Goal: Transaction & Acquisition: Purchase product/service

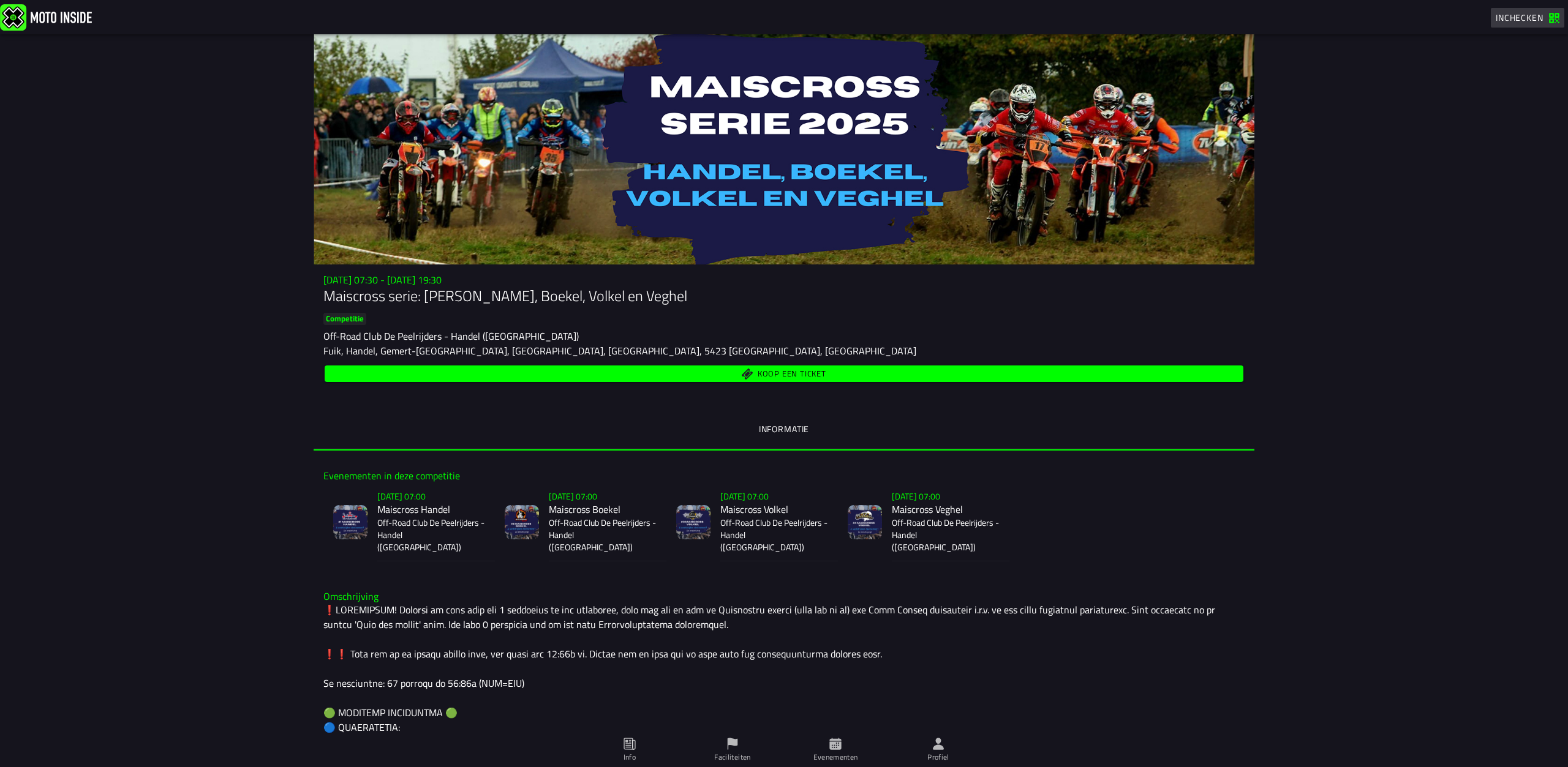
click at [1529, 14] on span "Inchecken" at bounding box center [1519, 17] width 47 height 13
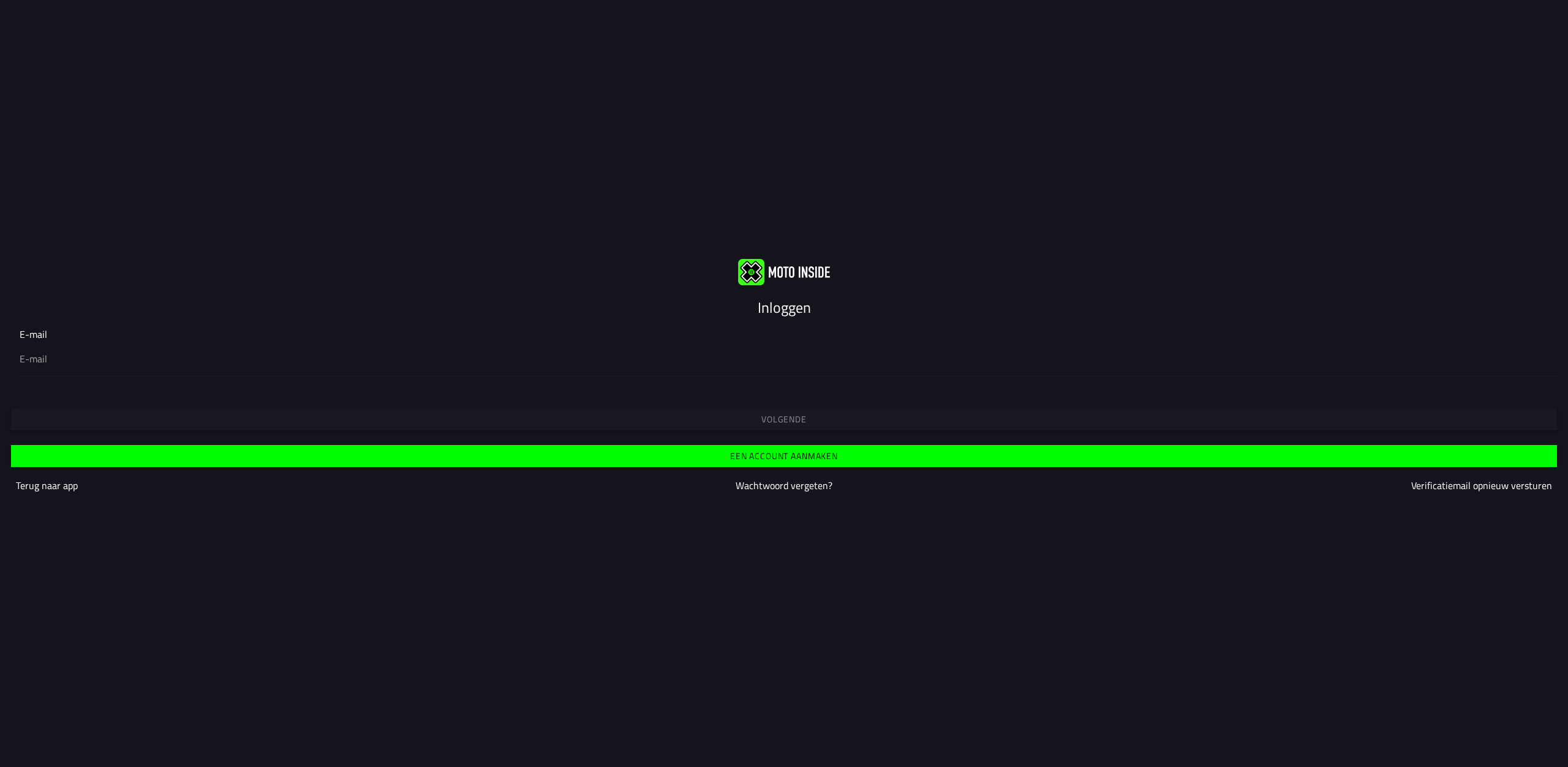
click at [62, 360] on input "email" at bounding box center [784, 359] width 1529 height 15
click at [100, 363] on input "email" at bounding box center [784, 359] width 1529 height 15
click at [79, 368] on div at bounding box center [784, 359] width 1529 height 35
click at [79, 366] on input "email" at bounding box center [784, 359] width 1529 height 15
click at [34, 363] on input "email" at bounding box center [784, 359] width 1529 height 15
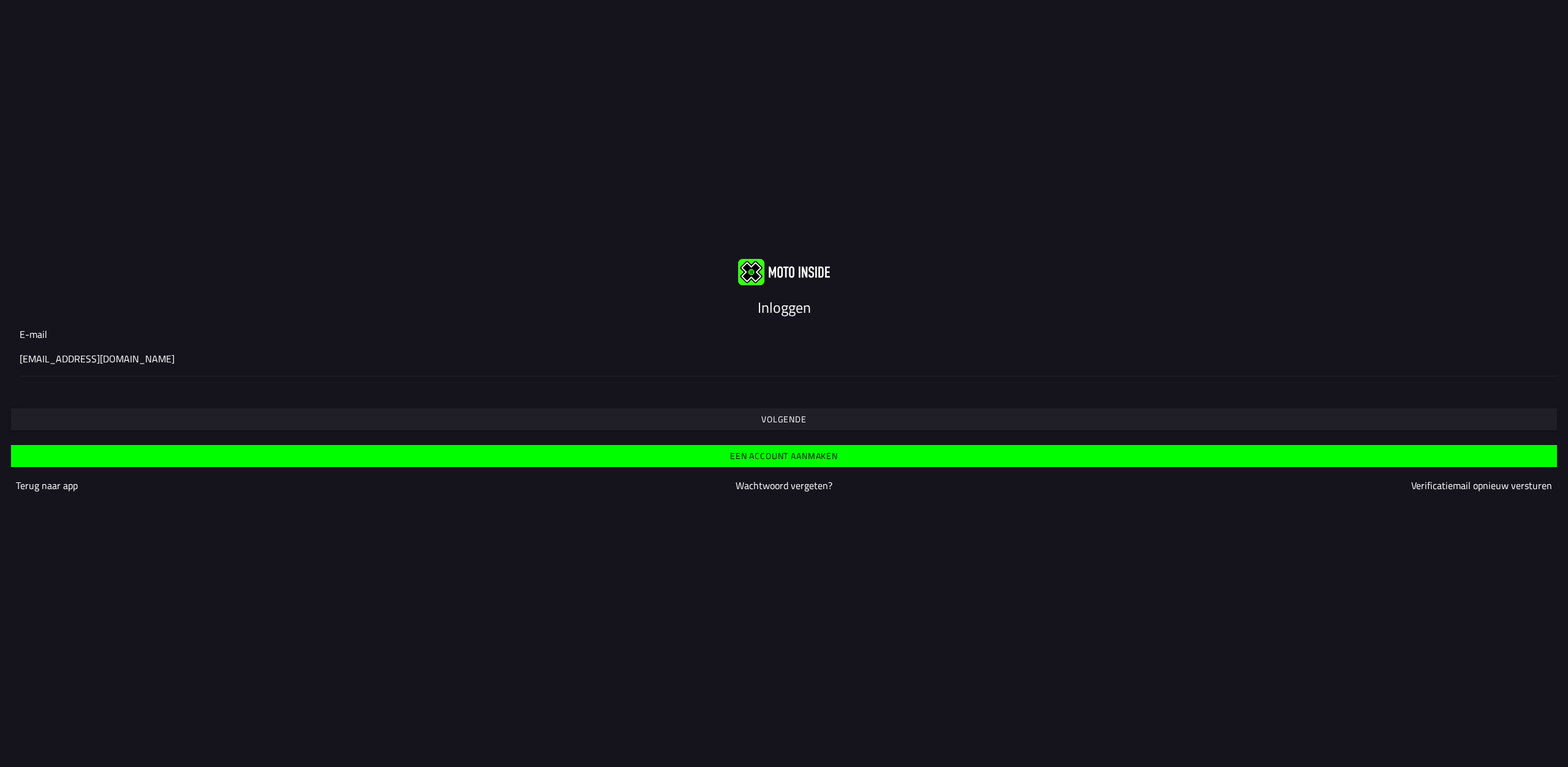
type input "[EMAIL_ADDRESS][DOMAIN_NAME]"
click at [423, 414] on button "Volgende" at bounding box center [784, 419] width 1546 height 22
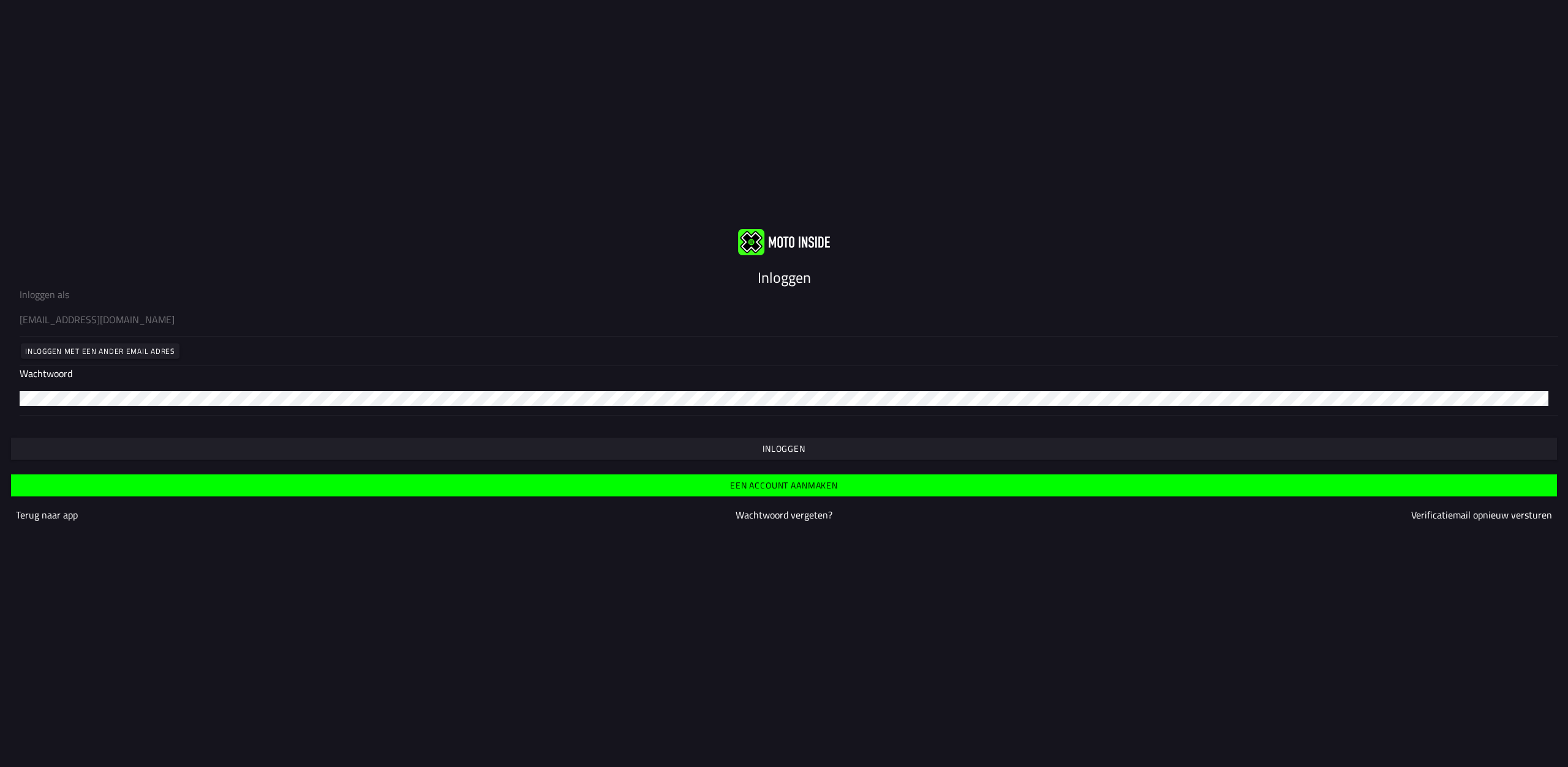
click at [584, 451] on span "Inloggen" at bounding box center [784, 448] width 1527 height 9
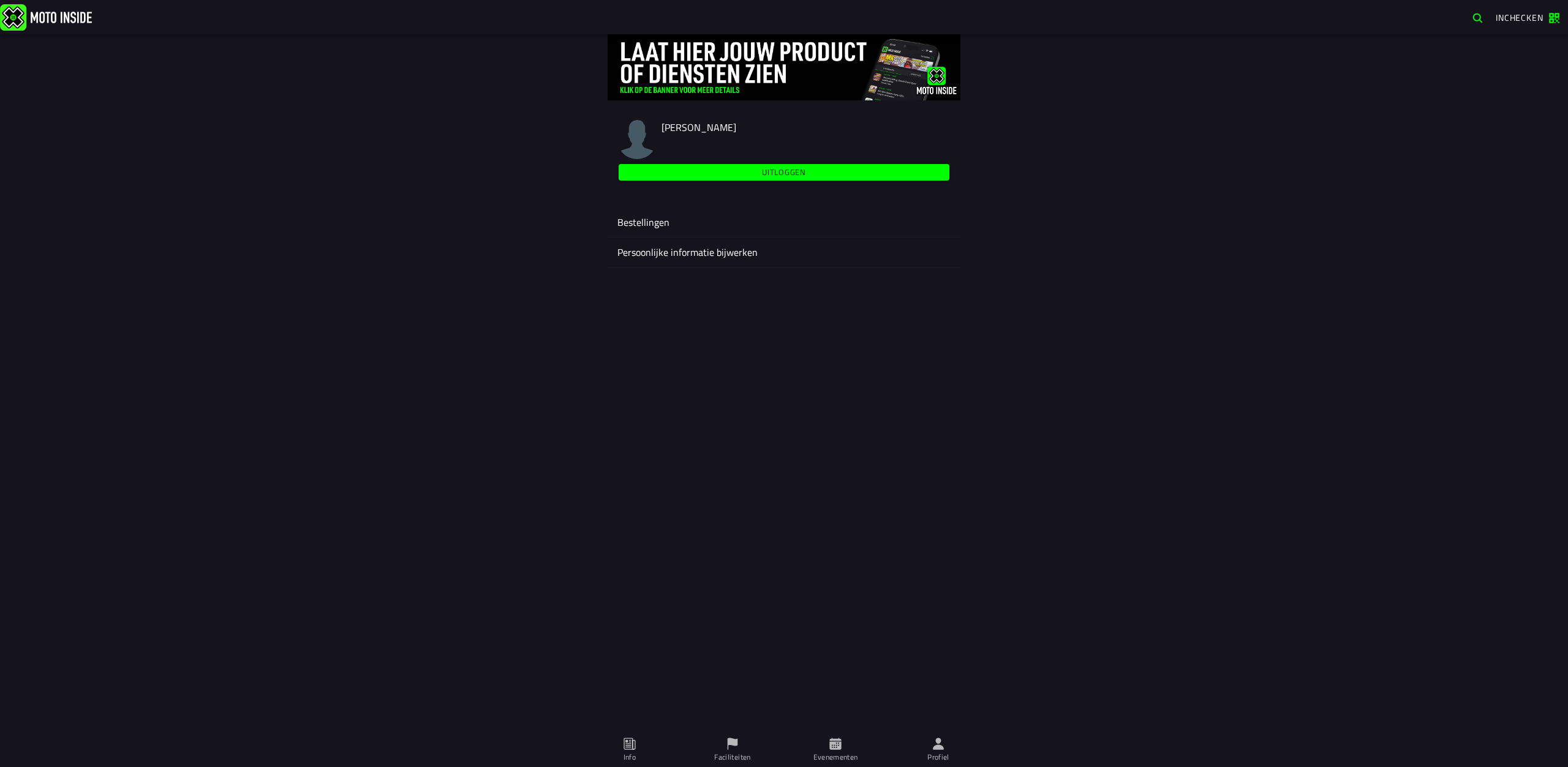
click at [832, 739] on icon at bounding box center [835, 743] width 12 height 12
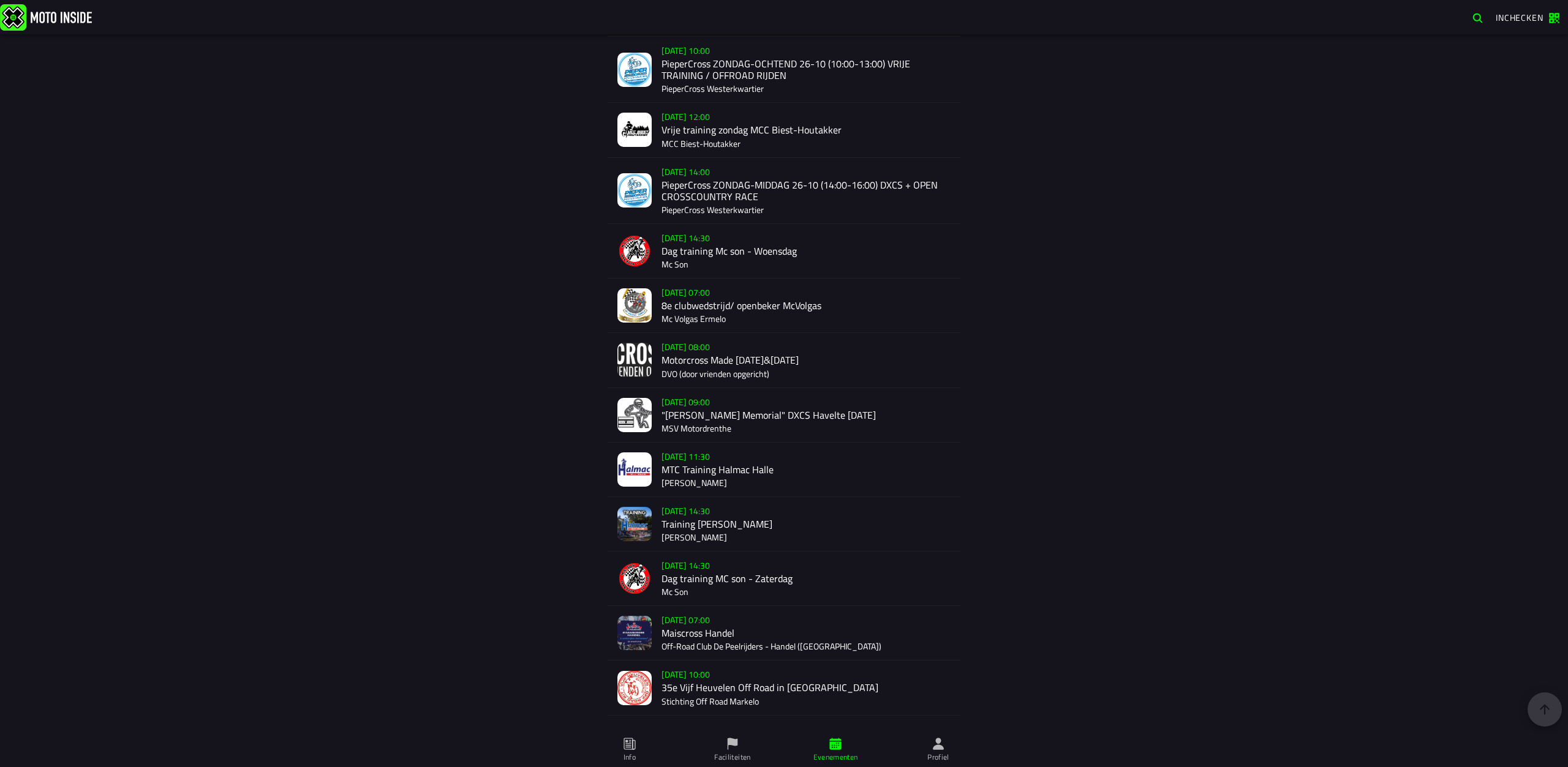
scroll to position [1744, 0]
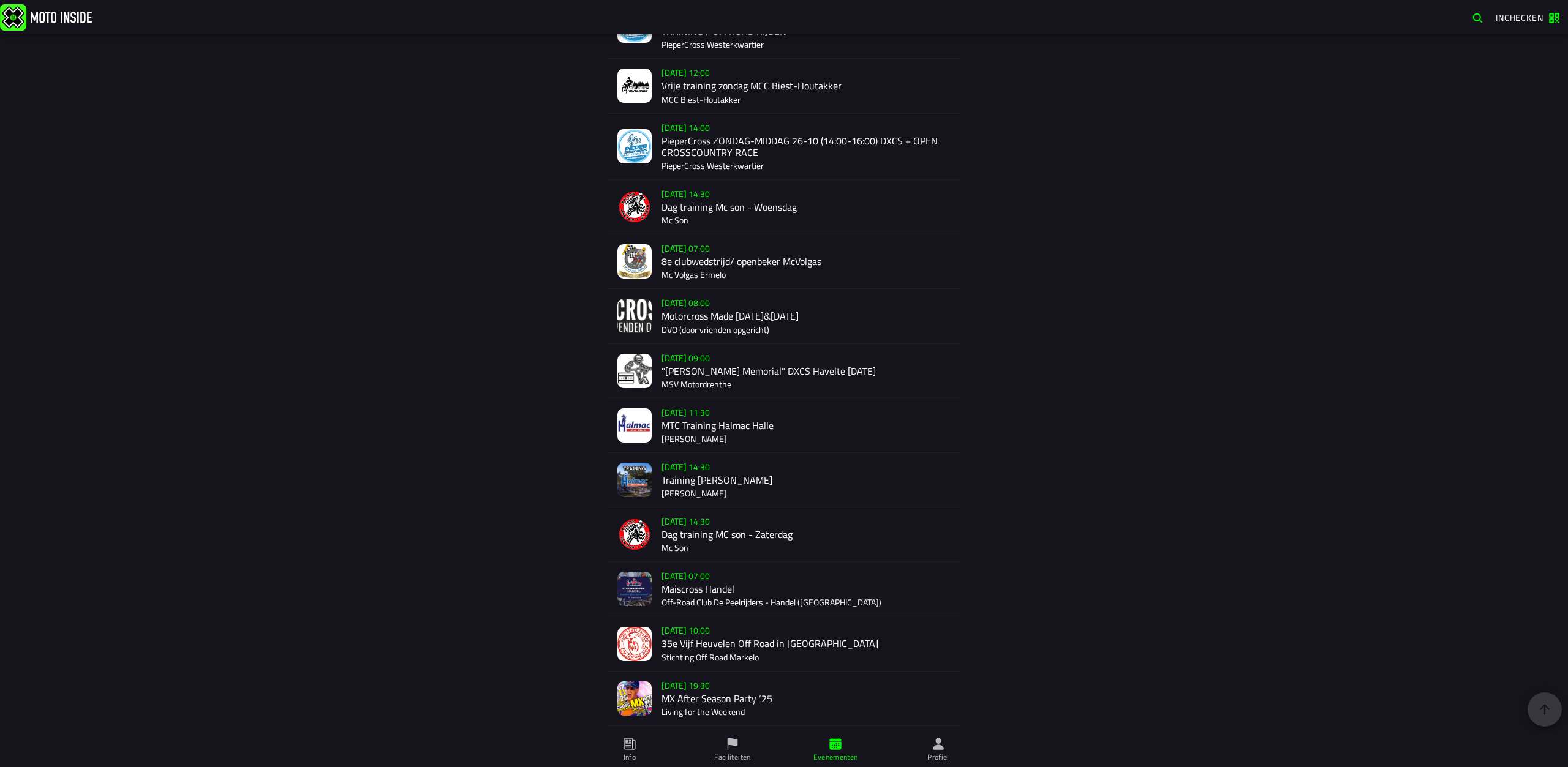
click at [39, 18] on img at bounding box center [45, 16] width 92 height 26
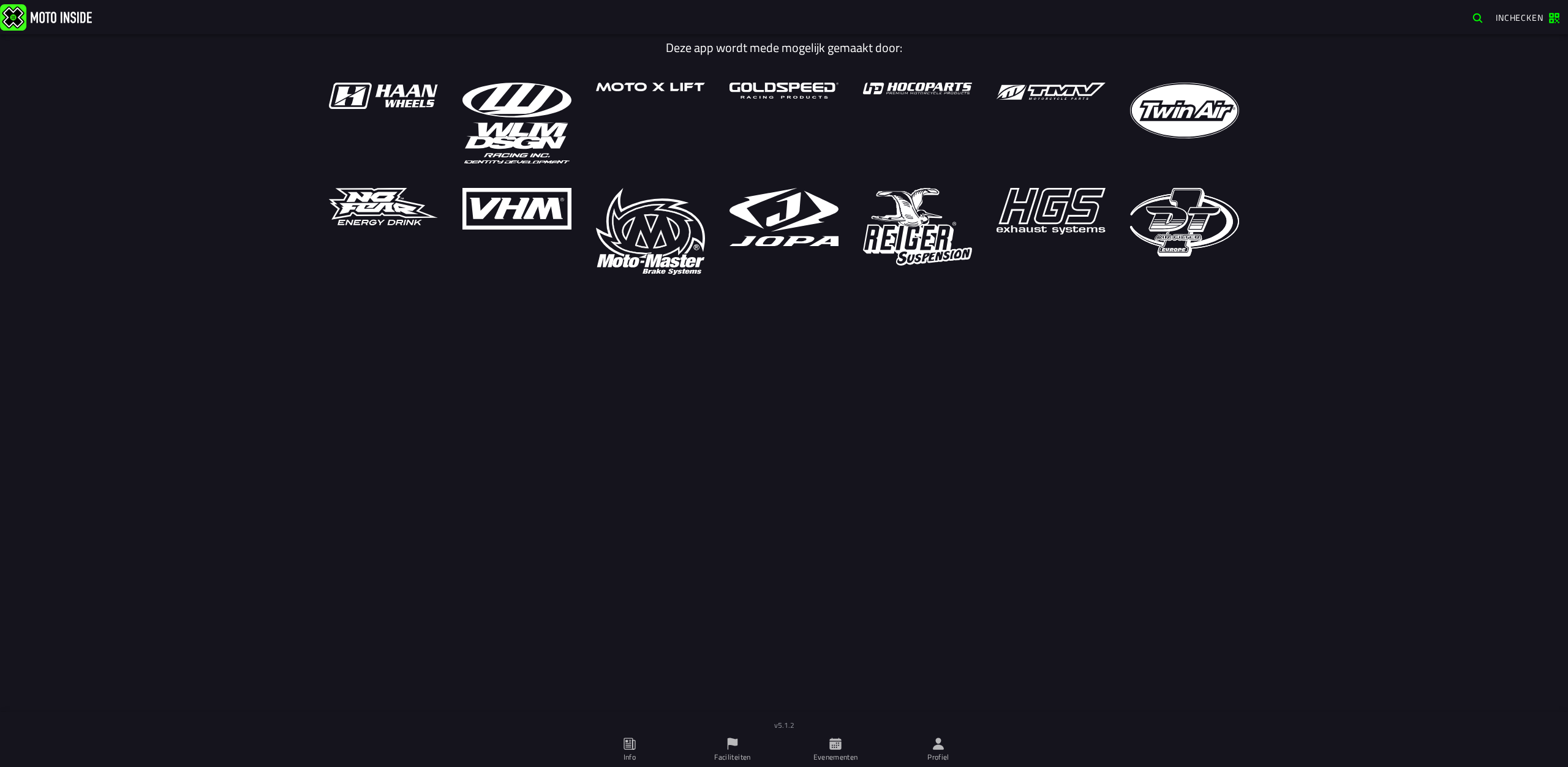
click at [644, 750] on span "Info" at bounding box center [630, 749] width 88 height 35
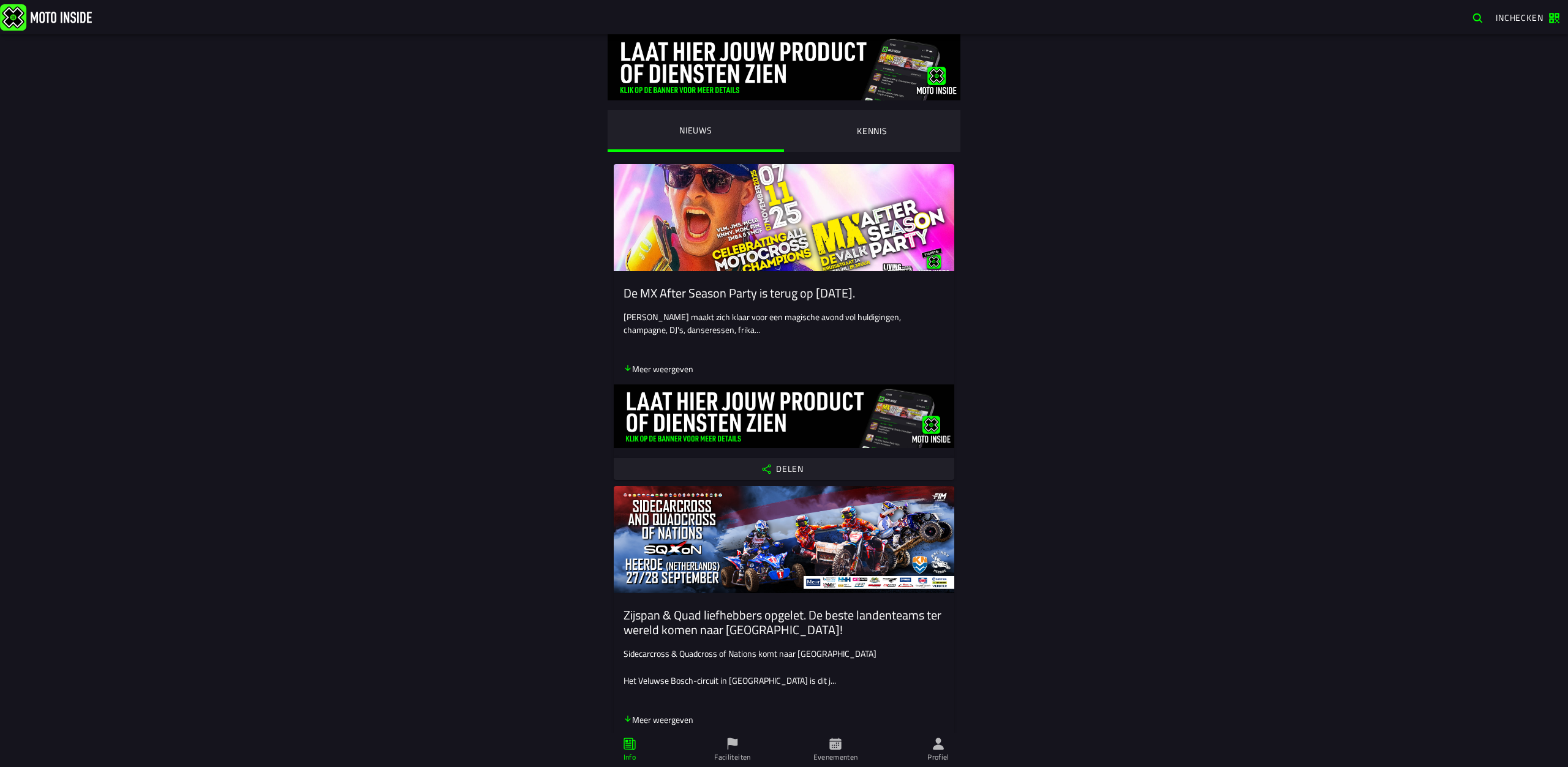
click at [752, 745] on span "Faciliteiten" at bounding box center [733, 749] width 88 height 35
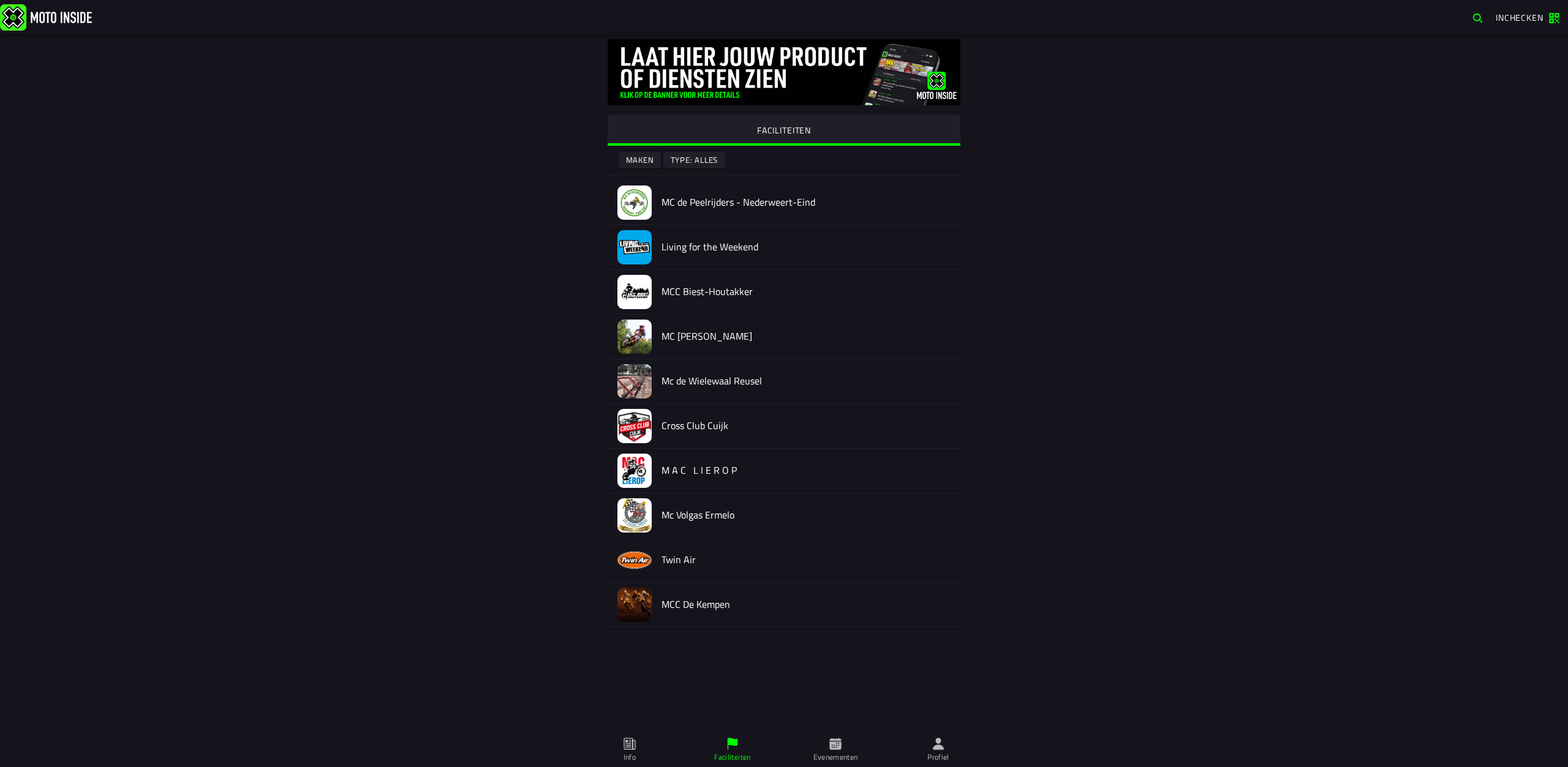
click at [670, 742] on span "Info" at bounding box center [630, 749] width 88 height 35
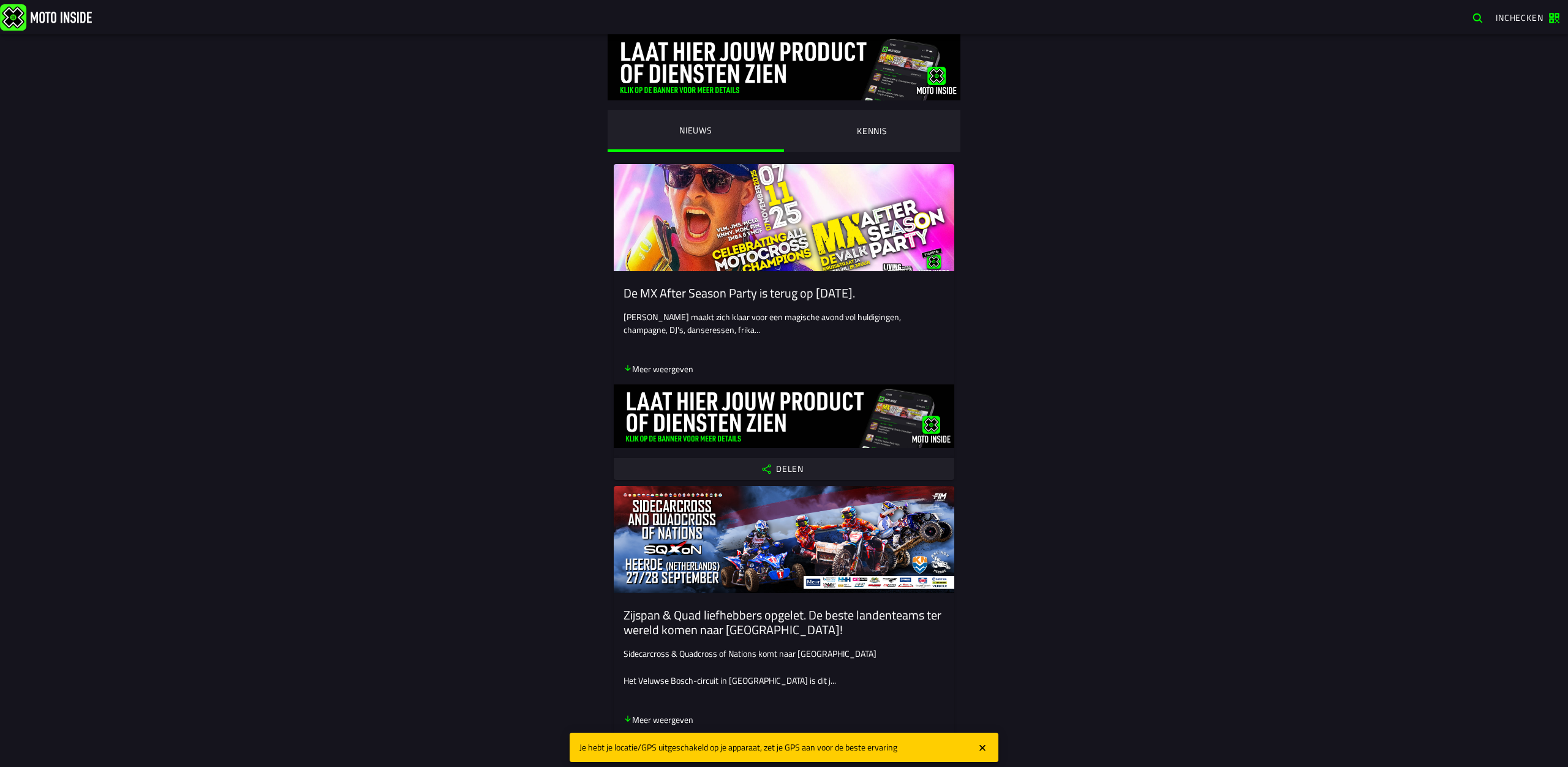
click at [73, 22] on img at bounding box center [45, 16] width 92 height 26
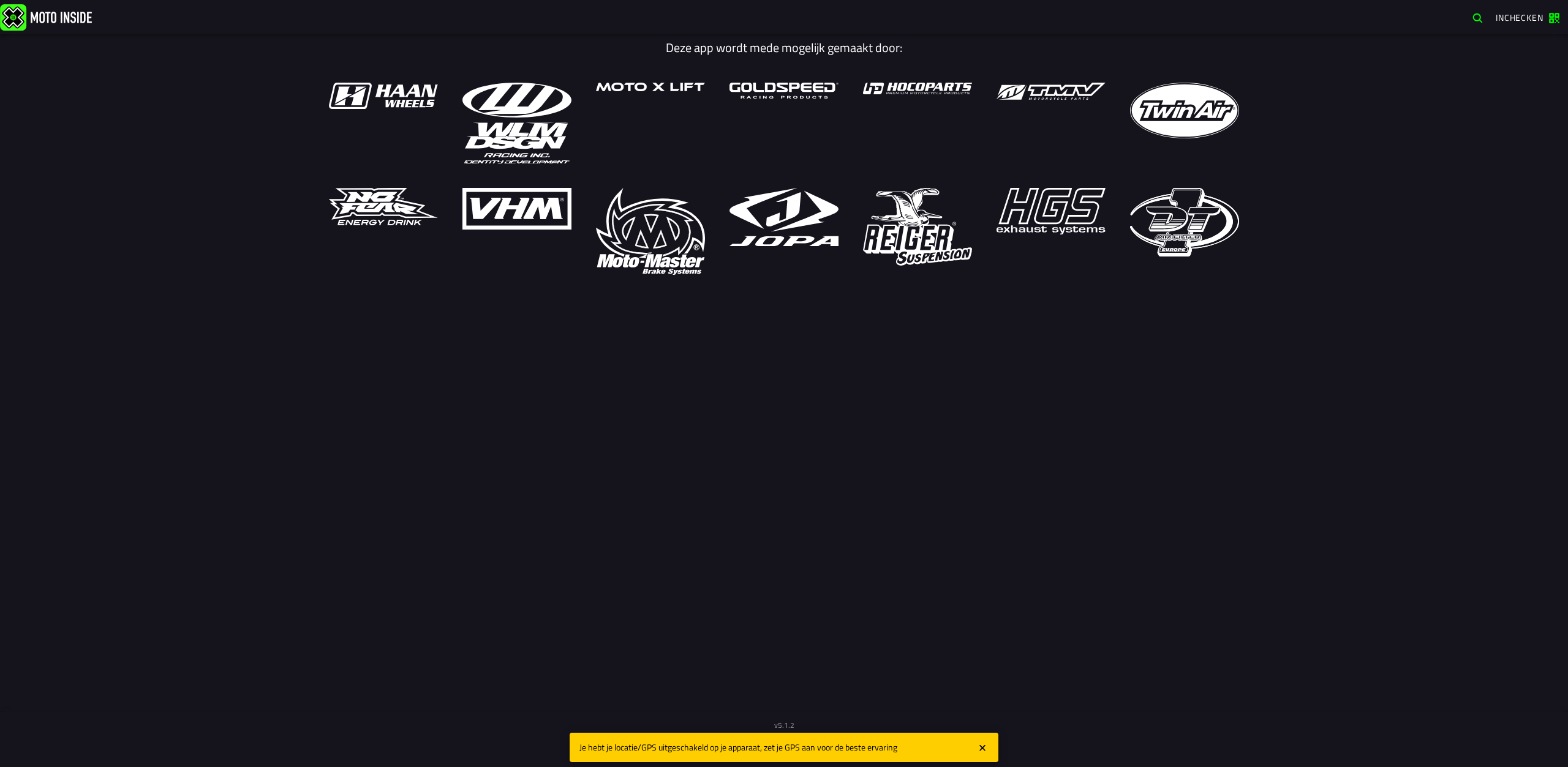
click at [982, 750] on icon "close" at bounding box center [982, 748] width 11 height 12
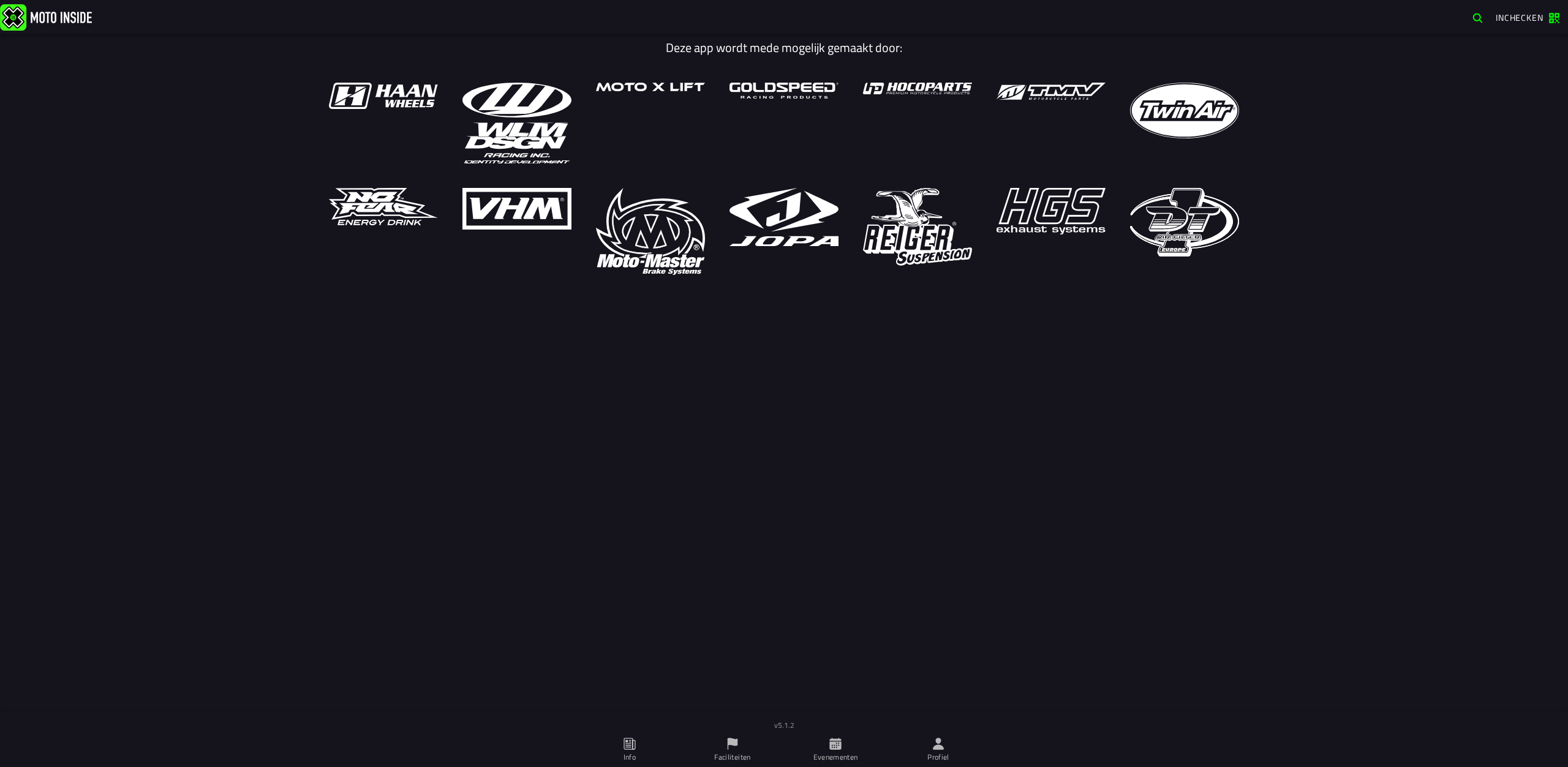
click at [842, 751] on span "Evenementen" at bounding box center [835, 749] width 88 height 35
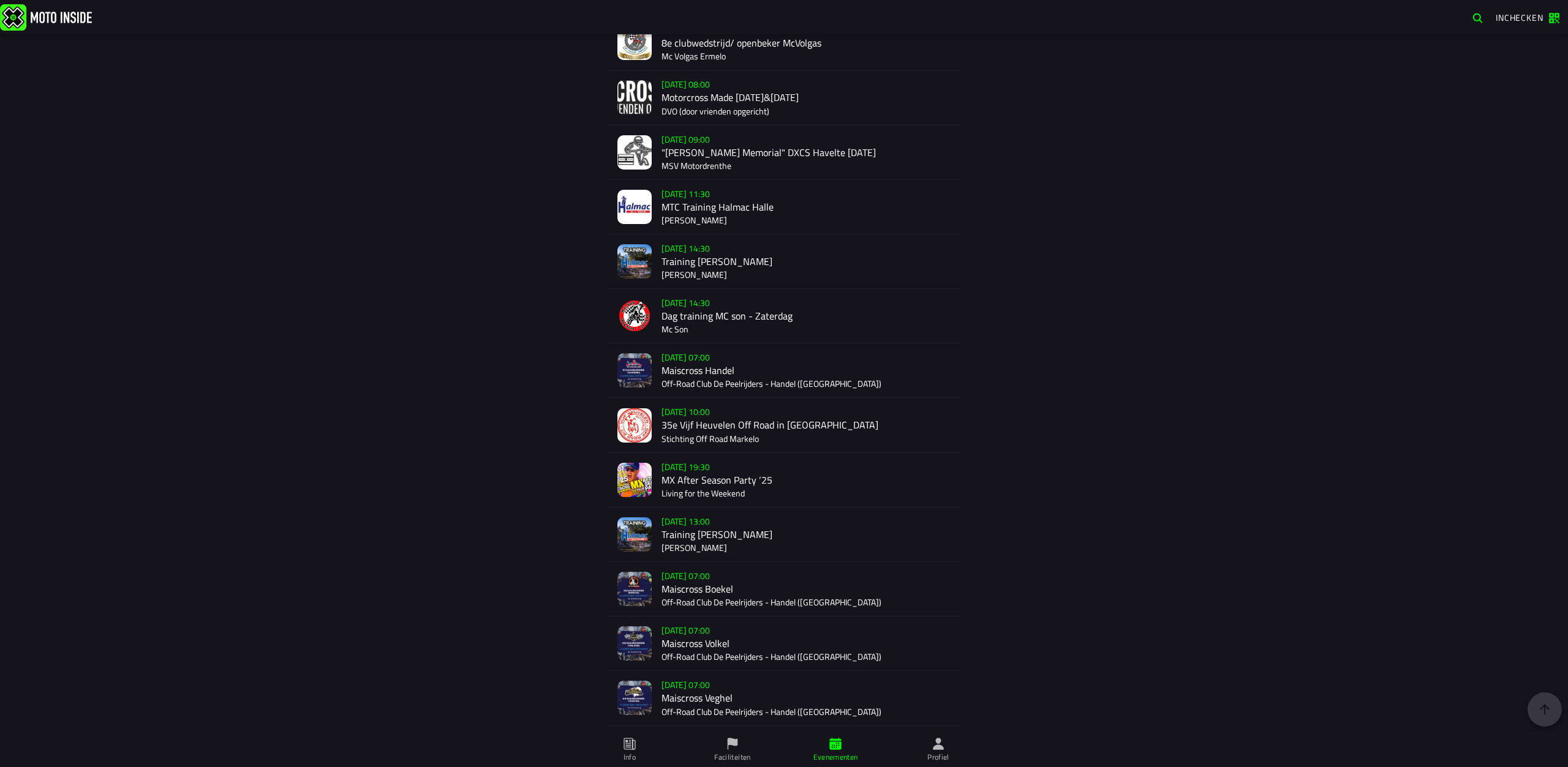
scroll to position [1885, 0]
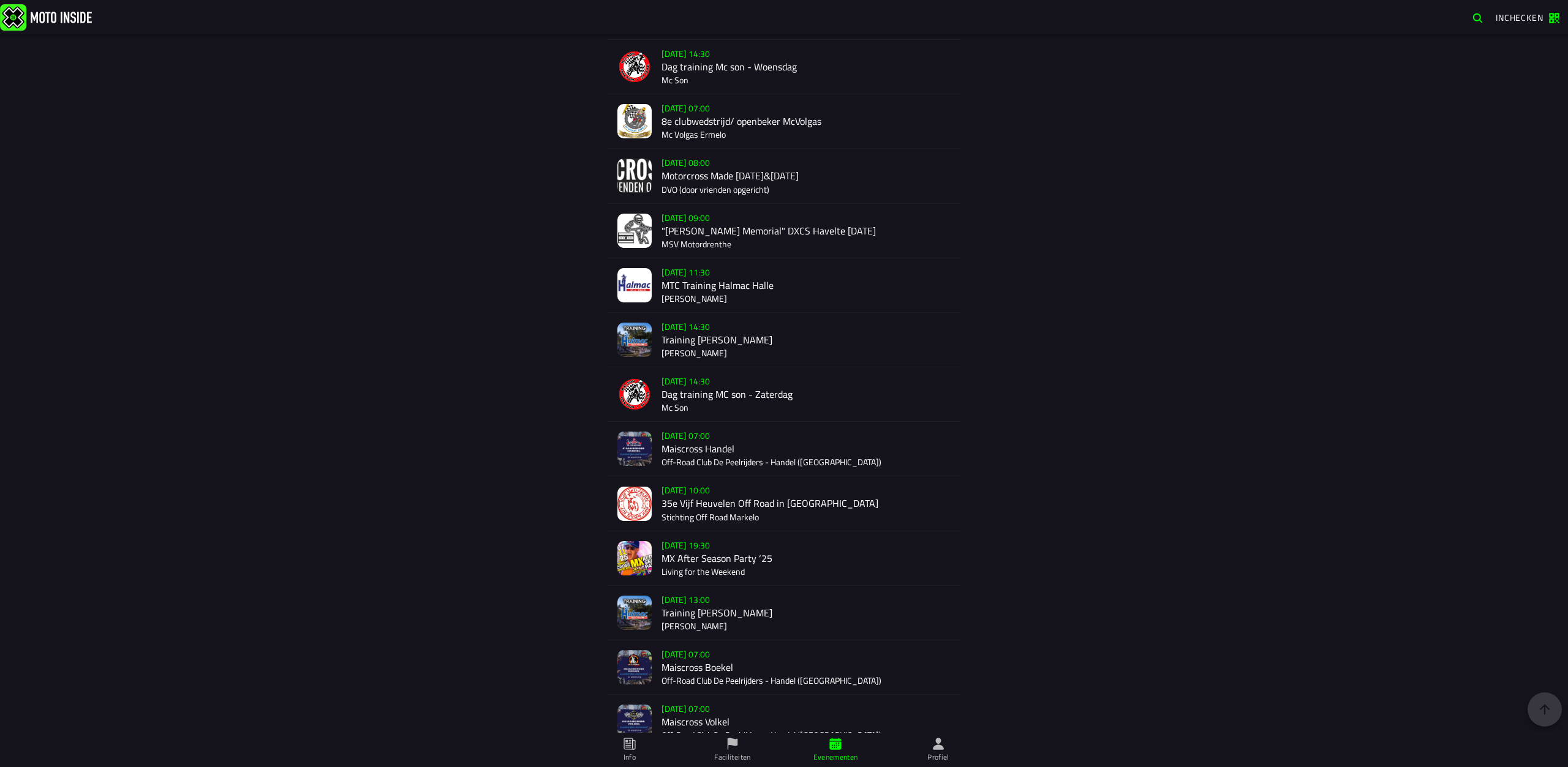
click at [694, 437] on div "Verkoop nog niet gestart [DATE] 07:00 Maiscross Handel Off-Road Club De Peelrij…" at bounding box center [806, 448] width 289 height 54
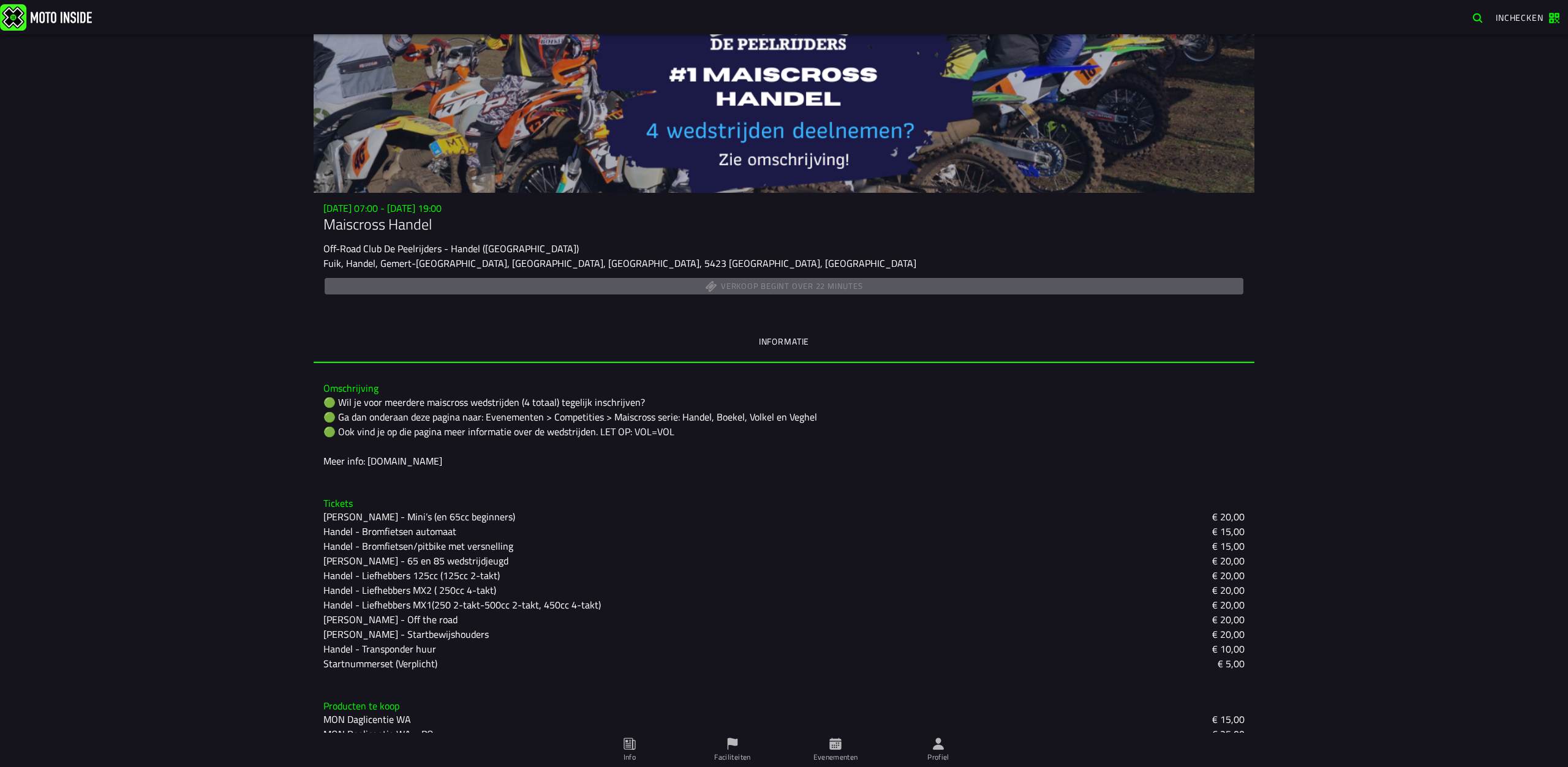
scroll to position [90, 0]
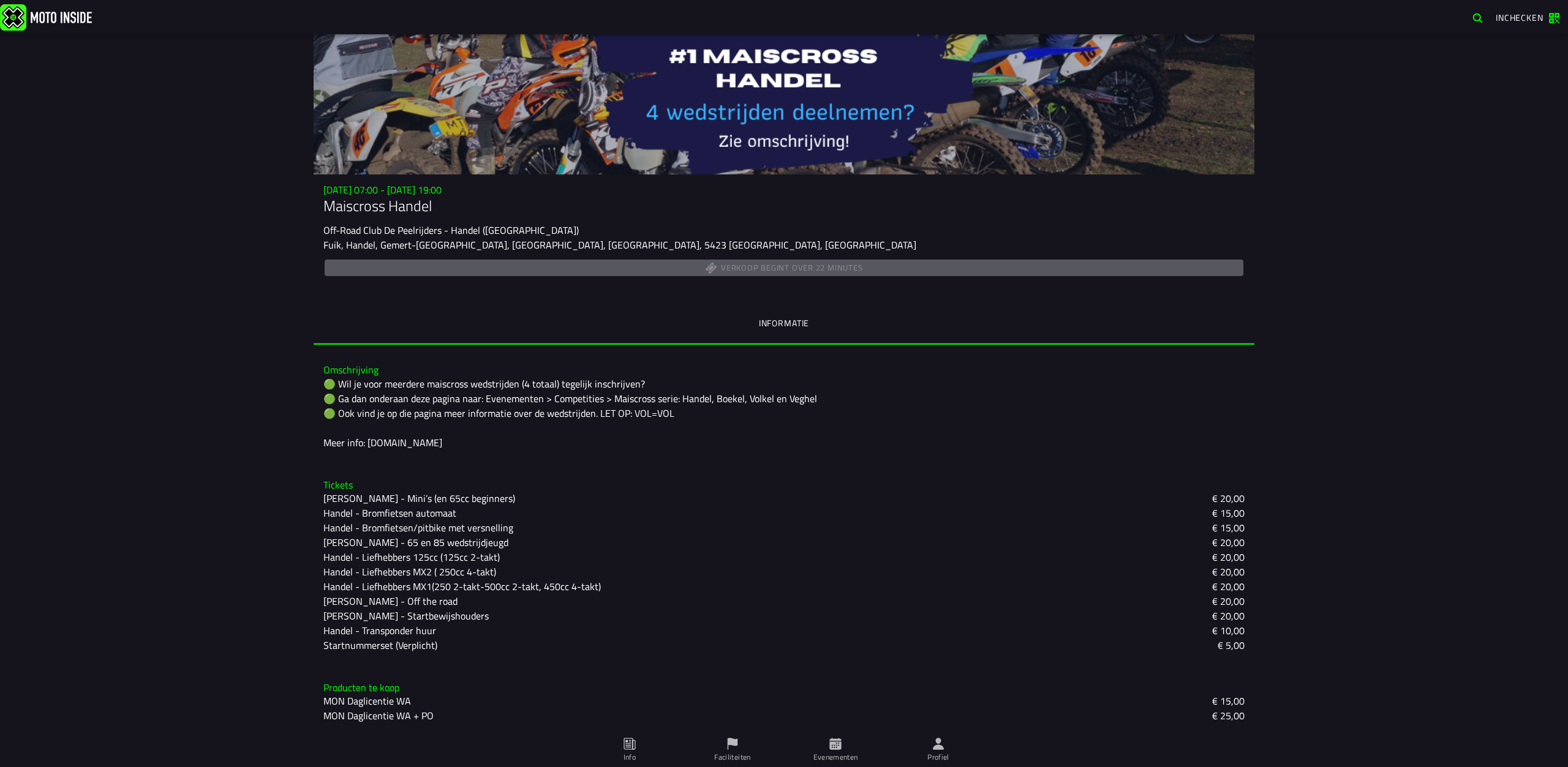
click at [0, 0] on slot "€ 15,00" at bounding box center [0, 0] width 0 height 0
click at [1225, 703] on span "€ 15,00" at bounding box center [1228, 701] width 33 height 15
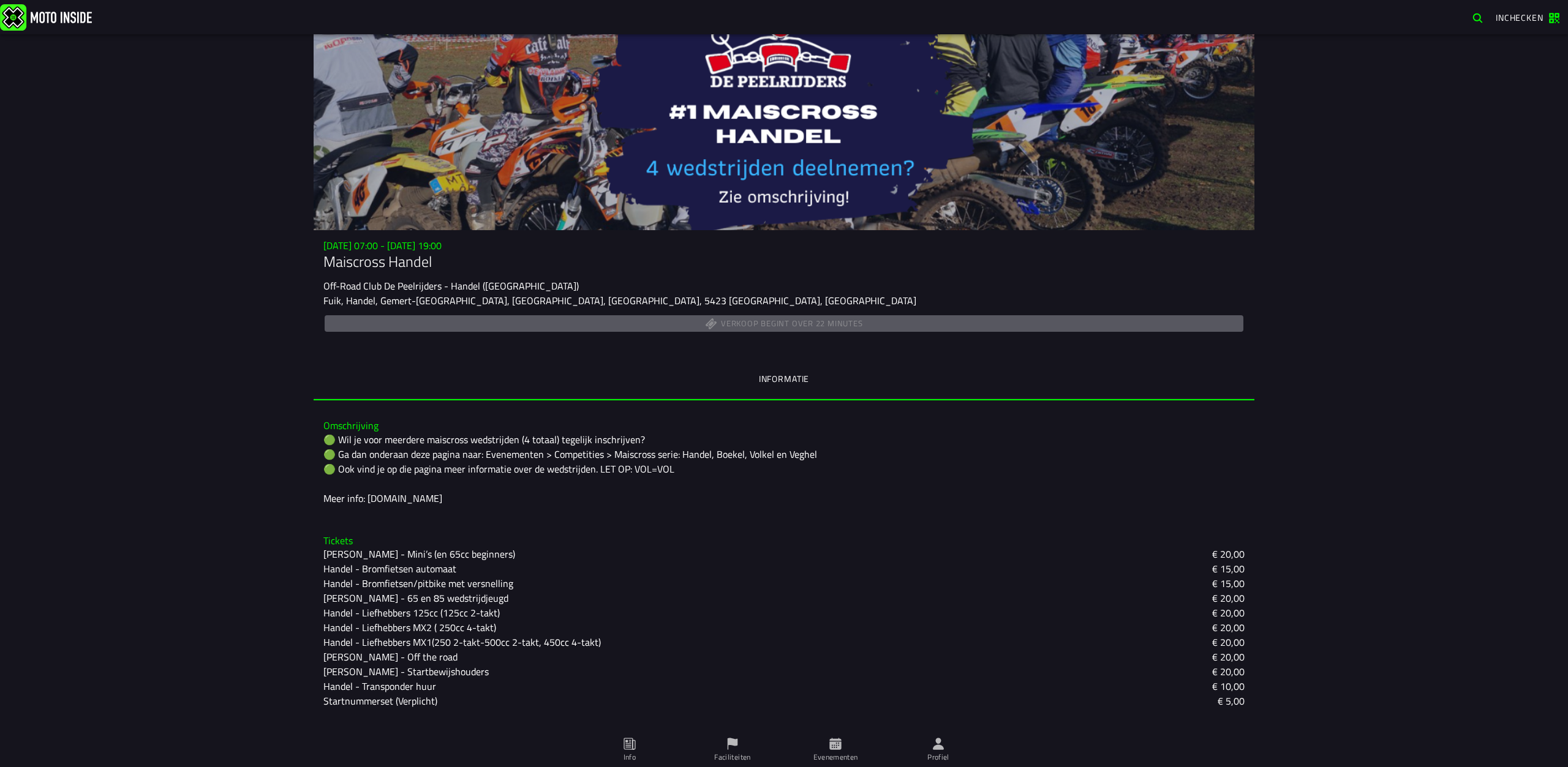
scroll to position [28, 0]
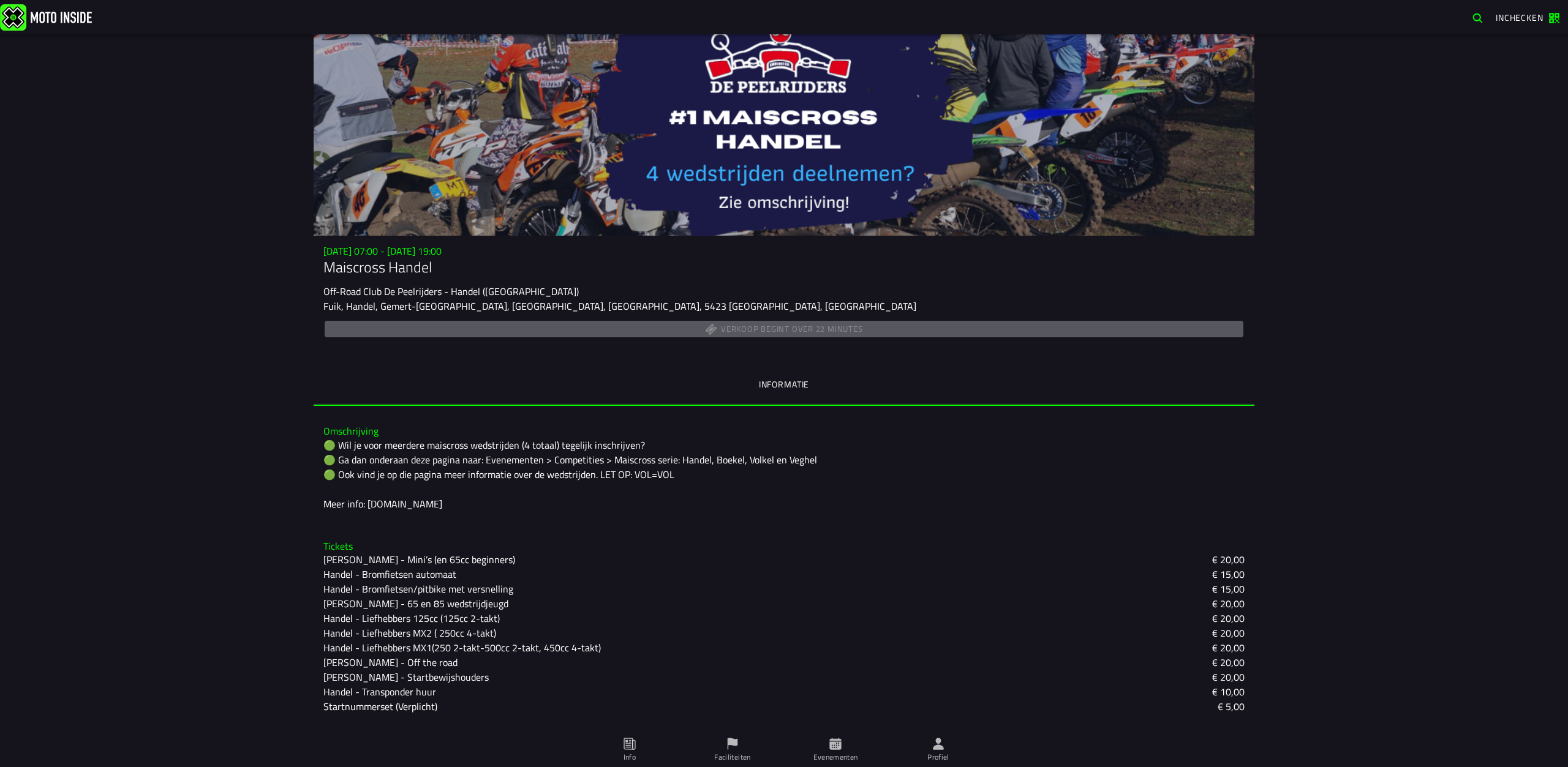
click at [841, 743] on icon at bounding box center [835, 744] width 14 height 14
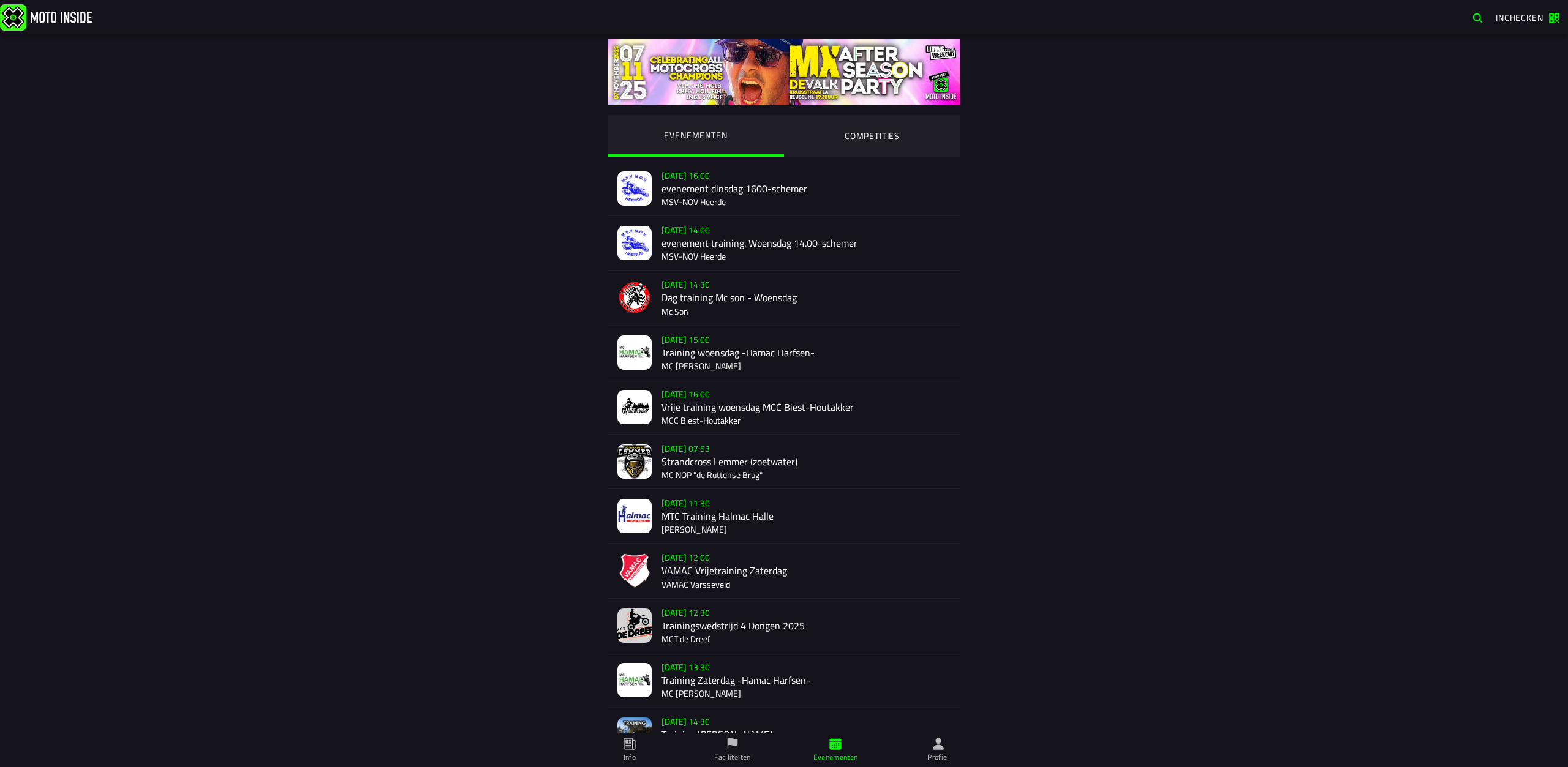
click at [862, 135] on ion-segment-button "COMPETITIES" at bounding box center [872, 136] width 176 height 41
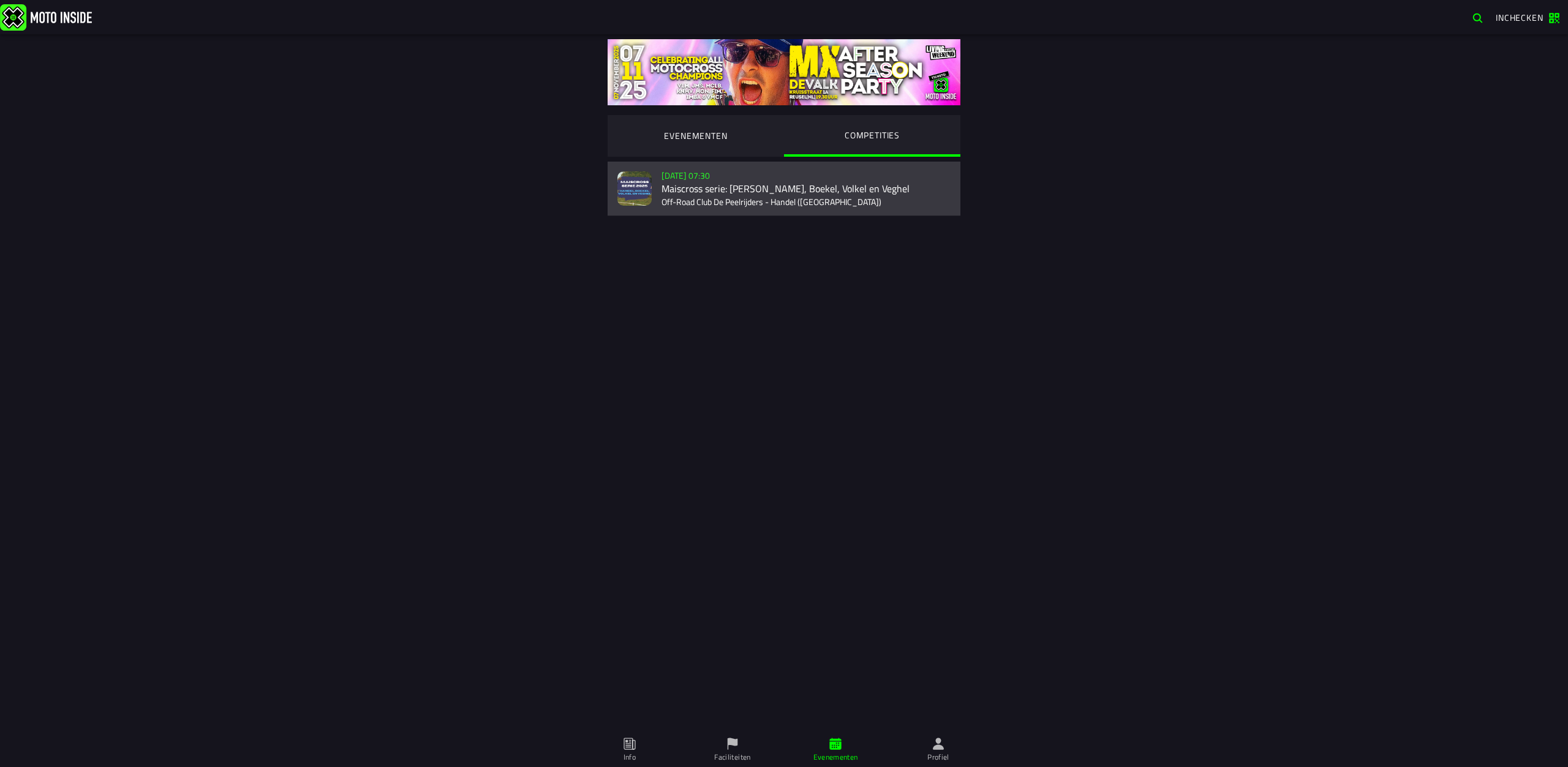
click at [676, 186] on div "Verkoop nog niet gestart [DATE] 07:30 Maiscross serie: Handel, Boekel, Volkel e…" at bounding box center [806, 188] width 289 height 54
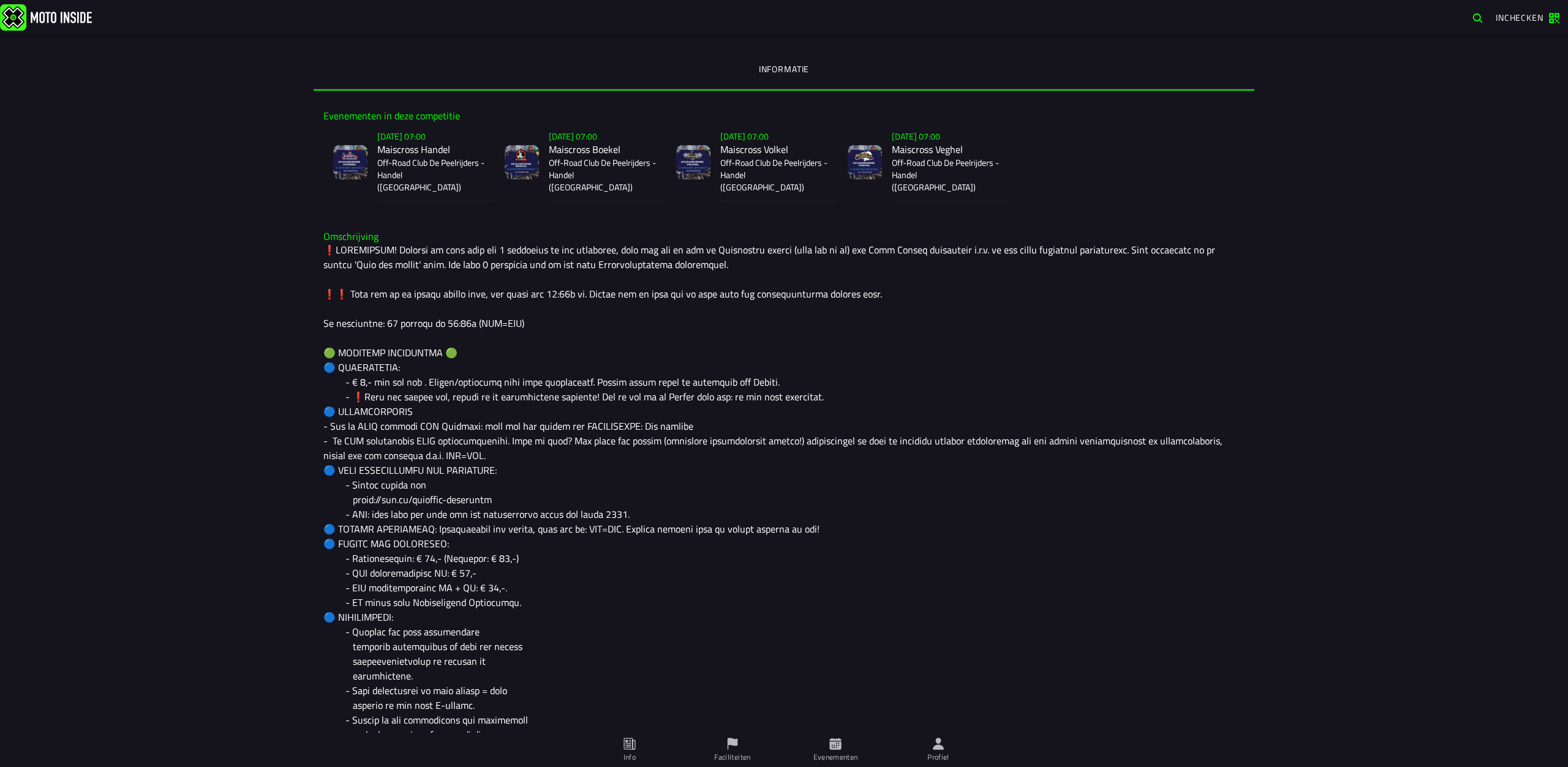
scroll to position [245, 0]
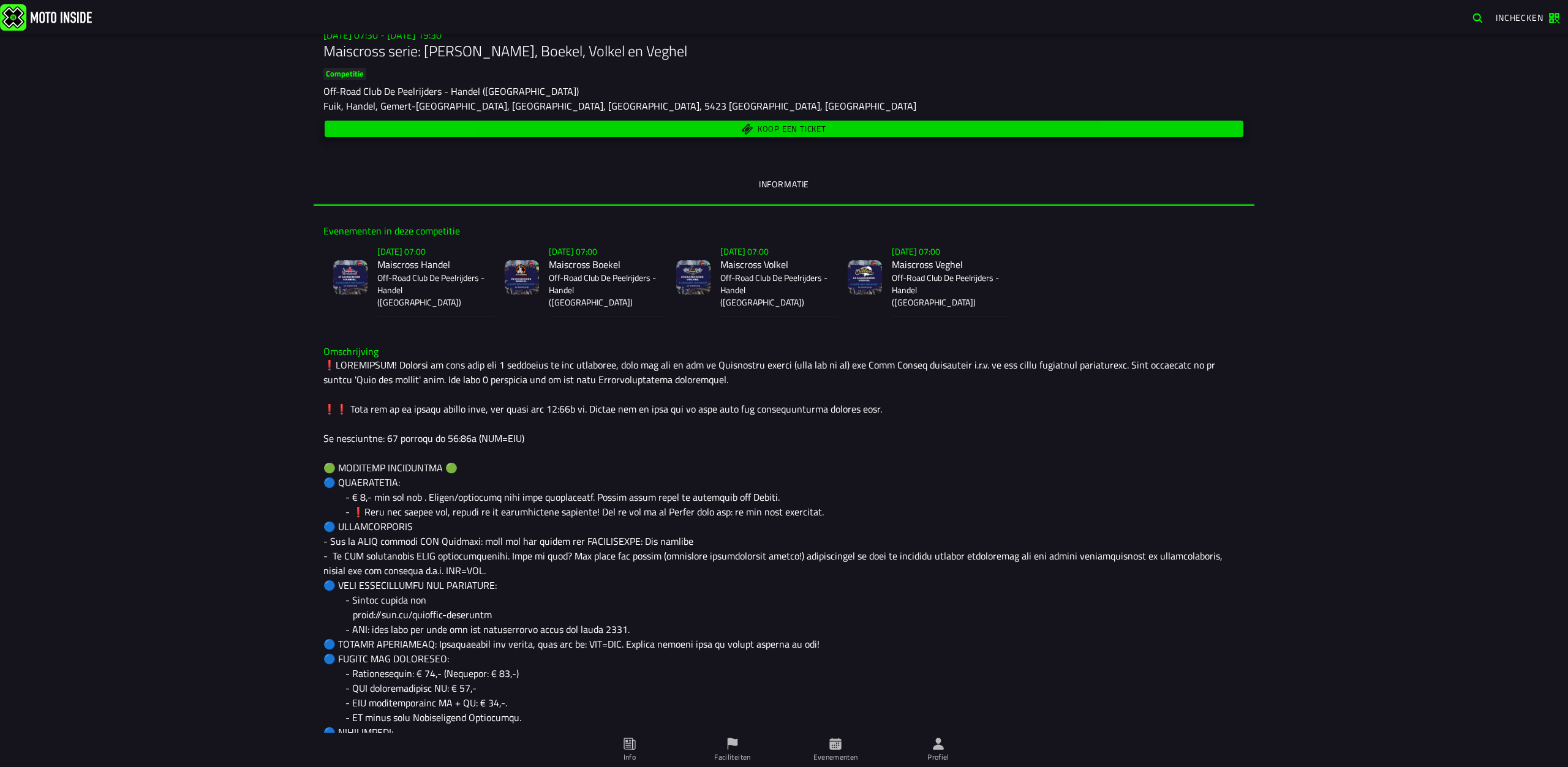
click at [794, 129] on span "Koop een ticket" at bounding box center [792, 129] width 69 height 8
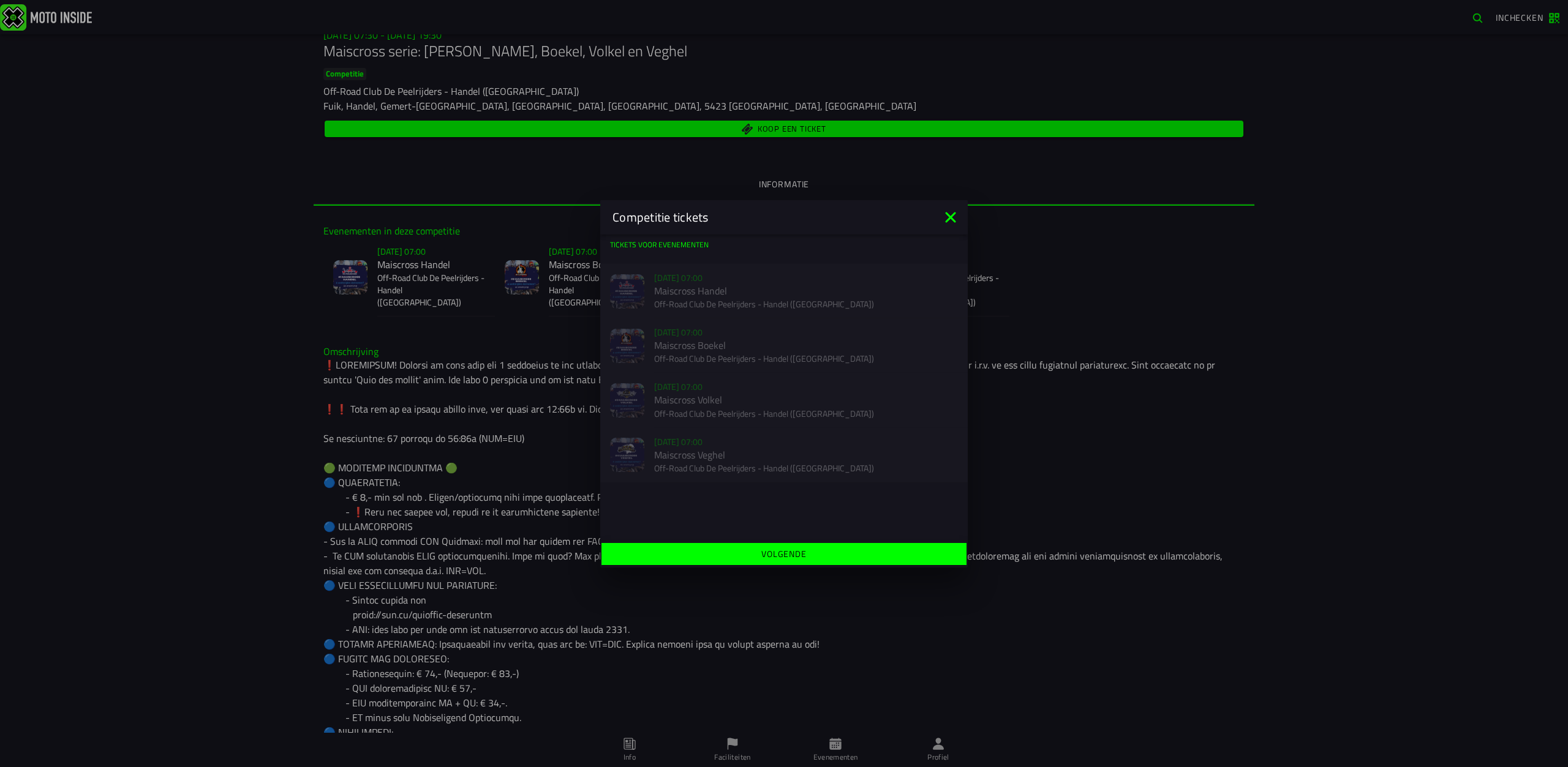
click at [896, 227] on div "Competitie tickets" at bounding box center [784, 217] width 368 height 35
click at [954, 227] on div "Competitie tickets" at bounding box center [784, 217] width 368 height 35
click at [951, 209] on icon at bounding box center [950, 217] width 20 height 20
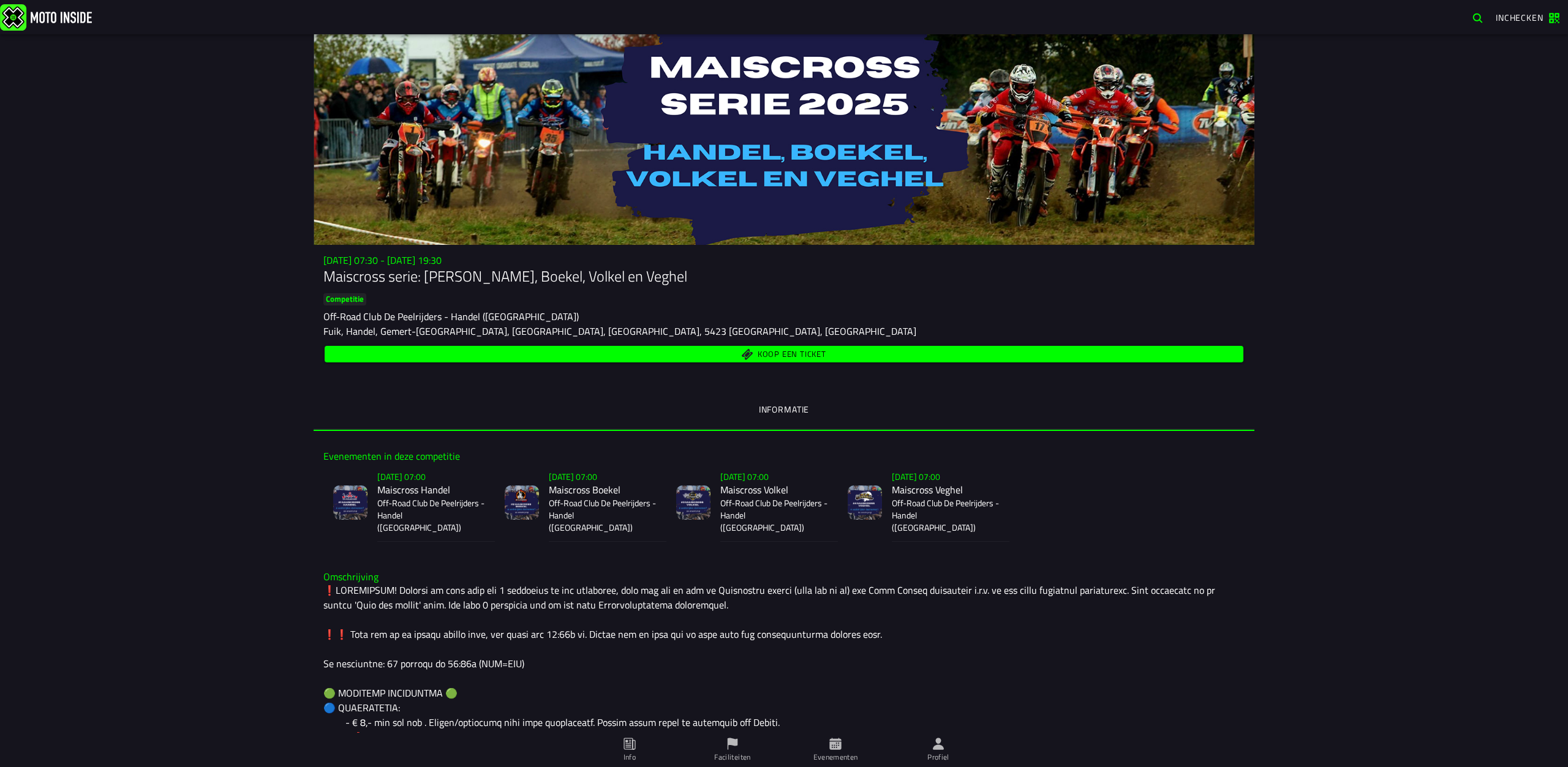
scroll to position [61, 0]
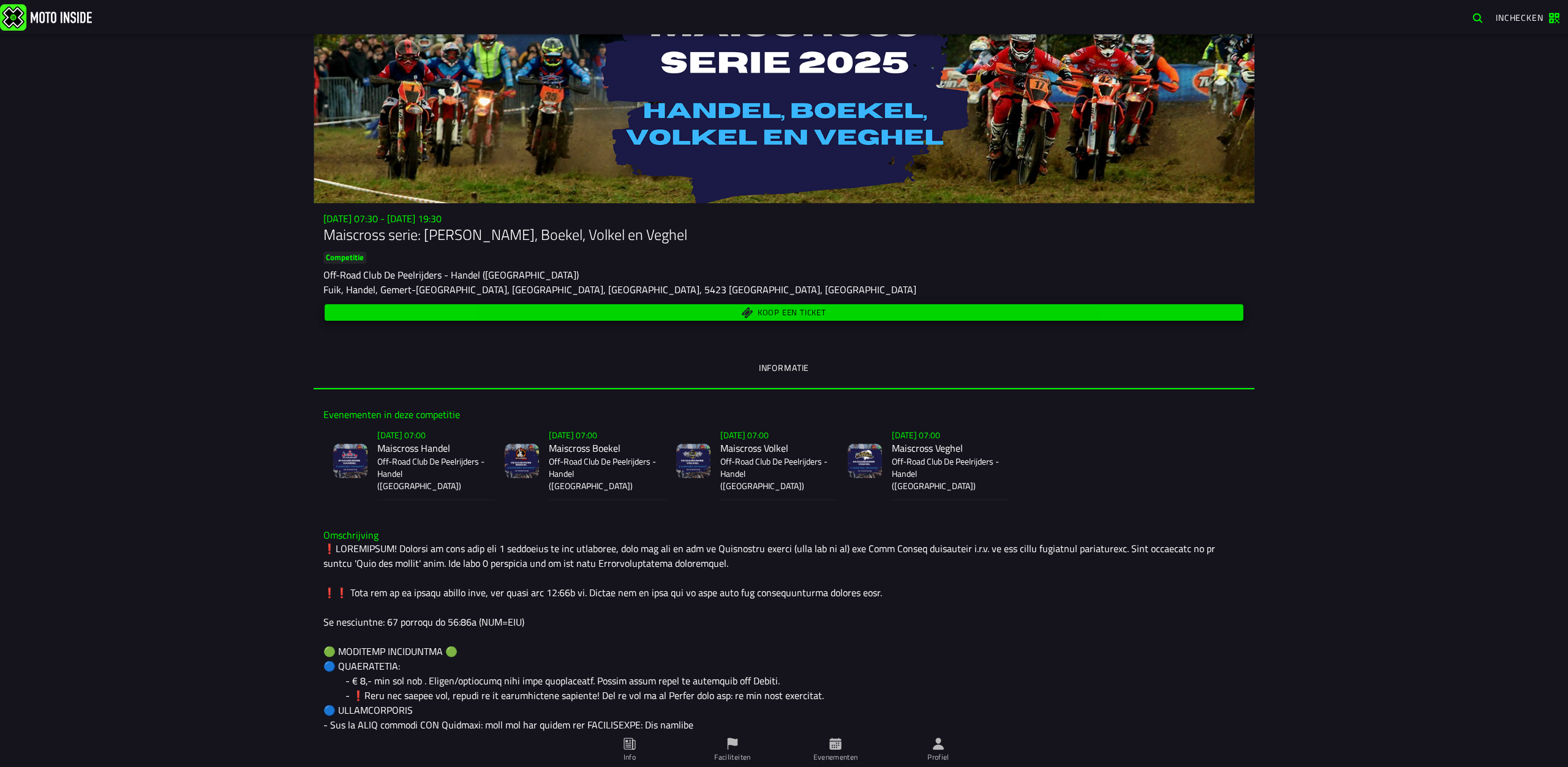
click at [759, 309] on span "Koop een ticket" at bounding box center [792, 313] width 69 height 8
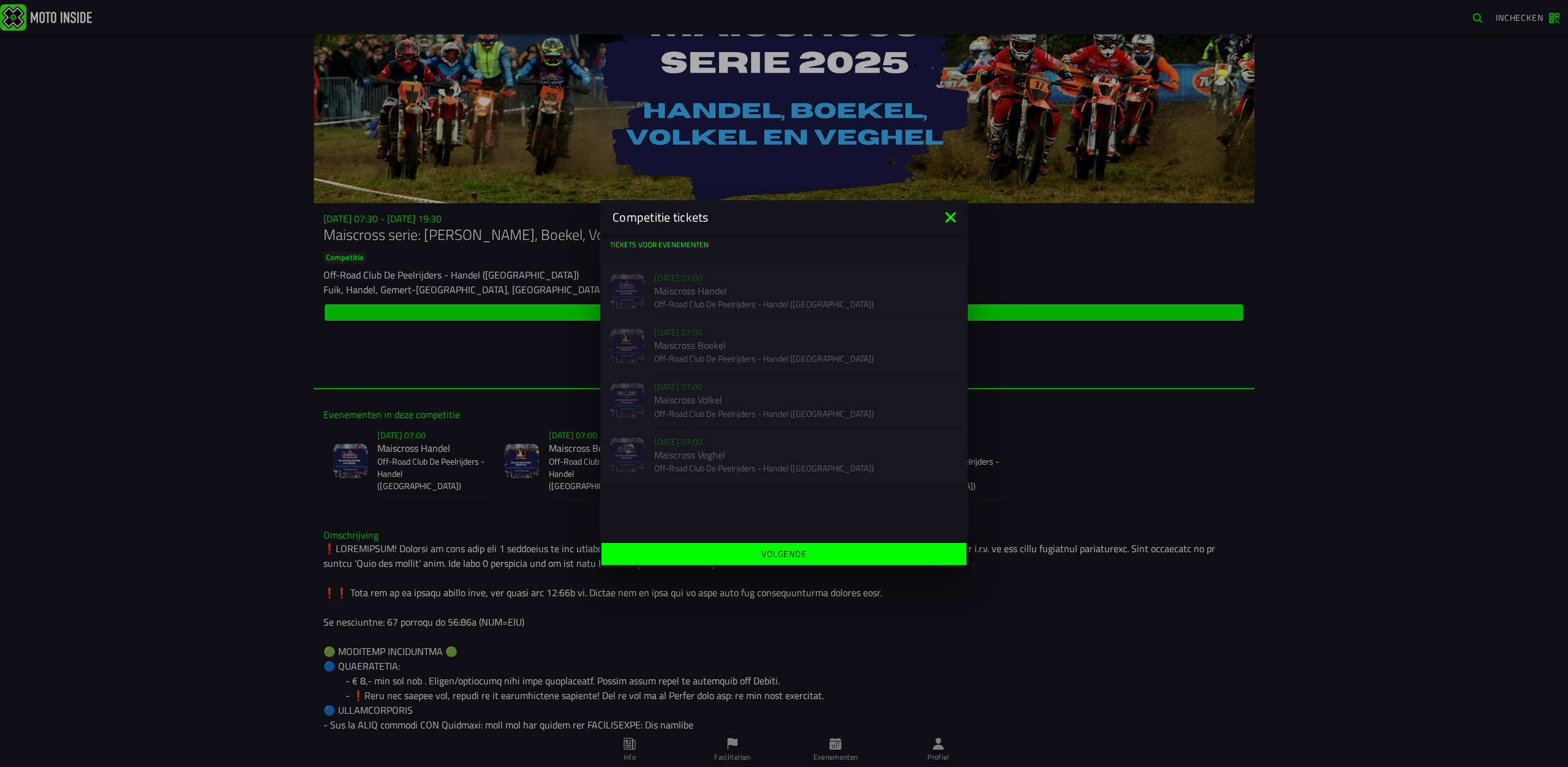
click at [492, 329] on ion-backdrop at bounding box center [784, 383] width 1568 height 767
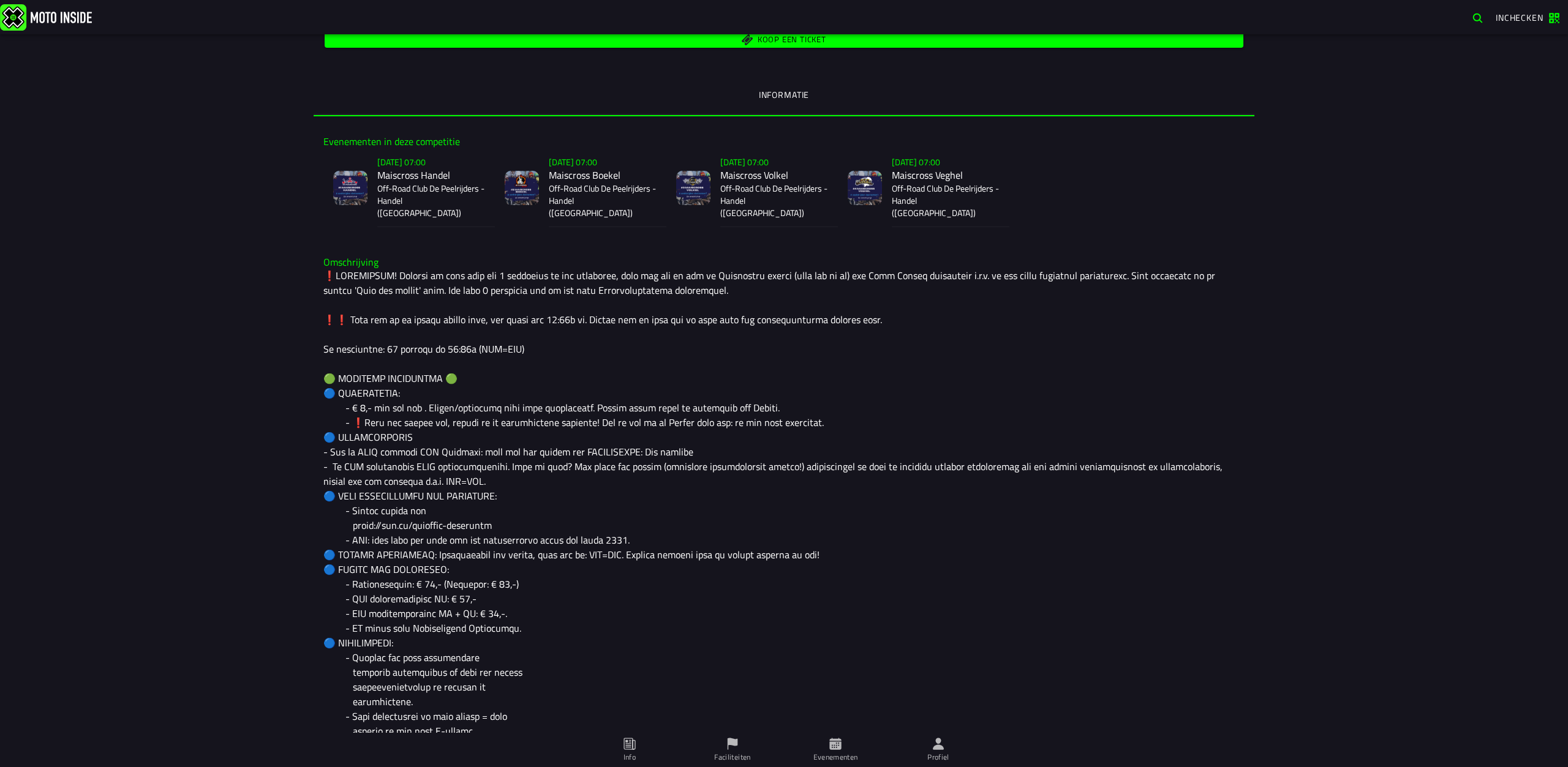
scroll to position [368, 0]
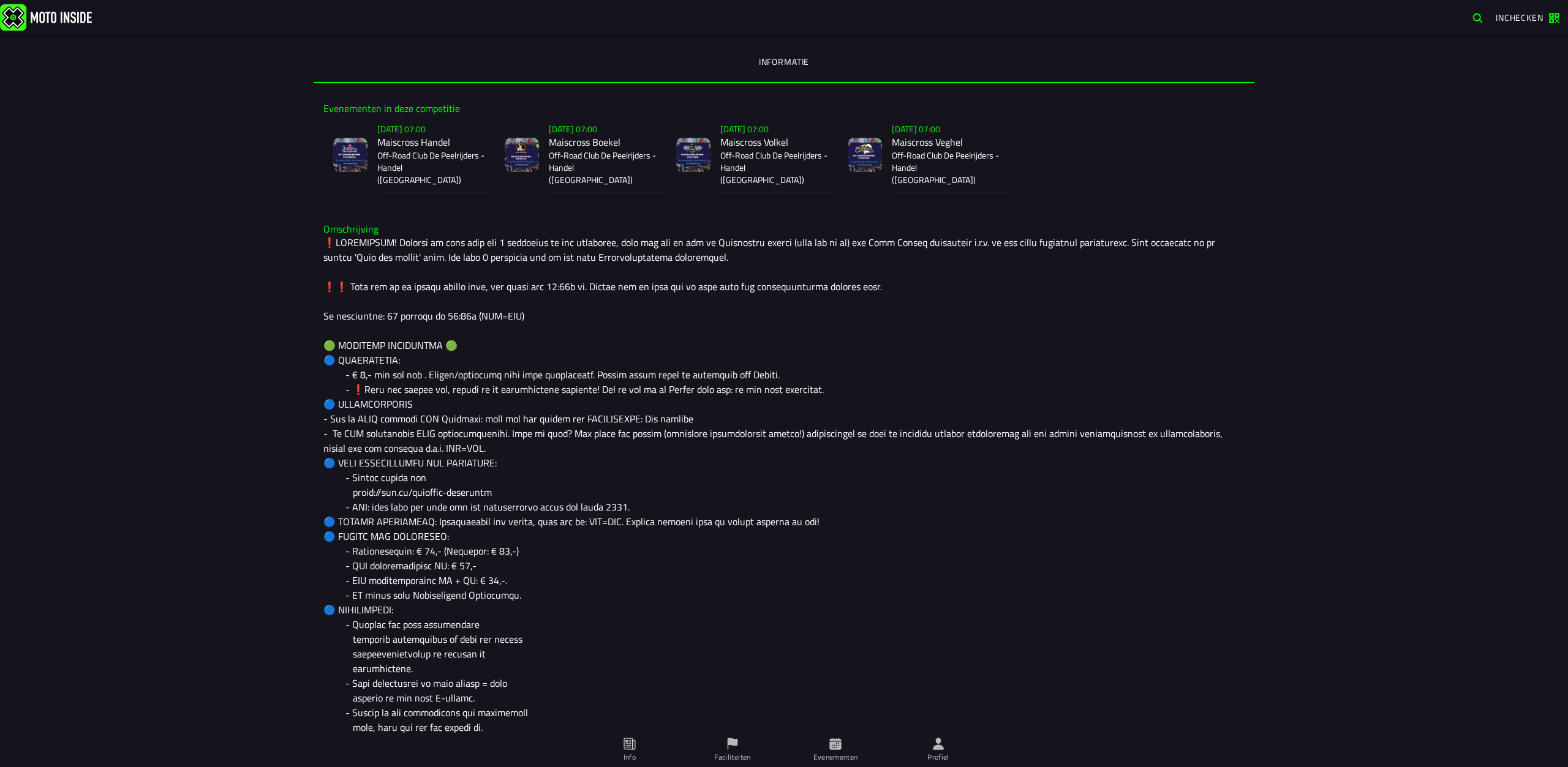
click at [427, 353] on div at bounding box center [784, 646] width 921 height 823
click at [412, 366] on div at bounding box center [784, 646] width 921 height 823
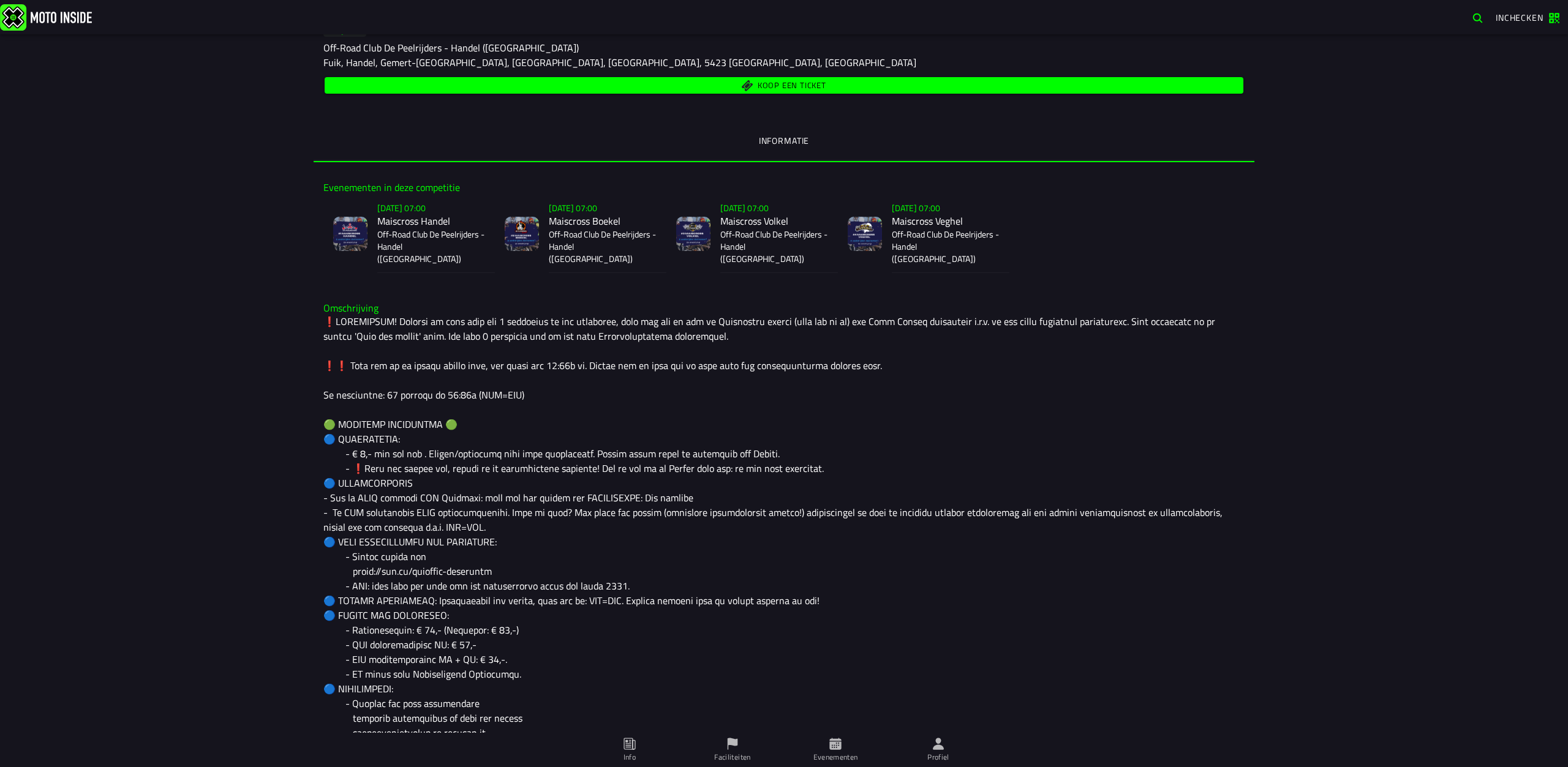
scroll to position [245, 0]
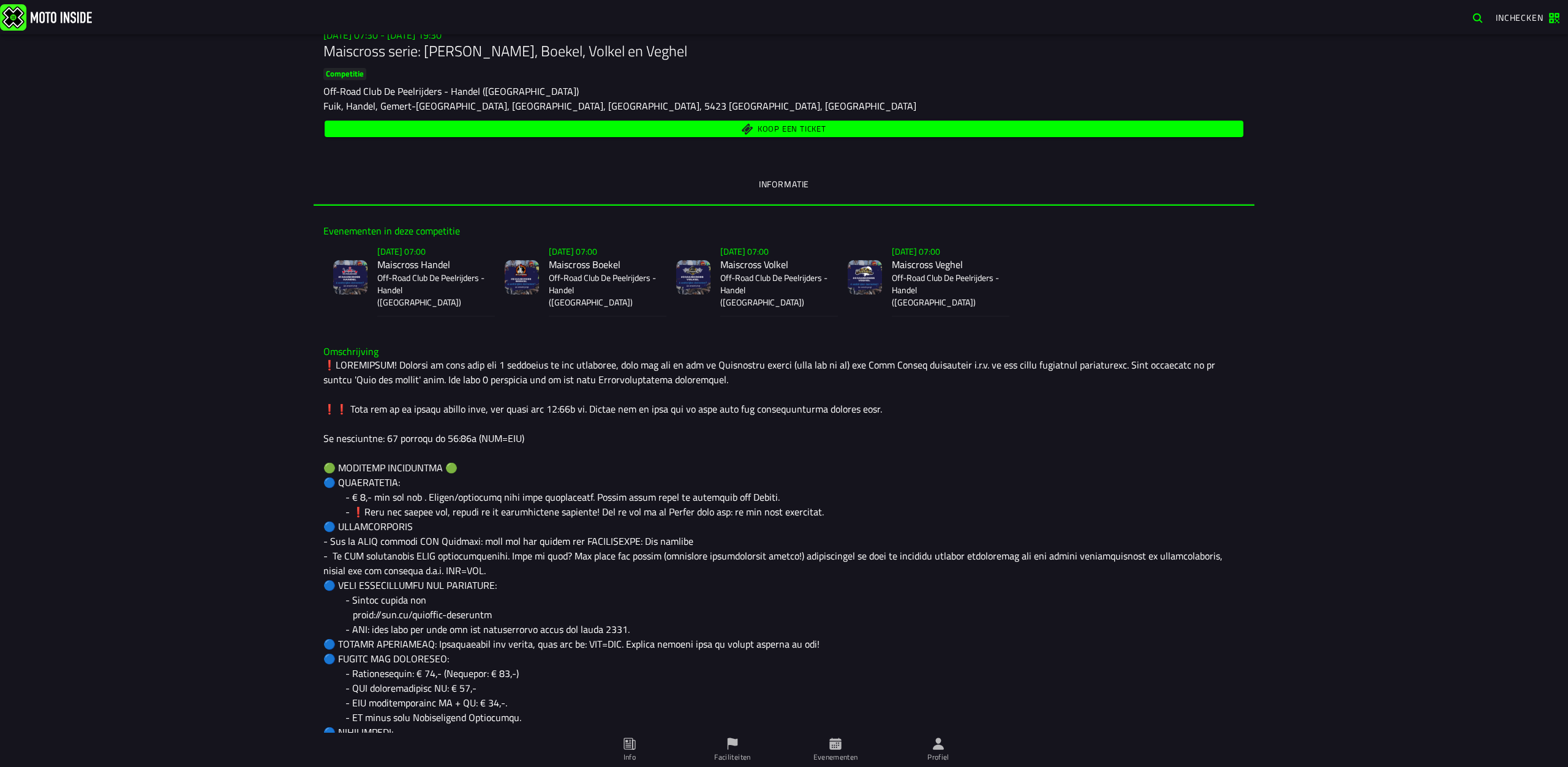
click at [742, 119] on div "Koop een ticket" at bounding box center [784, 129] width 921 height 22
click at [752, 125] on span "Koop een ticket" at bounding box center [784, 128] width 904 height 12
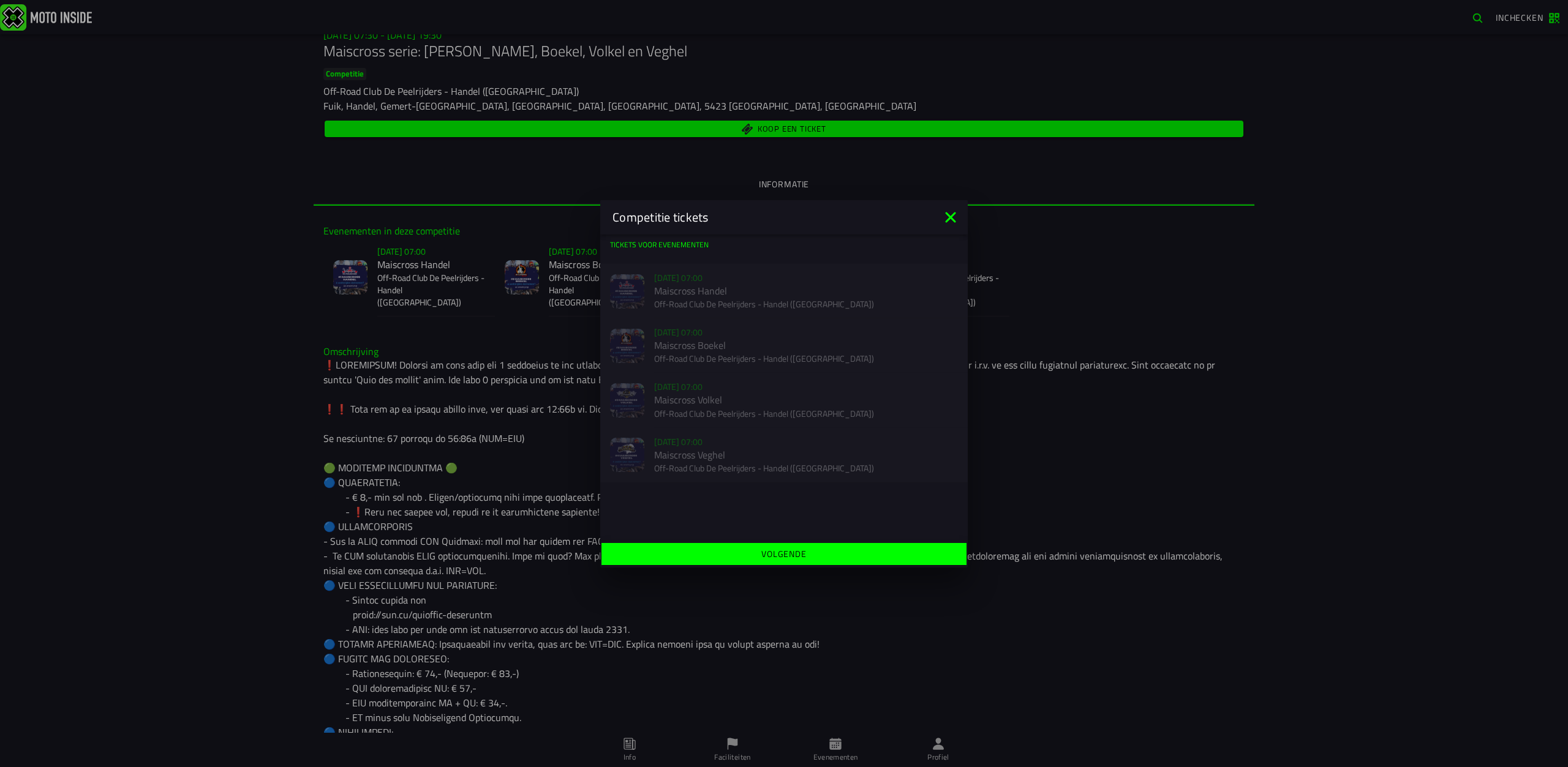
click at [919, 747] on ion-backdrop at bounding box center [784, 383] width 1568 height 767
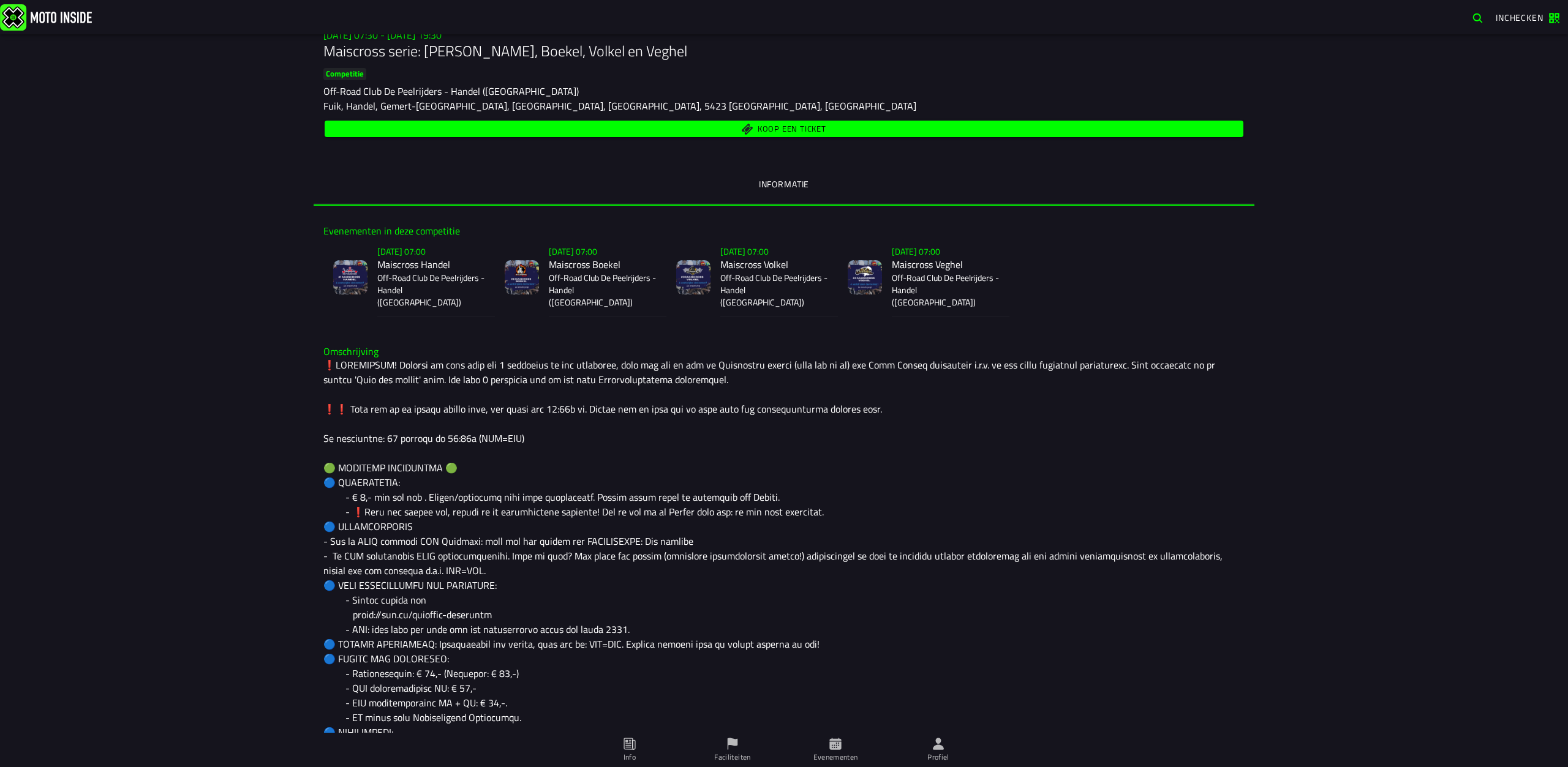
click at [946, 740] on span "Profiel" at bounding box center [938, 749] width 88 height 35
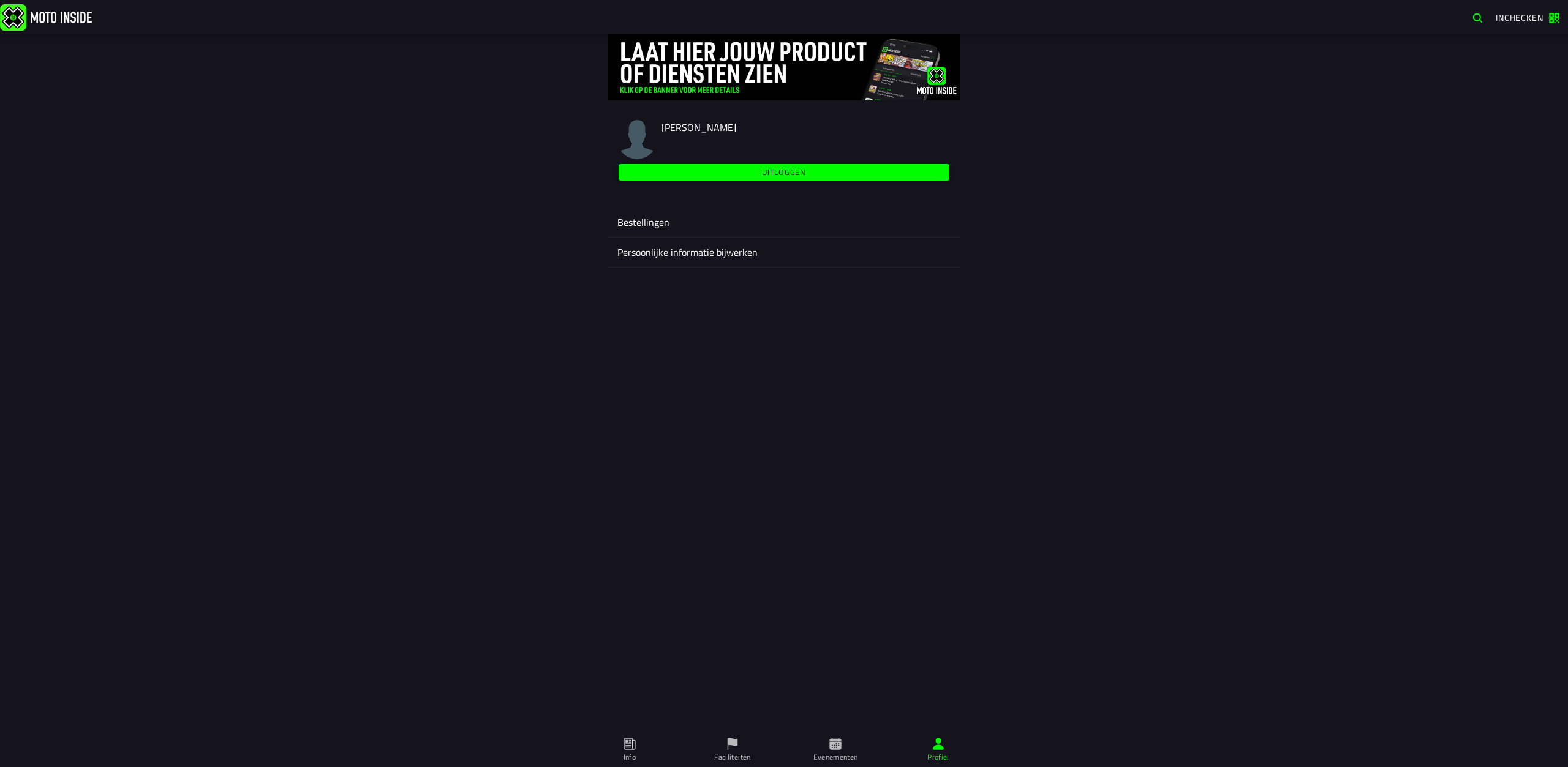
click at [647, 135] on img at bounding box center [637, 140] width 39 height 39
click at [690, 259] on ion-label "Persoonlijke informatie bijwerken" at bounding box center [784, 252] width 333 height 15
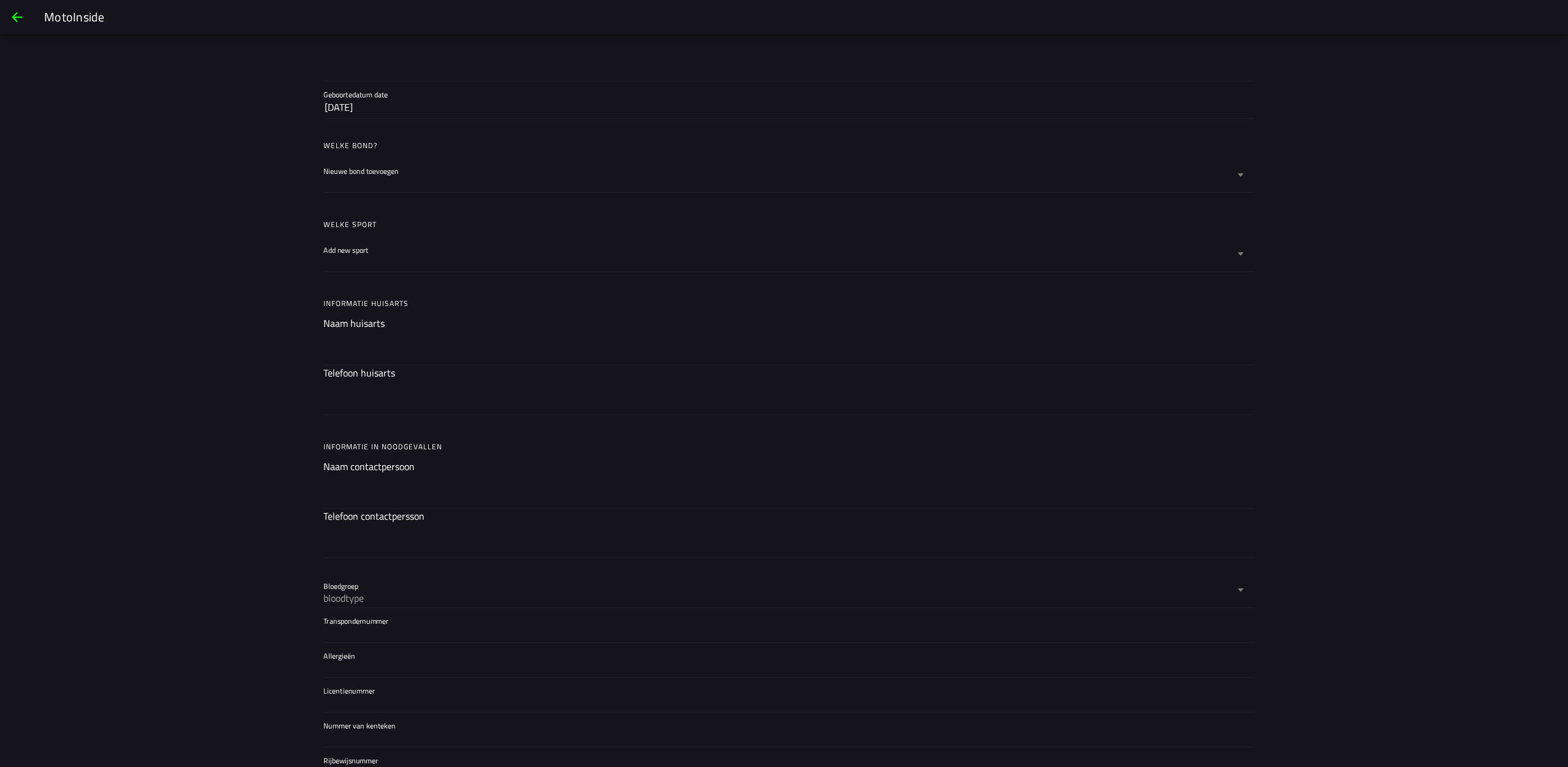
scroll to position [551, 0]
click at [357, 631] on div at bounding box center [784, 638] width 921 height 20
click at [357, 632] on input "Transpondernummer" at bounding box center [784, 640] width 921 height 15
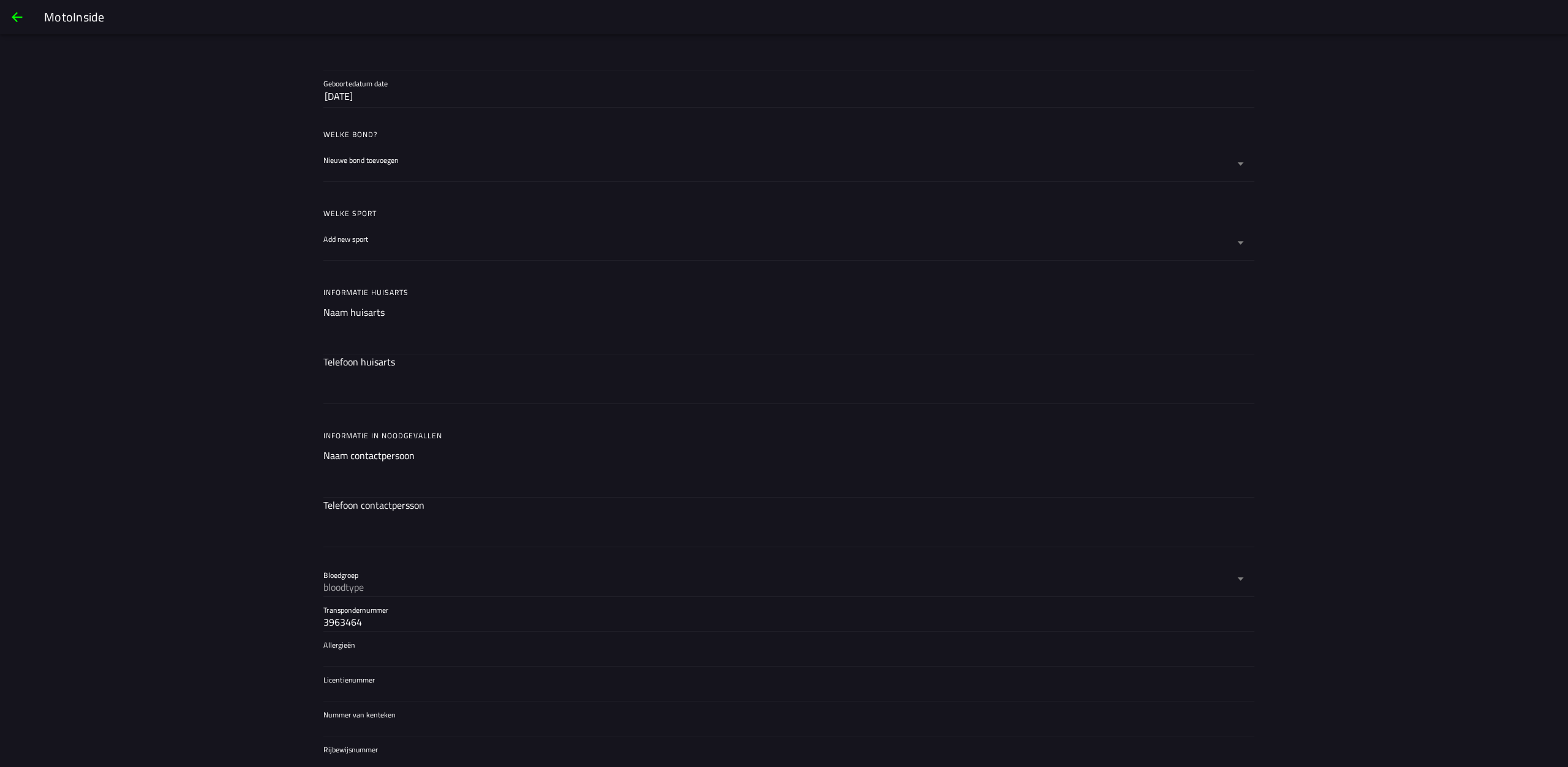
scroll to position [624, 0]
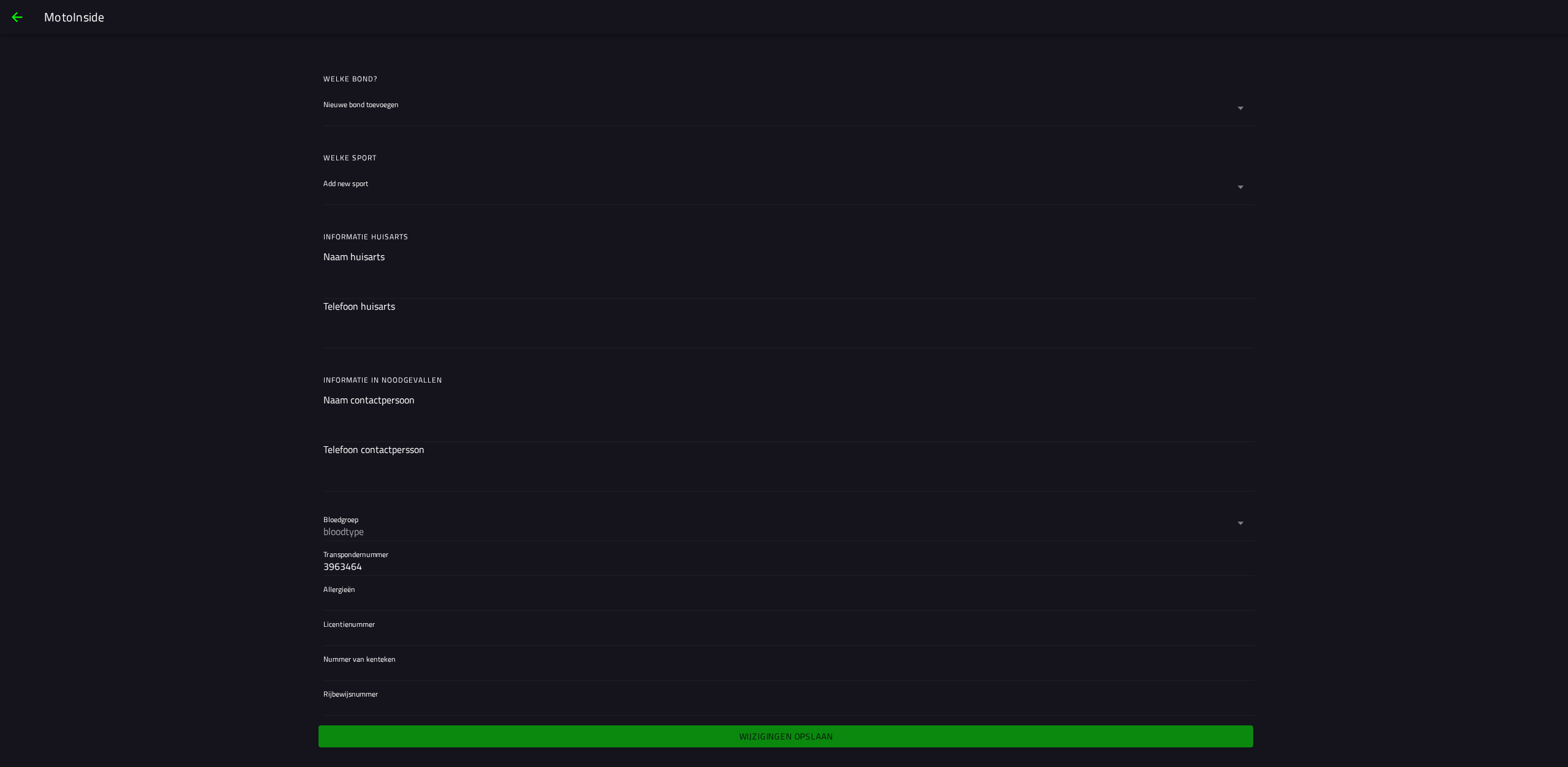
type input "3963464"
click at [410, 724] on div "Persoonlijke informatie bijwerken Two-factor verificatie Two-factor verificatie…" at bounding box center [784, 96] width 940 height 1303
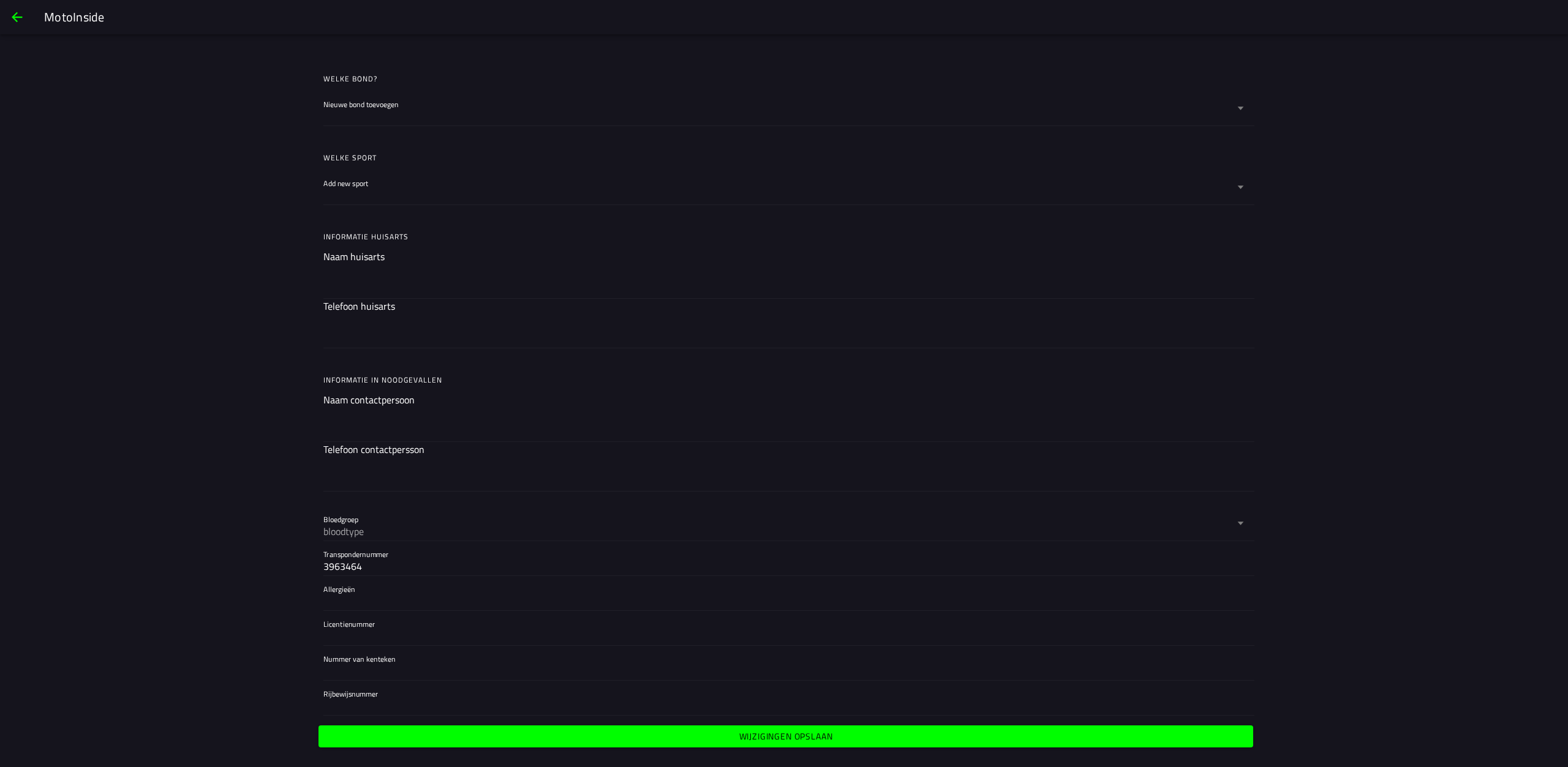
click at [430, 734] on span "Wijzigingen opslaan" at bounding box center [785, 736] width 915 height 9
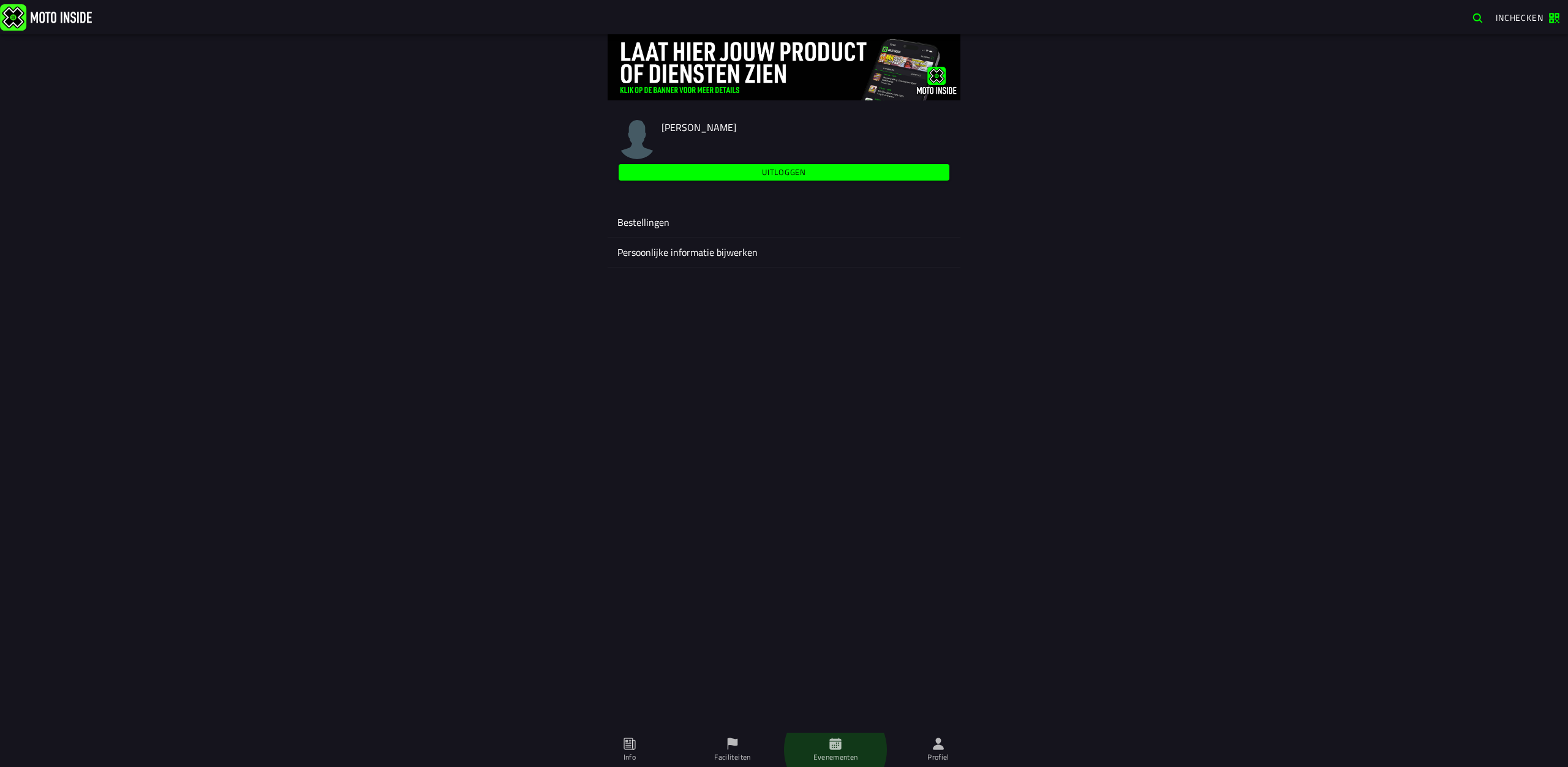
click at [828, 738] on icon at bounding box center [835, 744] width 14 height 14
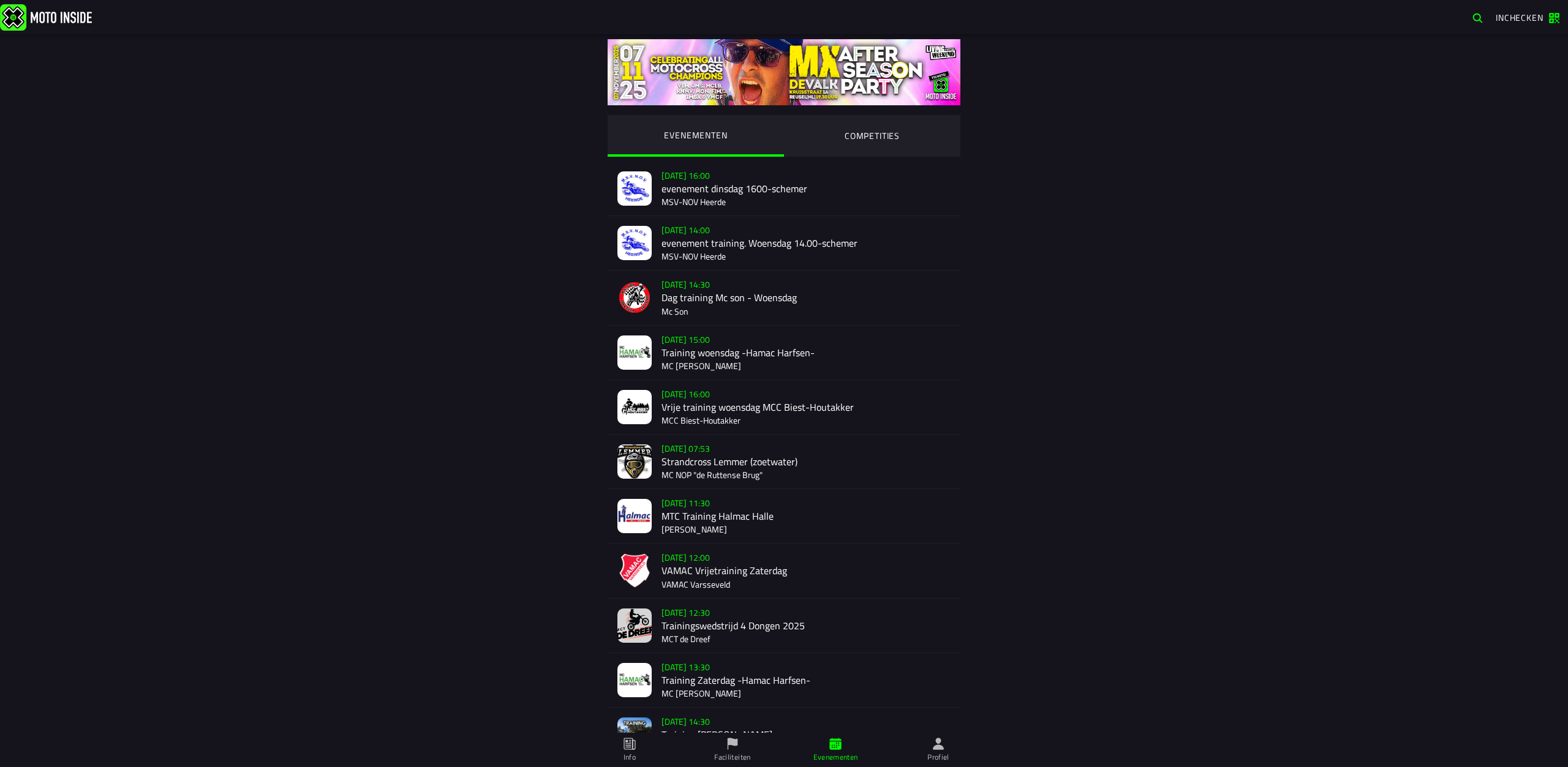
click at [746, 749] on span "Faciliteiten" at bounding box center [733, 749] width 88 height 35
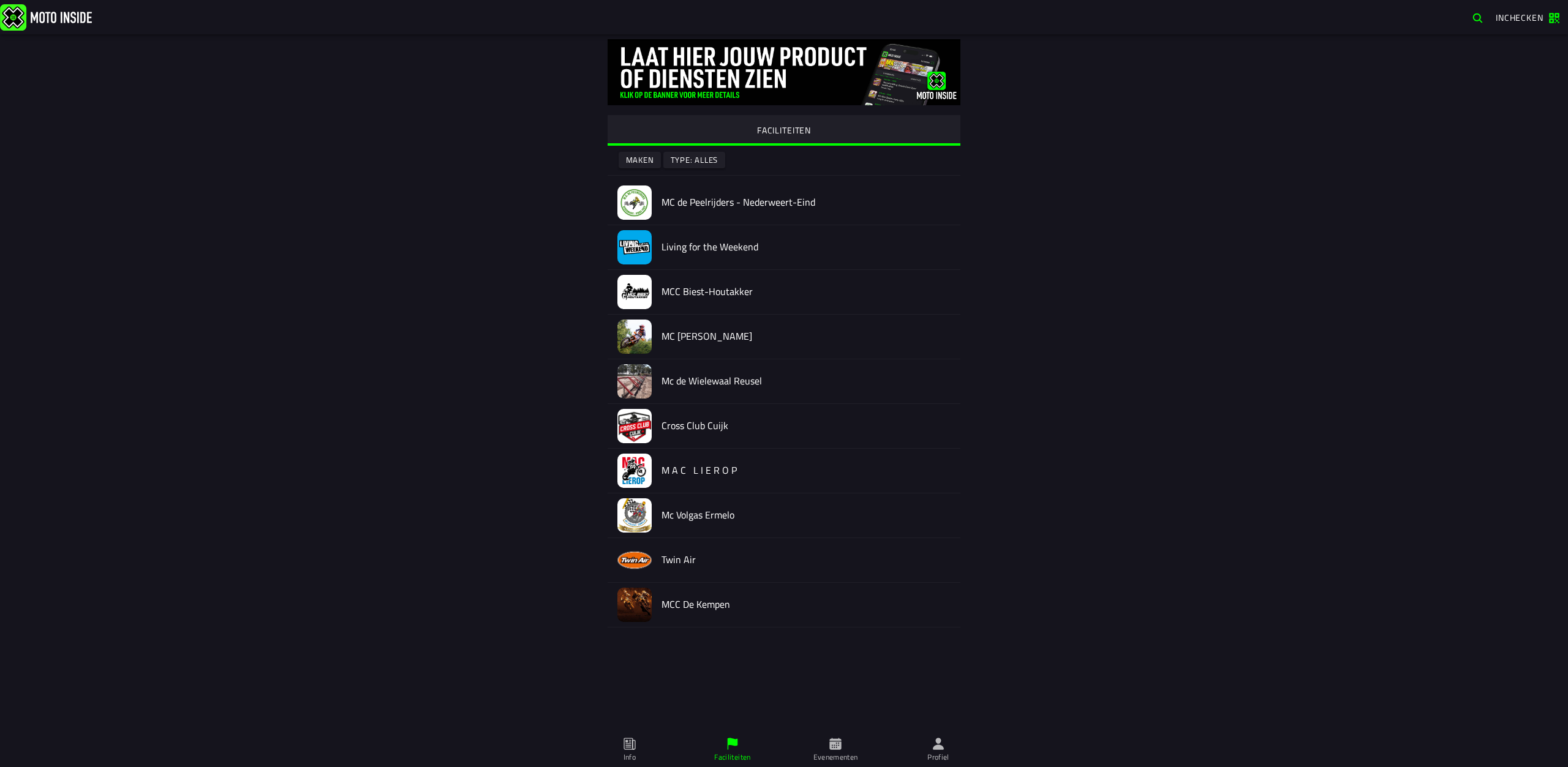
drag, startPoint x: 831, startPoint y: 751, endPoint x: 821, endPoint y: 726, distance: 26.9
click at [831, 751] on span "Evenementen" at bounding box center [835, 749] width 88 height 35
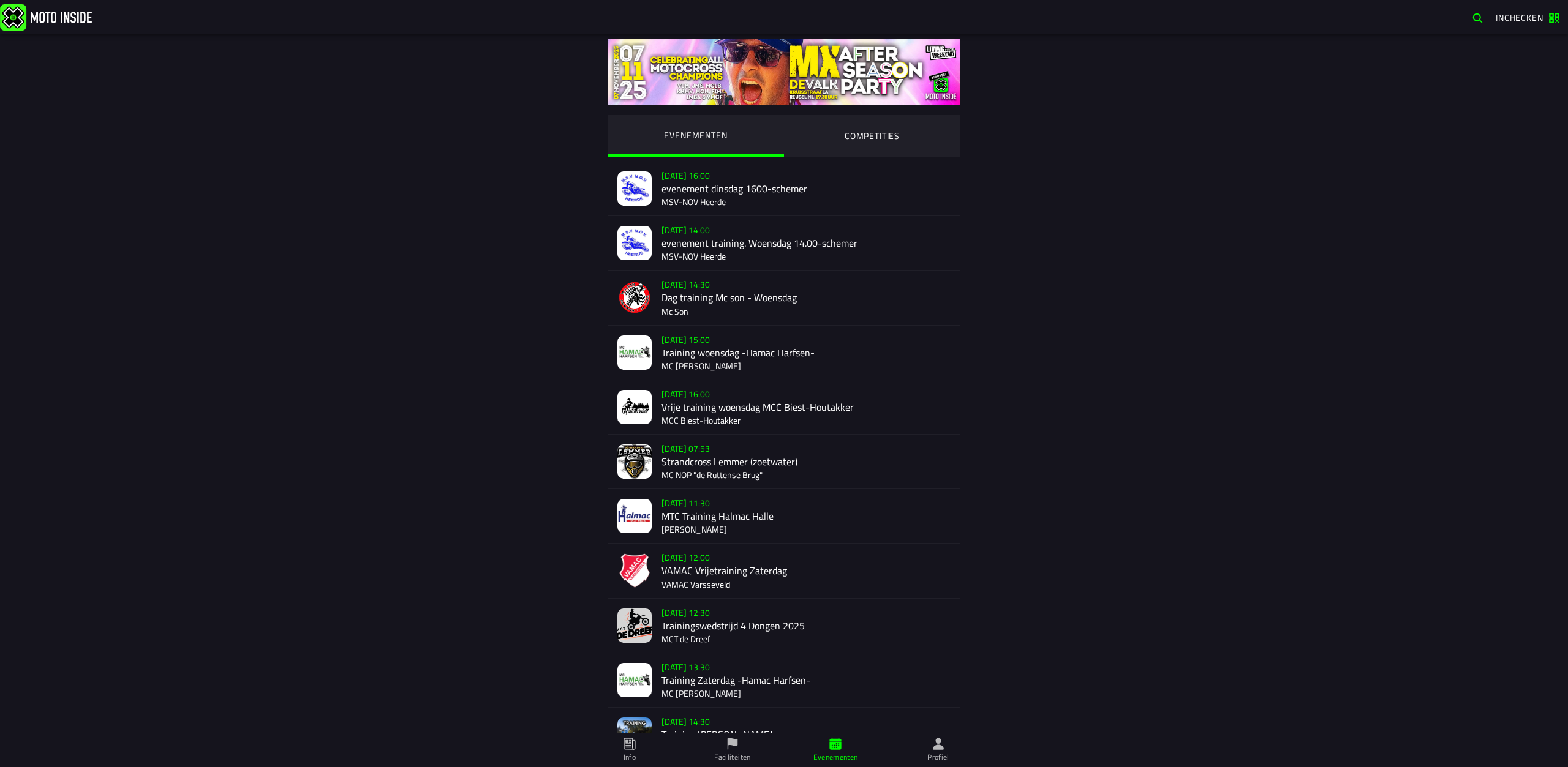
drag, startPoint x: 852, startPoint y: 142, endPoint x: 849, endPoint y: 135, distance: 7.6
click at [852, 141] on ion-segment-button "COMPETITIES" at bounding box center [872, 136] width 176 height 41
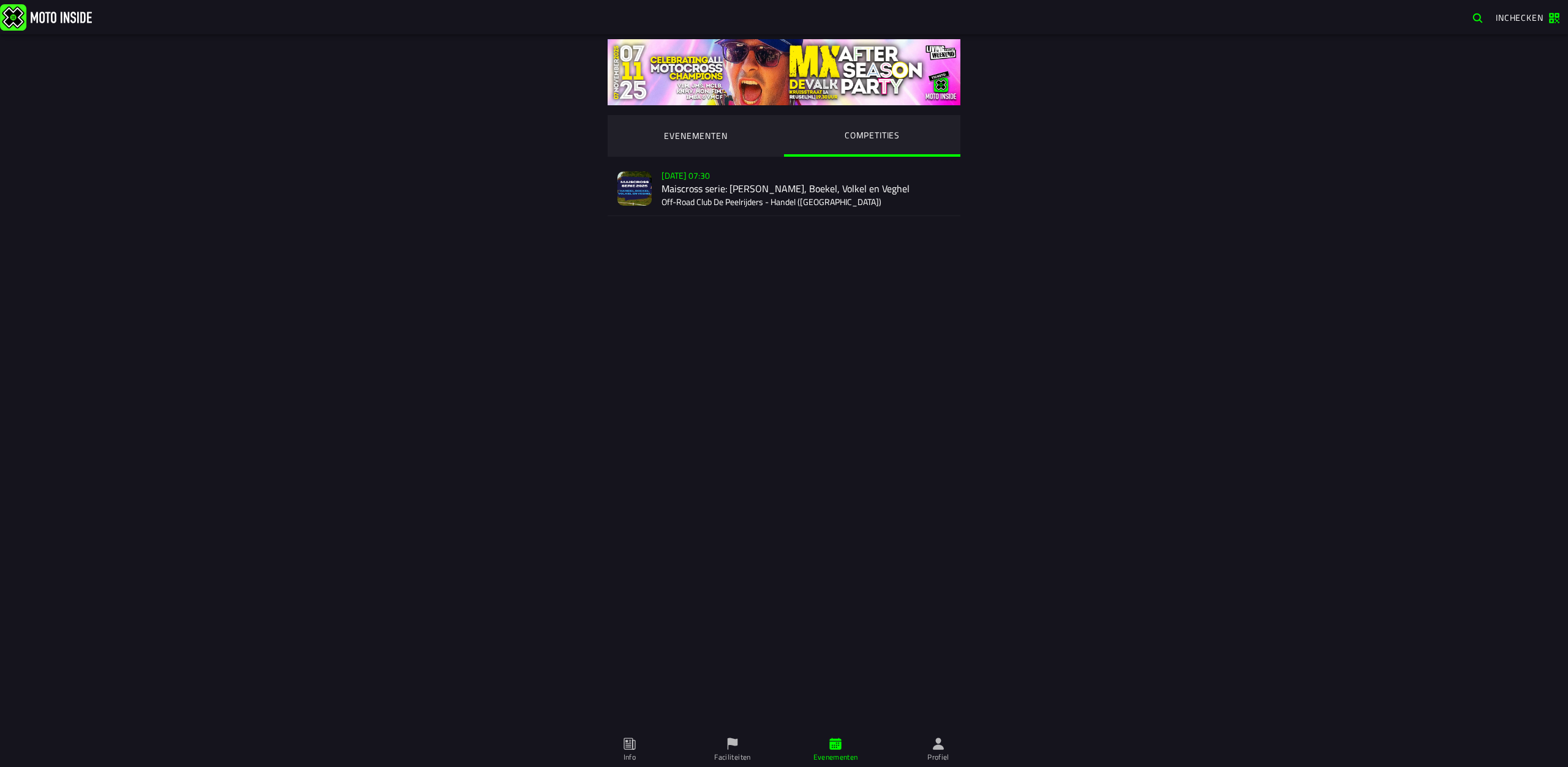
click at [682, 173] on div "[DATE] 07:30 Maiscross serie: Handel, Boekel, Volkel en Veghel Off-Road Club De…" at bounding box center [806, 188] width 289 height 54
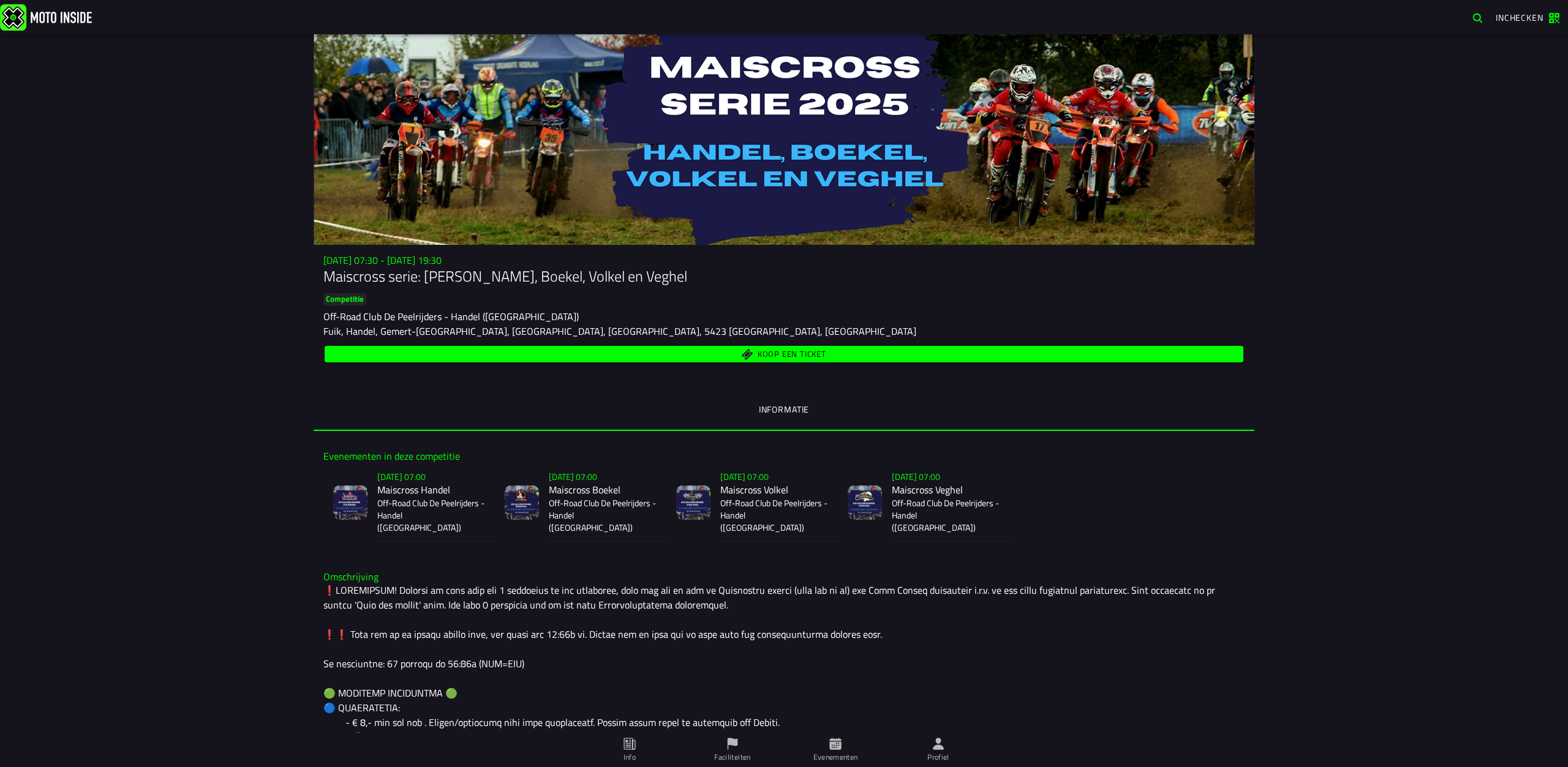
scroll to position [61, 0]
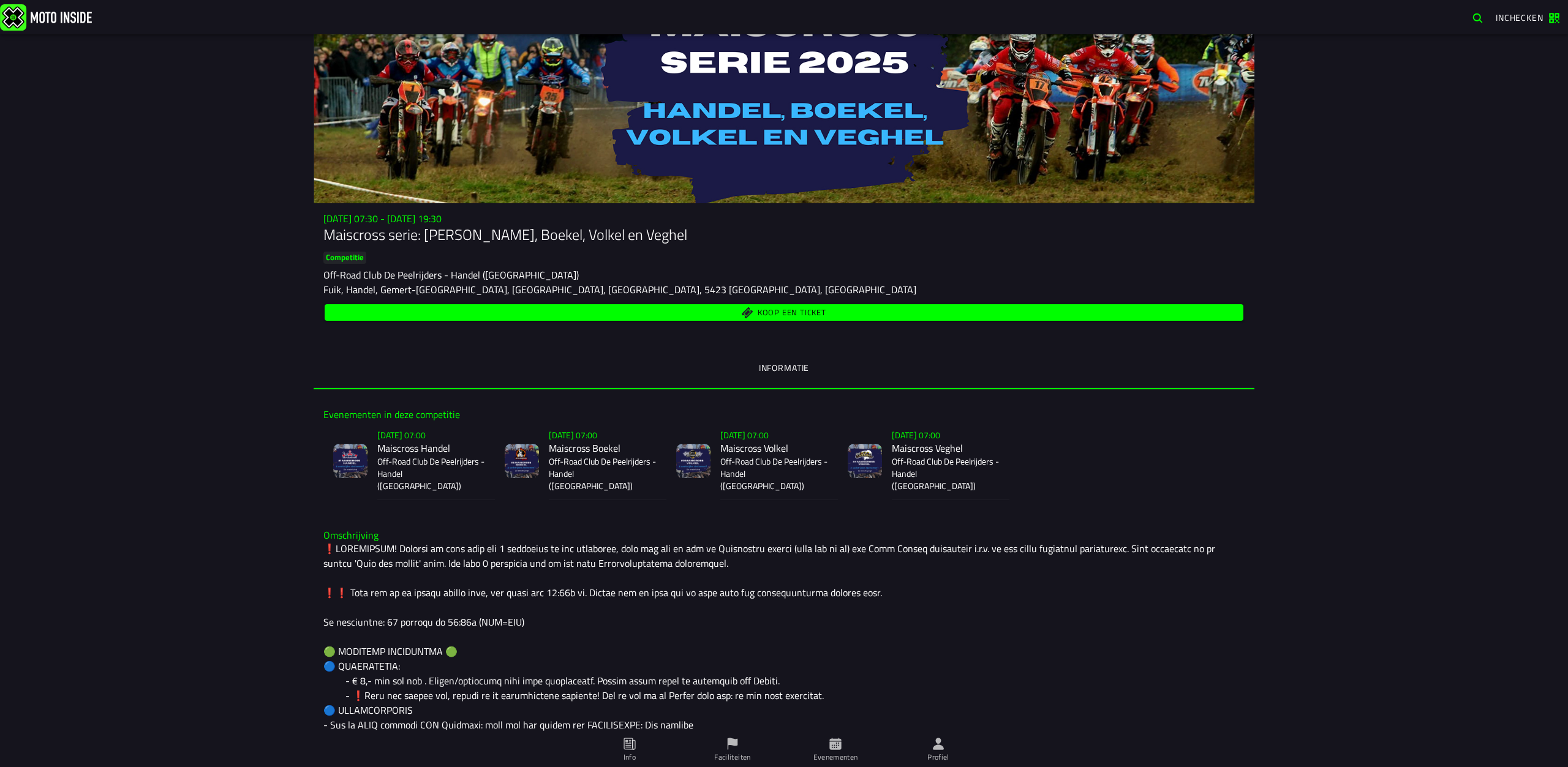
click at [762, 309] on span "Koop een ticket" at bounding box center [792, 313] width 69 height 8
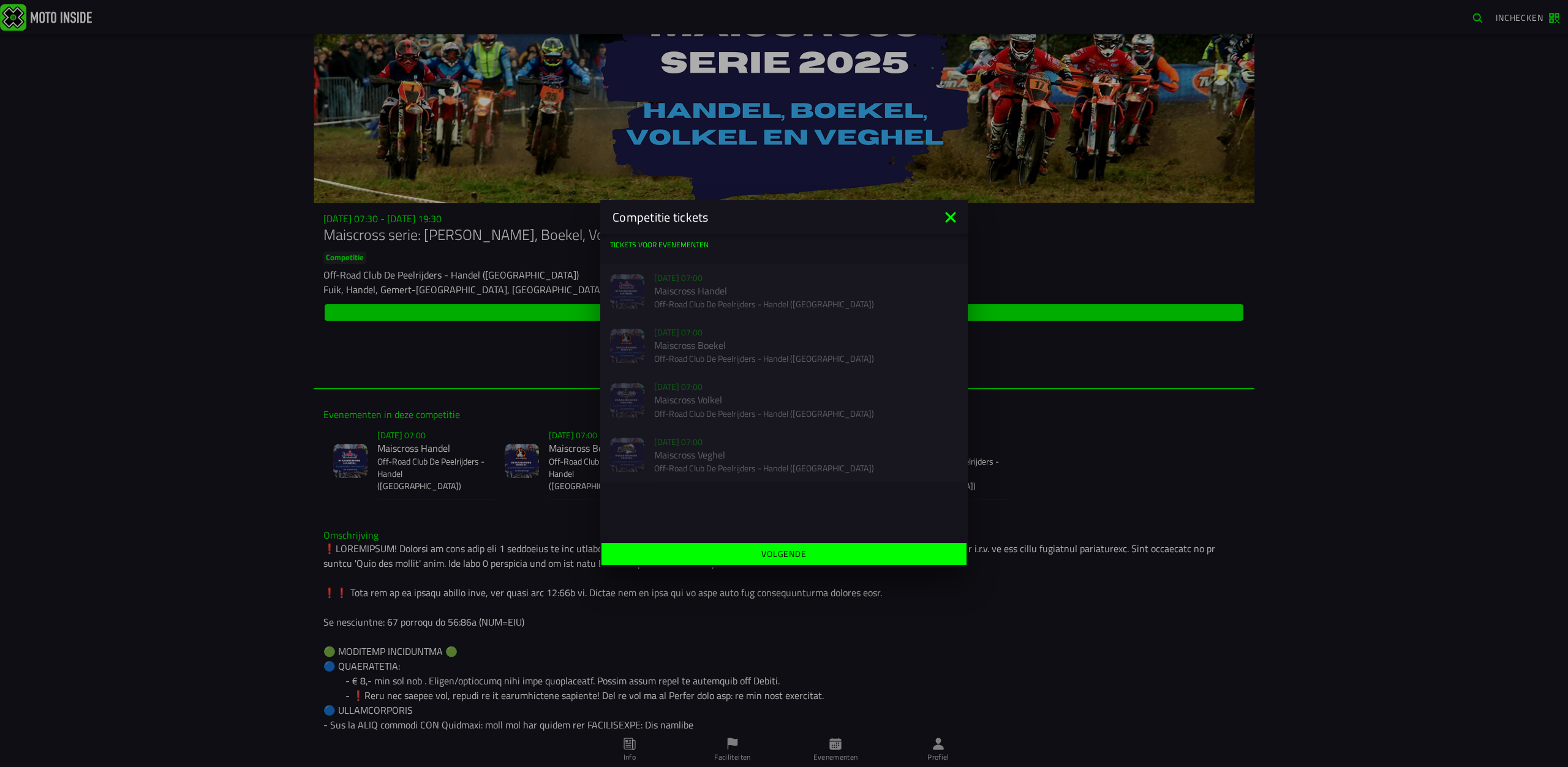
click at [951, 216] on icon at bounding box center [950, 216] width 10 height 10
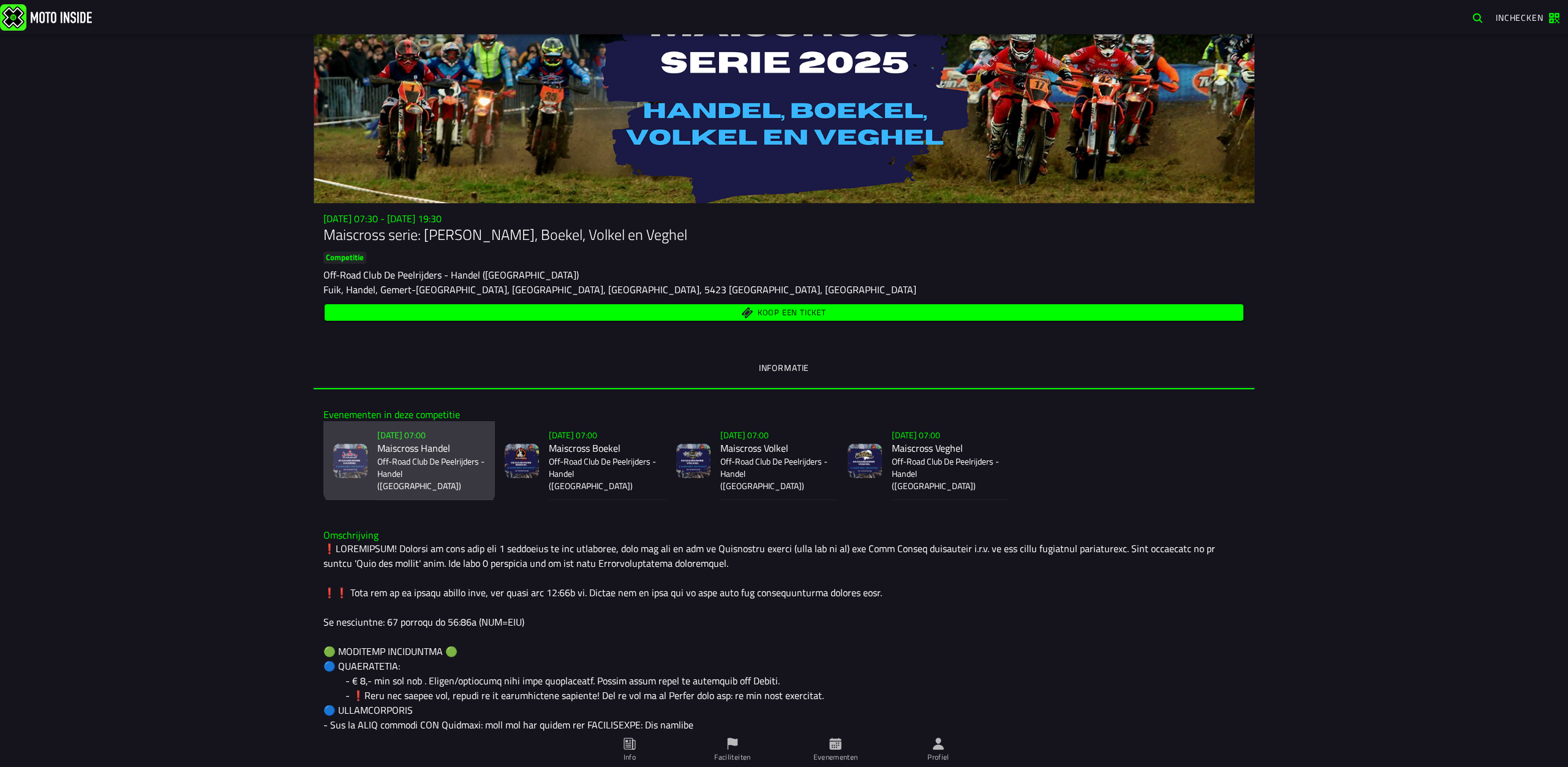
click at [381, 443] on h2 "Maiscross Handel" at bounding box center [431, 448] width 108 height 12
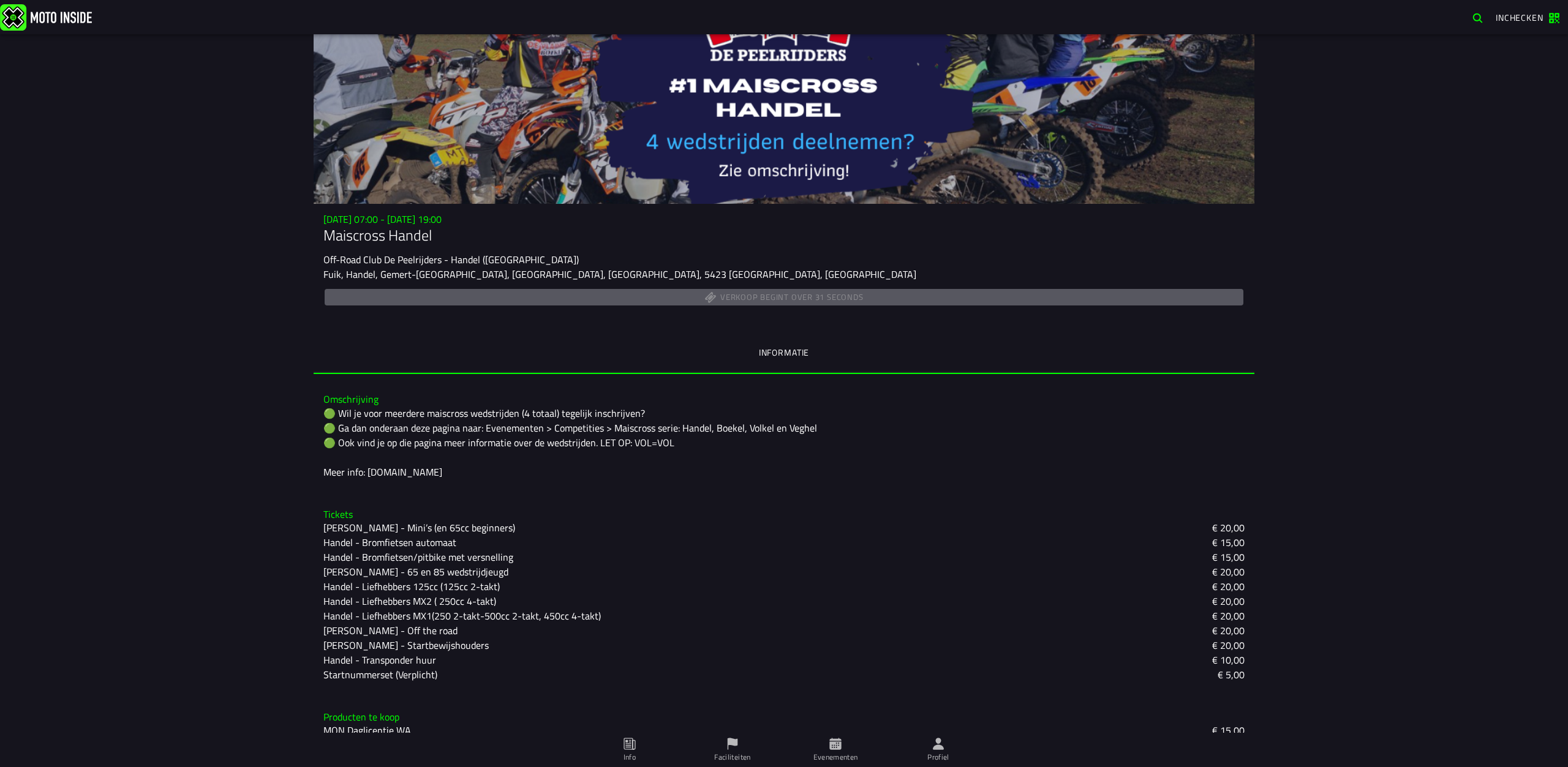
scroll to position [90, 0]
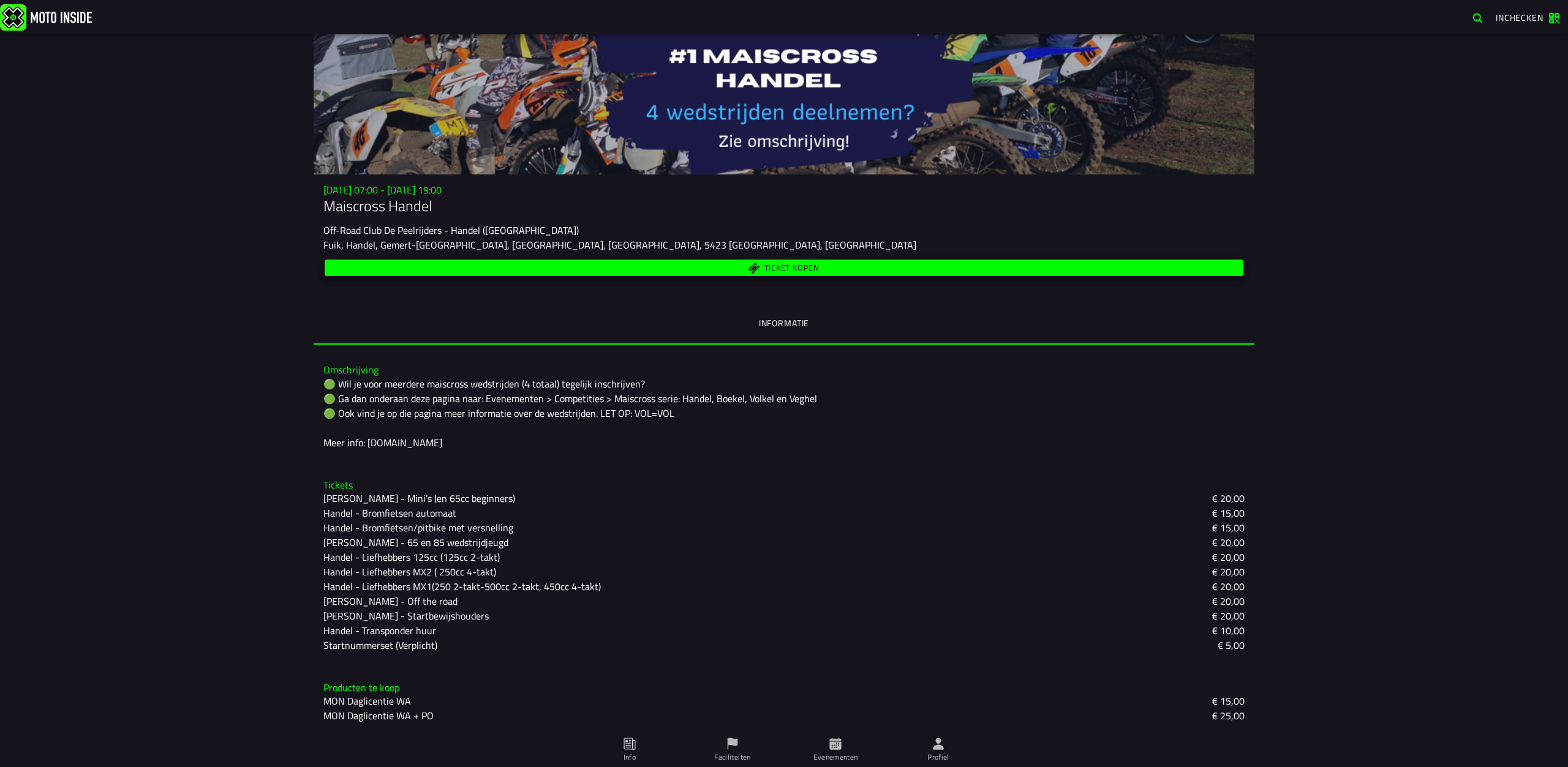
click at [651, 264] on span "Ticket kopen" at bounding box center [784, 267] width 904 height 12
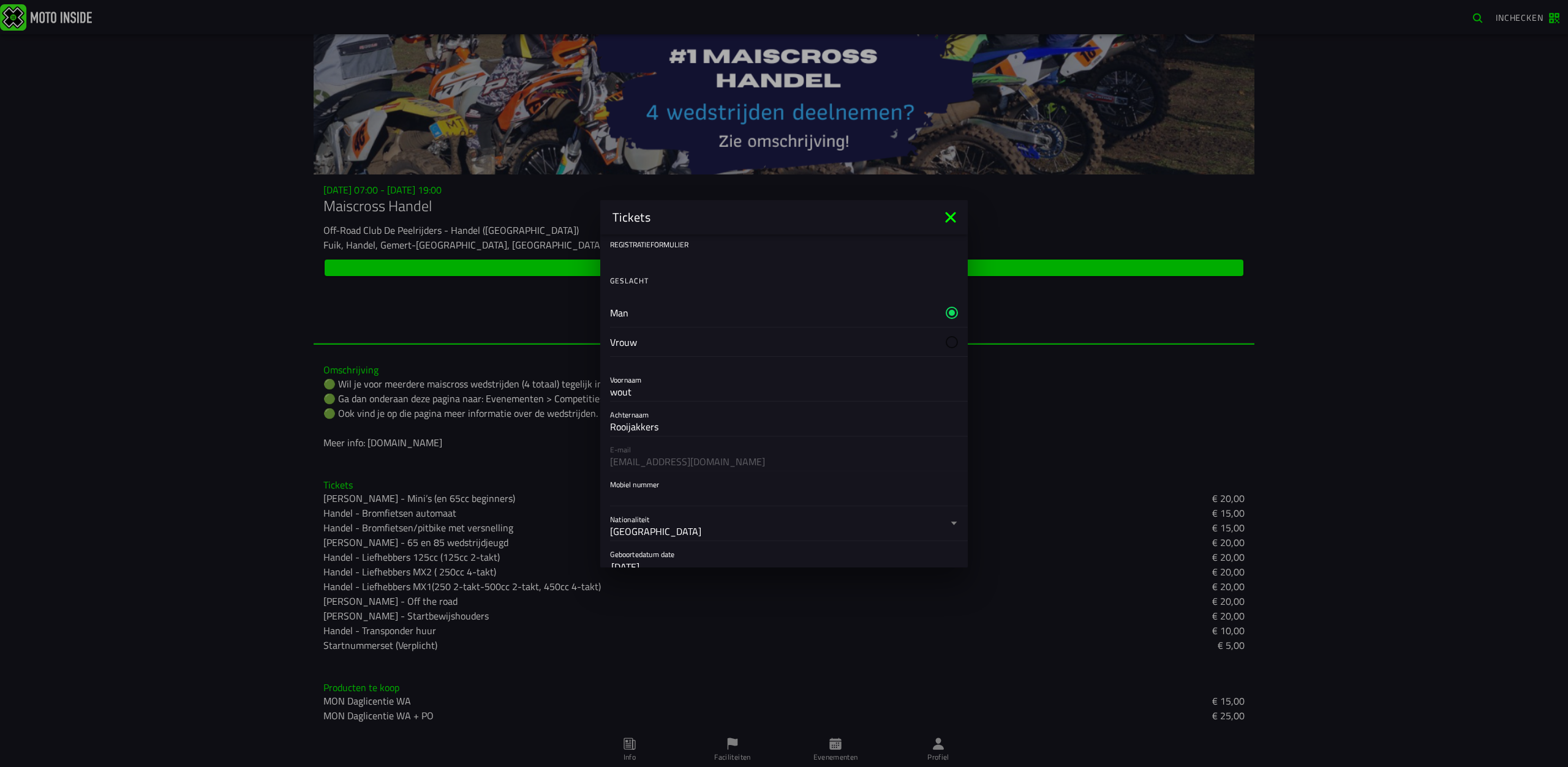
click at [681, 312] on label "Man" at bounding box center [784, 313] width 348 height 28
click at [644, 399] on div "E-mail [EMAIL_ADDRESS][DOMAIN_NAME]" at bounding box center [784, 392] width 368 height 35
click at [645, 435] on input "Mobiel nummer" at bounding box center [784, 435] width 348 height 15
click at [630, 439] on input "Mobiel nummer" at bounding box center [784, 435] width 348 height 15
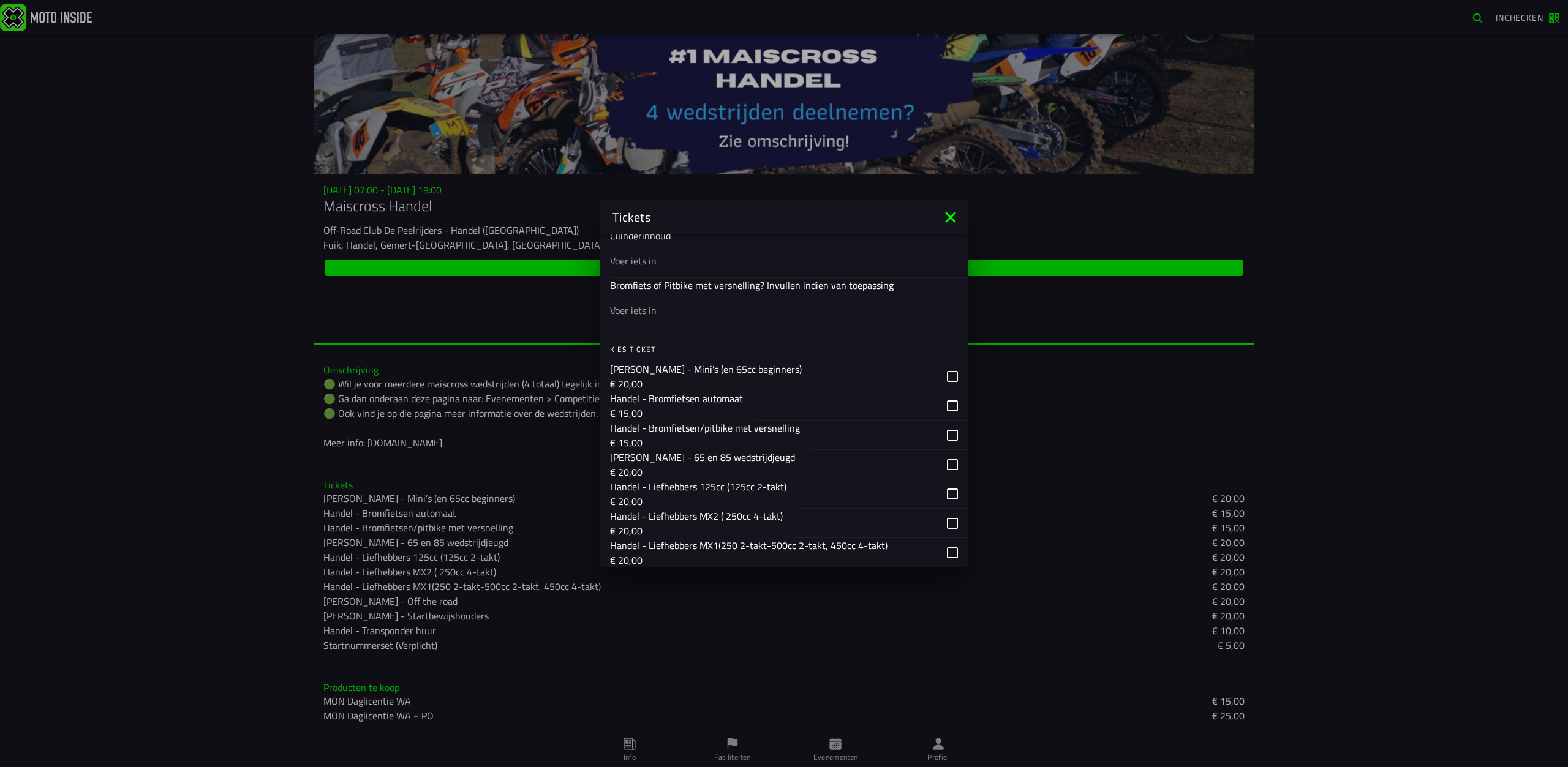
scroll to position [673, 0]
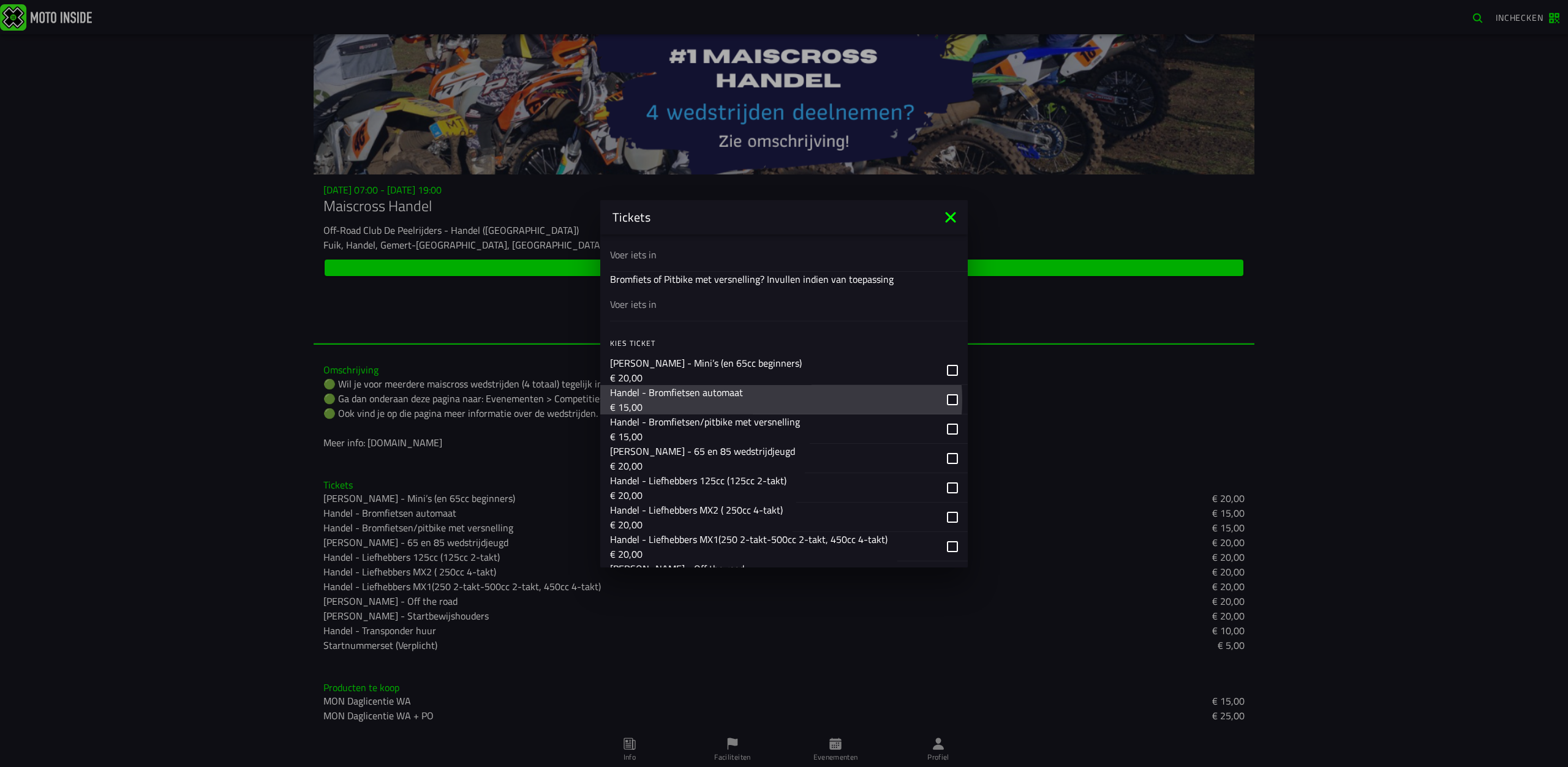
click at [938, 401] on div "button" at bounding box center [860, 399] width 215 height 29
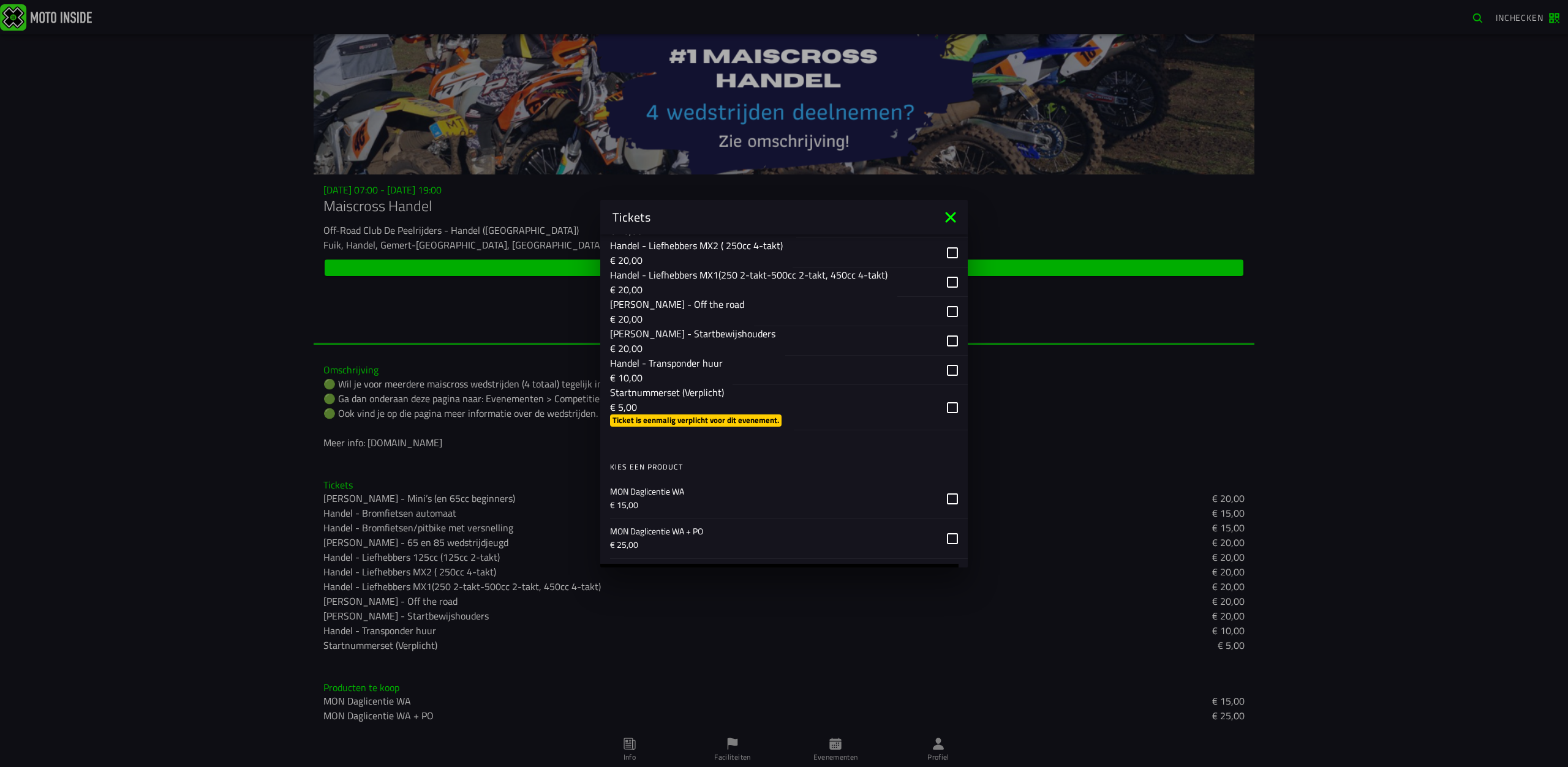
scroll to position [979, 0]
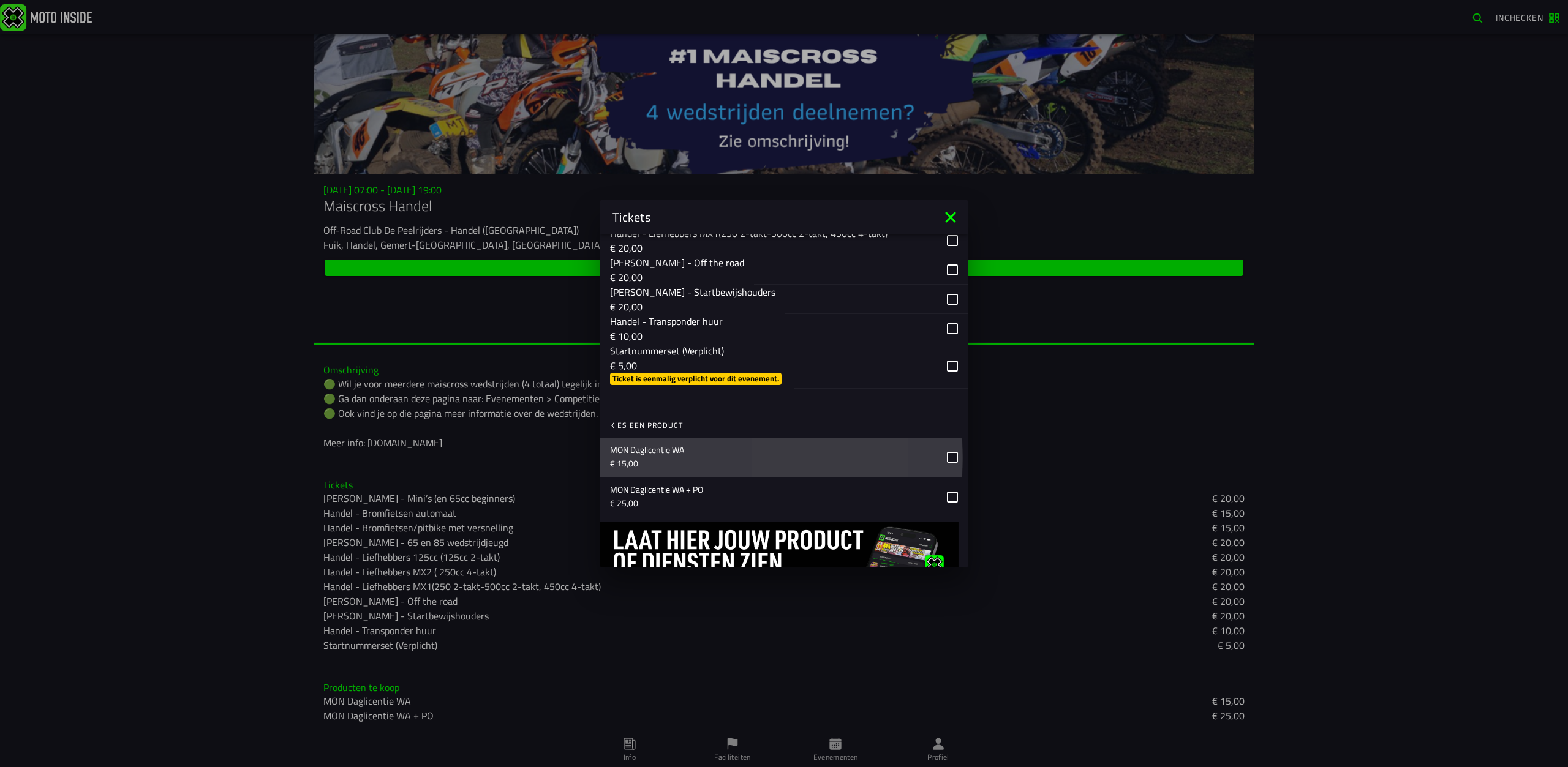
click at [666, 457] on p "€ 15,00" at bounding box center [773, 463] width 327 height 12
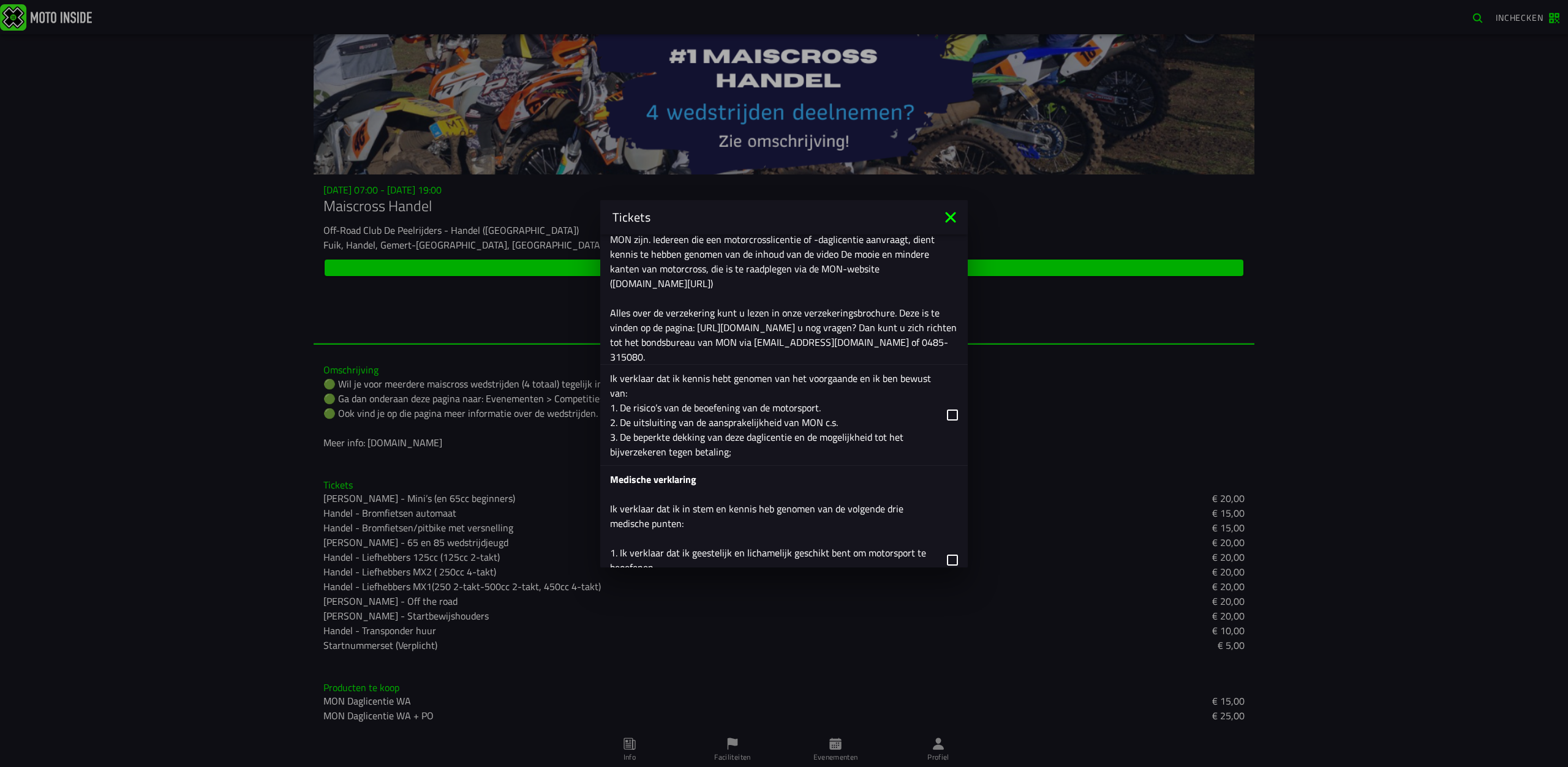
scroll to position [1775, 0]
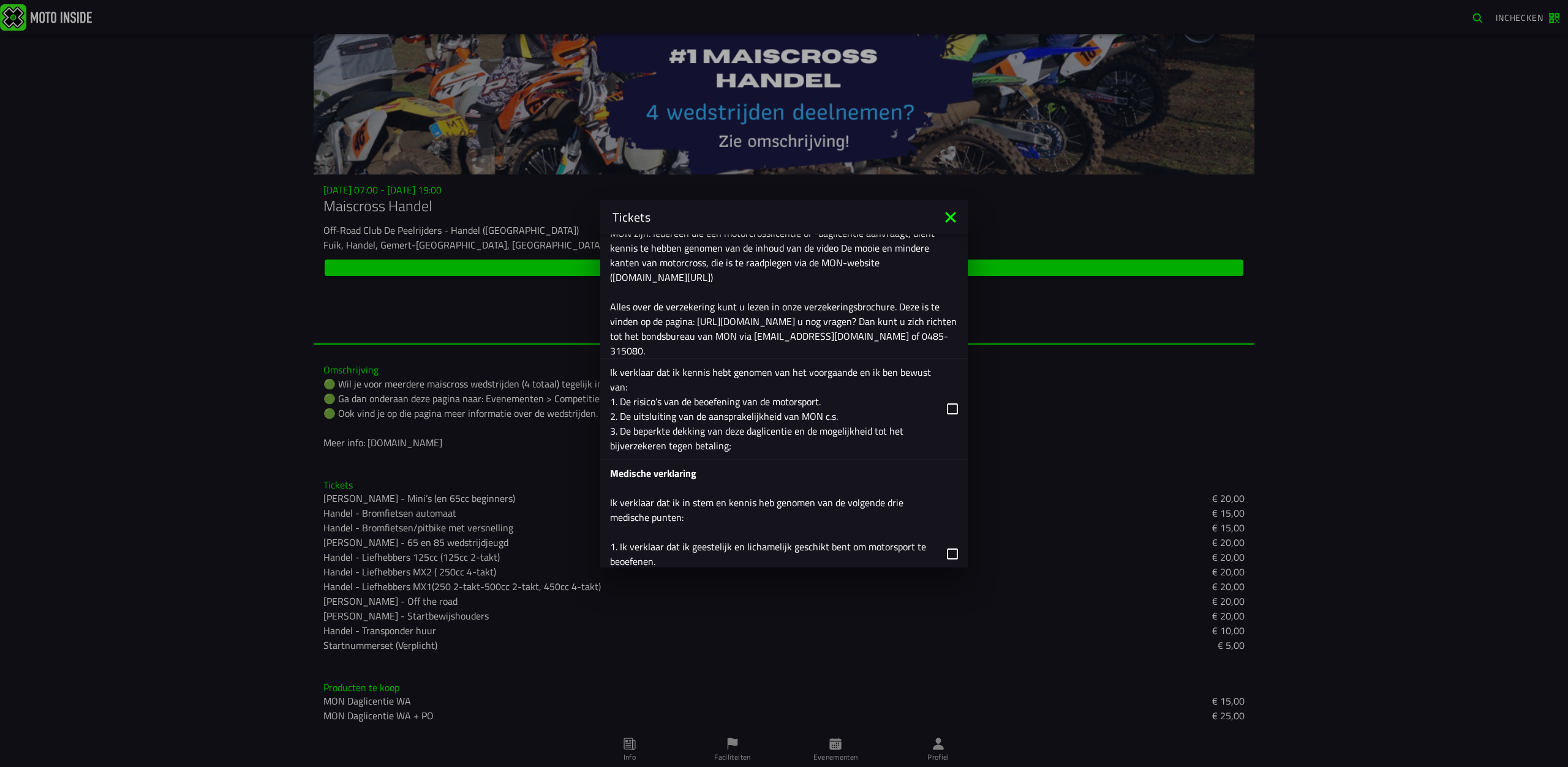
click at [936, 408] on label "Ik verklaar dat ik kennis hebt genomen van het voorgaande en ik ben bewust van:…" at bounding box center [784, 409] width 348 height 100
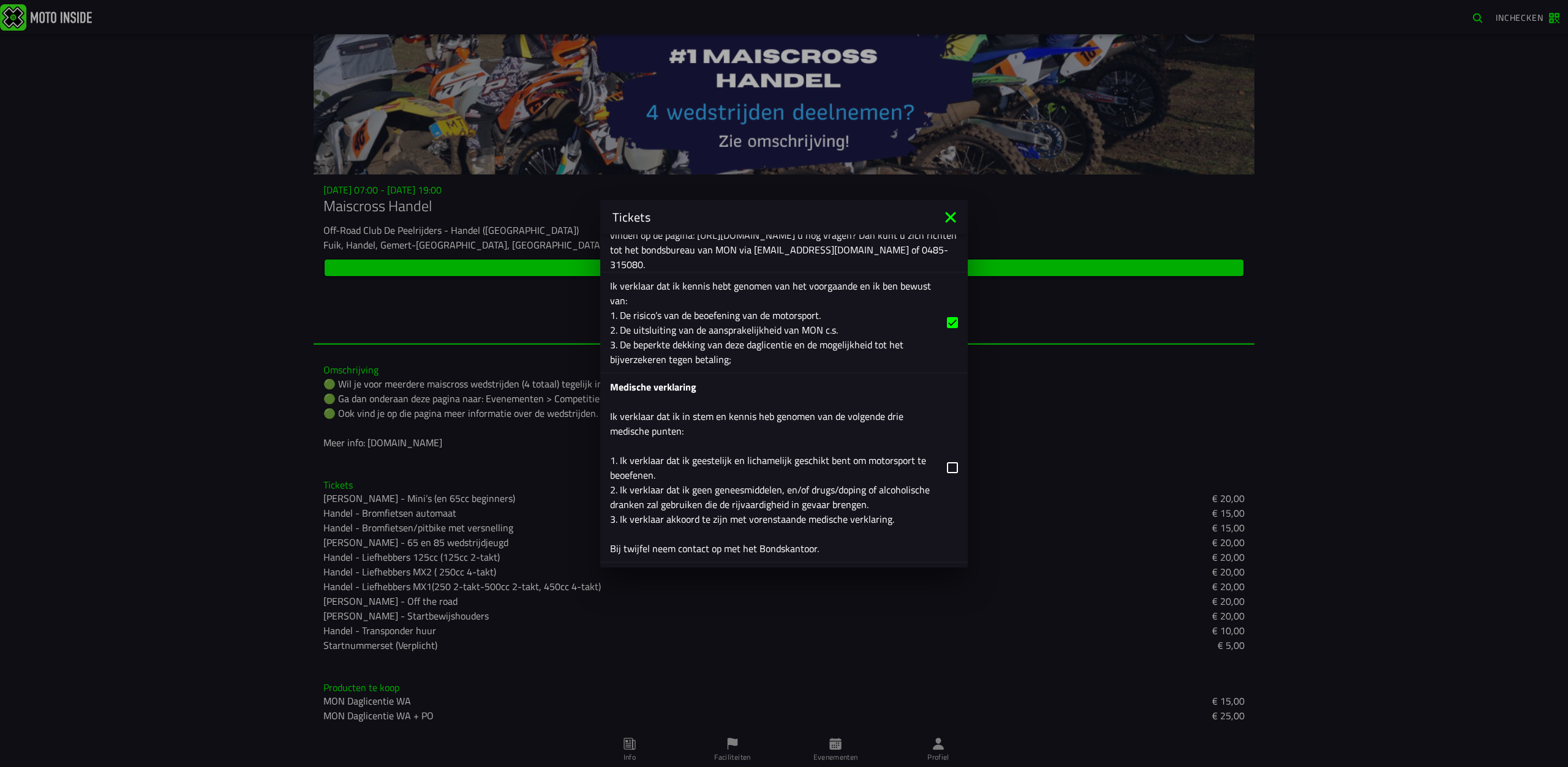
scroll to position [1897, 0]
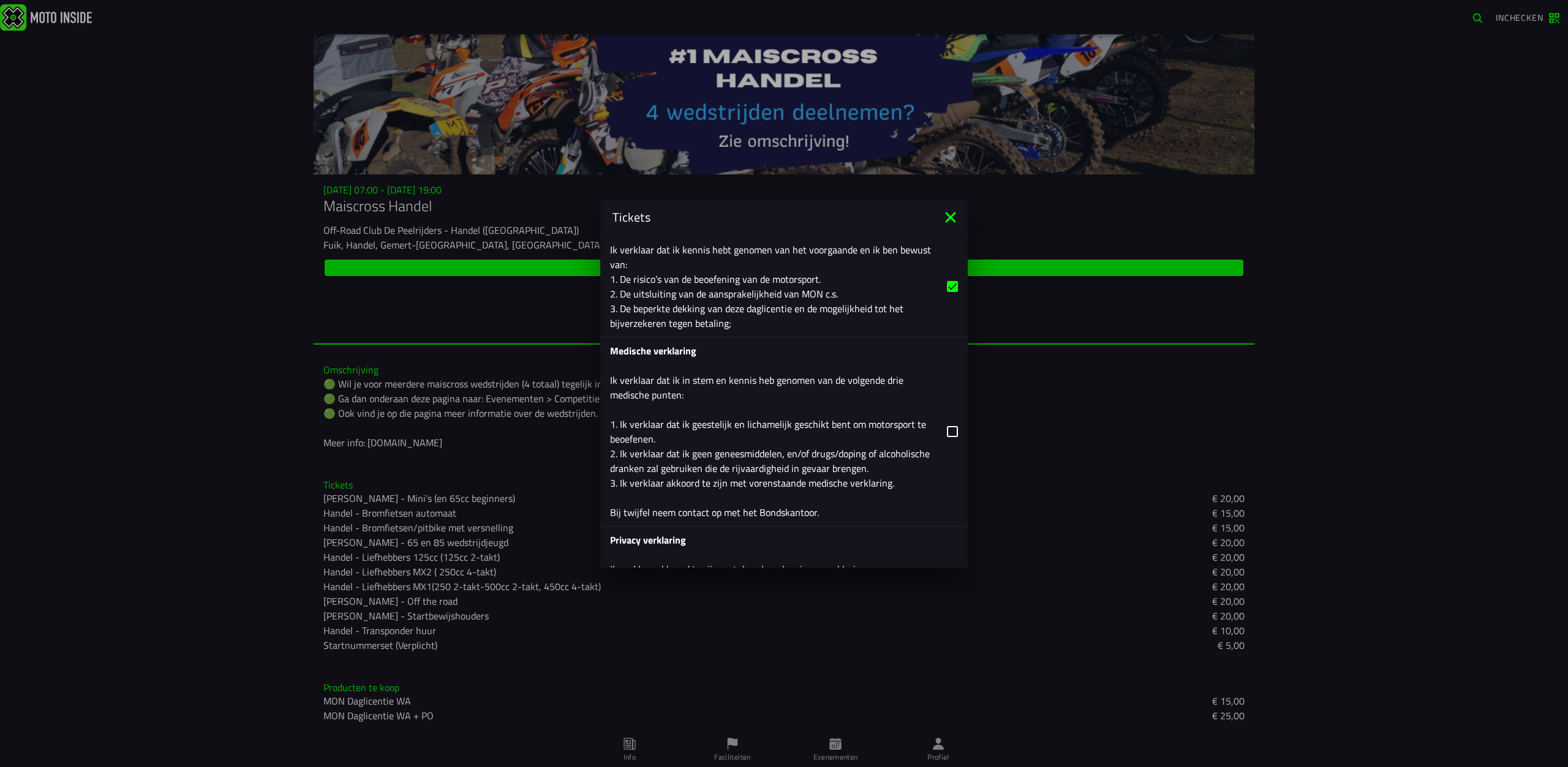
click at [930, 432] on label "Medische verklaring Ik verklaar dat ik in stem en kennis heb genomen van de vol…" at bounding box center [784, 431] width 348 height 189
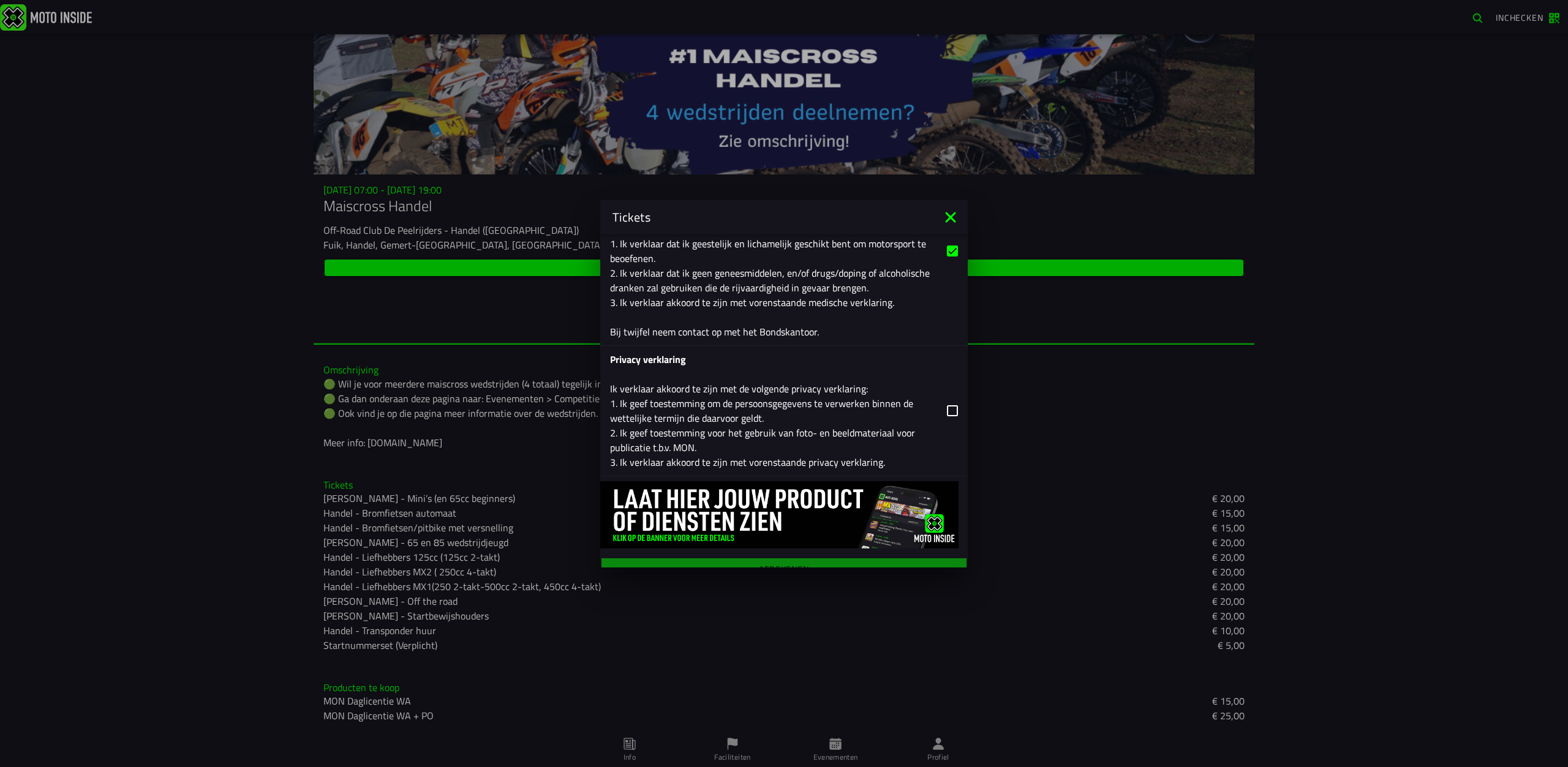
scroll to position [2081, 0]
click at [909, 415] on div "Privacy verklaring Ik verklaar akkoord te zijn met de volgende privacy verklari…" at bounding box center [773, 407] width 327 height 117
click at [0, 0] on input "Privacy verklaring Ik verklaar akkoord te zijn met de volgende privacy verklari…" at bounding box center [0, 0] width 0 height 0
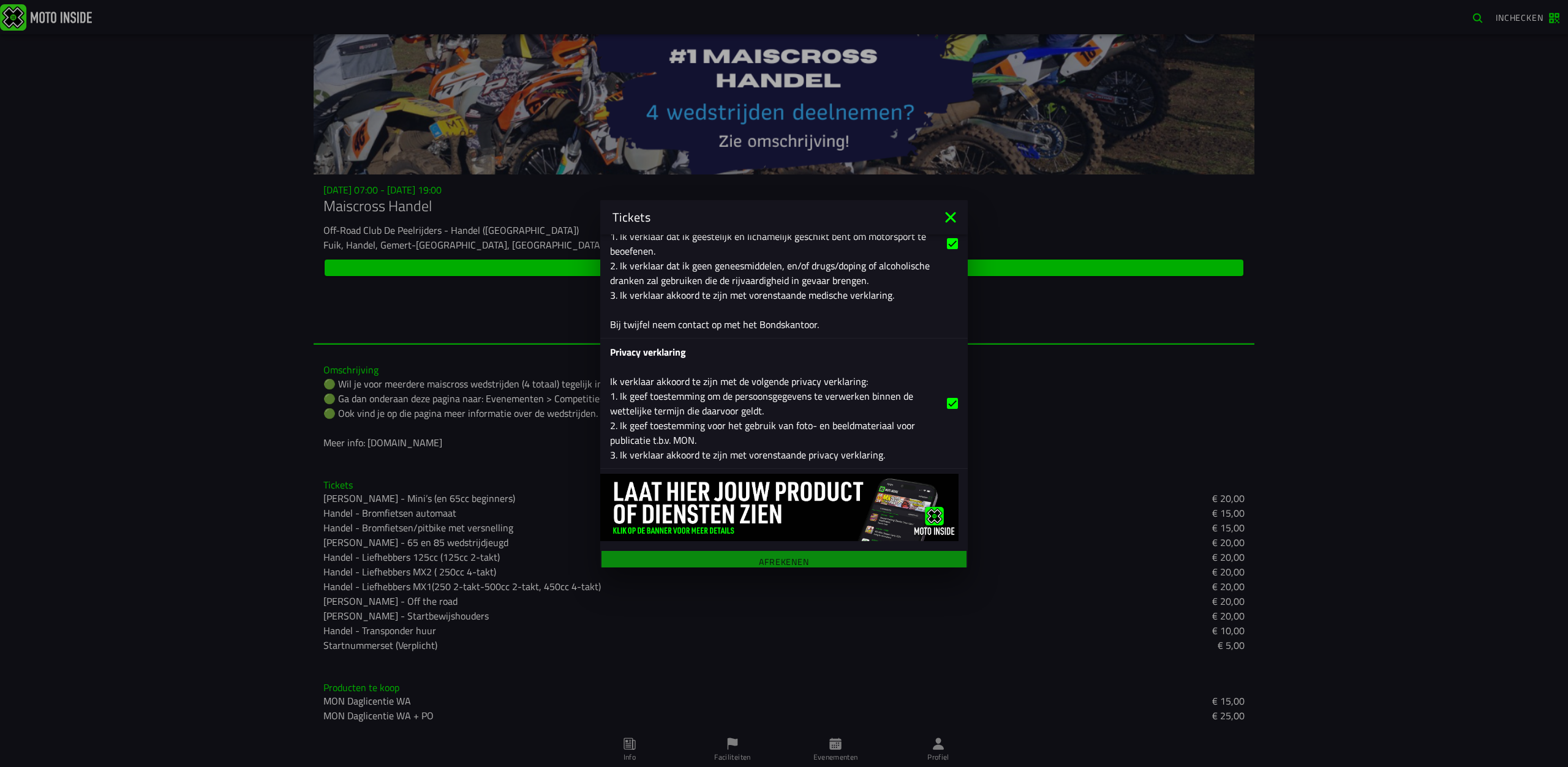
scroll to position [2093, 0]
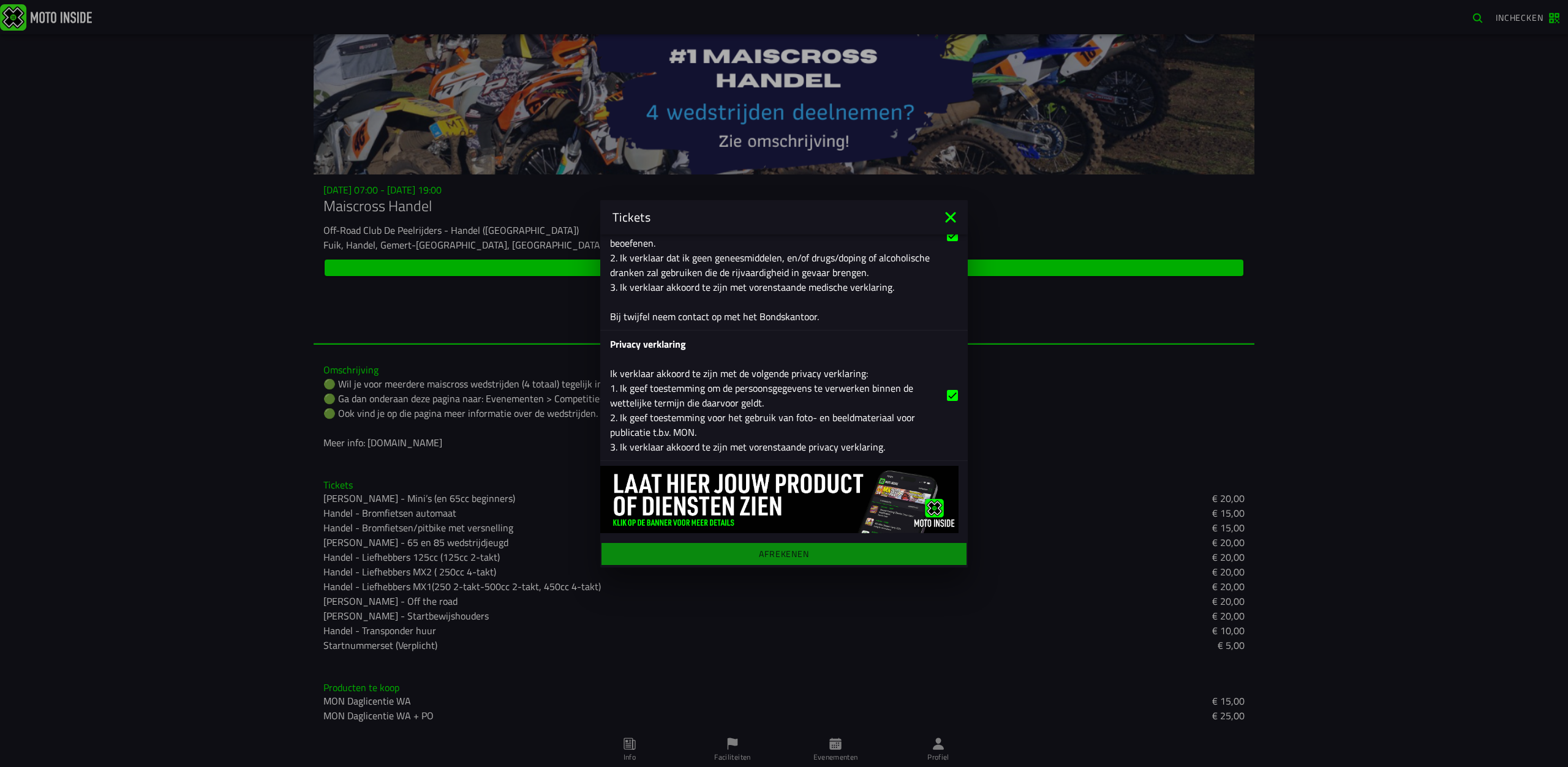
click at [828, 555] on div "Registratieformulier Geslacht Man Vrouw Voornaam wout Achternaam [GEOGRAPHIC_DA…" at bounding box center [784, 401] width 368 height 333
drag, startPoint x: 761, startPoint y: 563, endPoint x: 771, endPoint y: 552, distance: 14.9
click at [761, 563] on div "Registratieformulier Geslacht Man Vrouw Voornaam wout Achternaam [GEOGRAPHIC_DA…" at bounding box center [784, 401] width 368 height 333
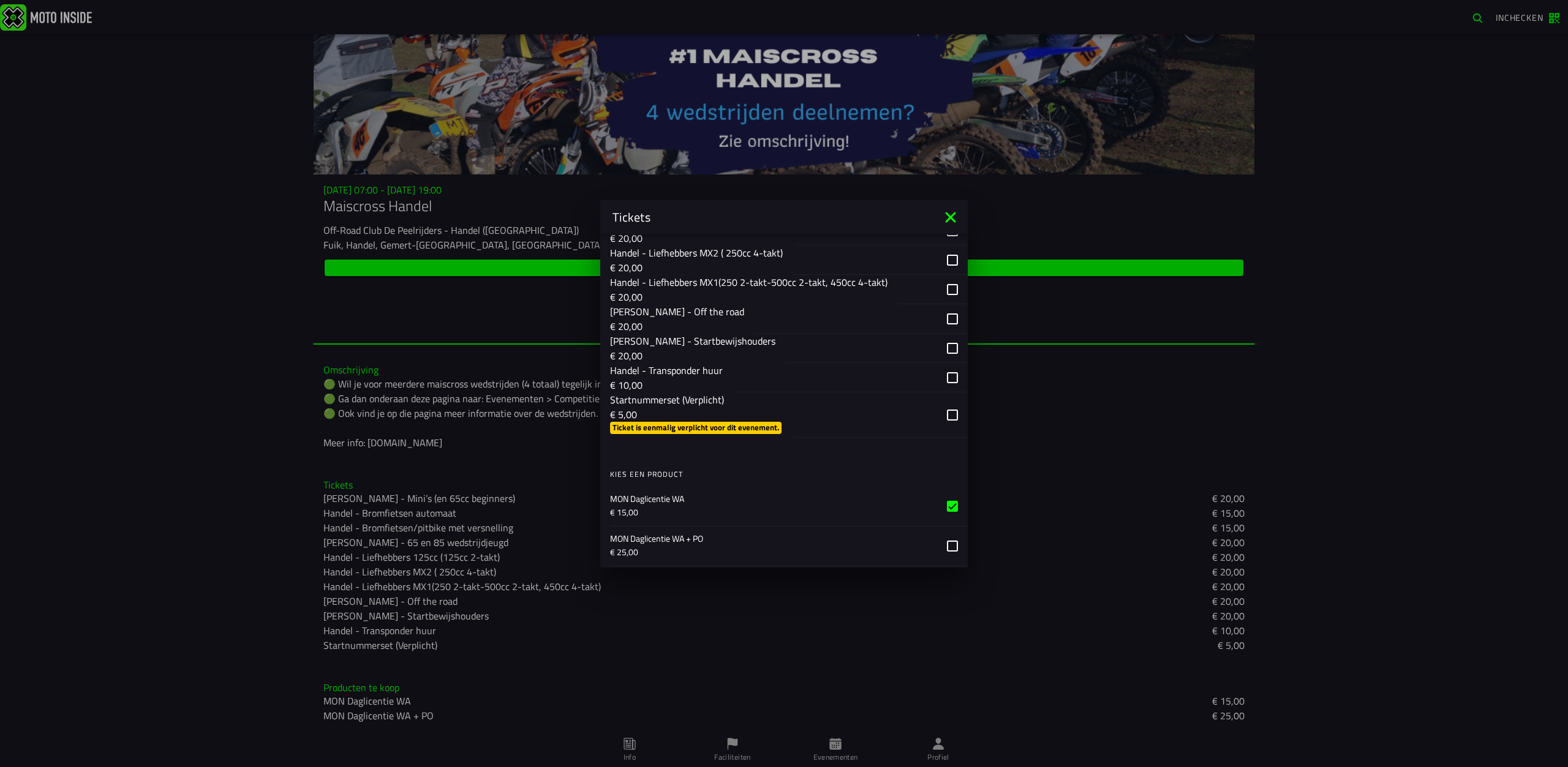
scroll to position [869, 0]
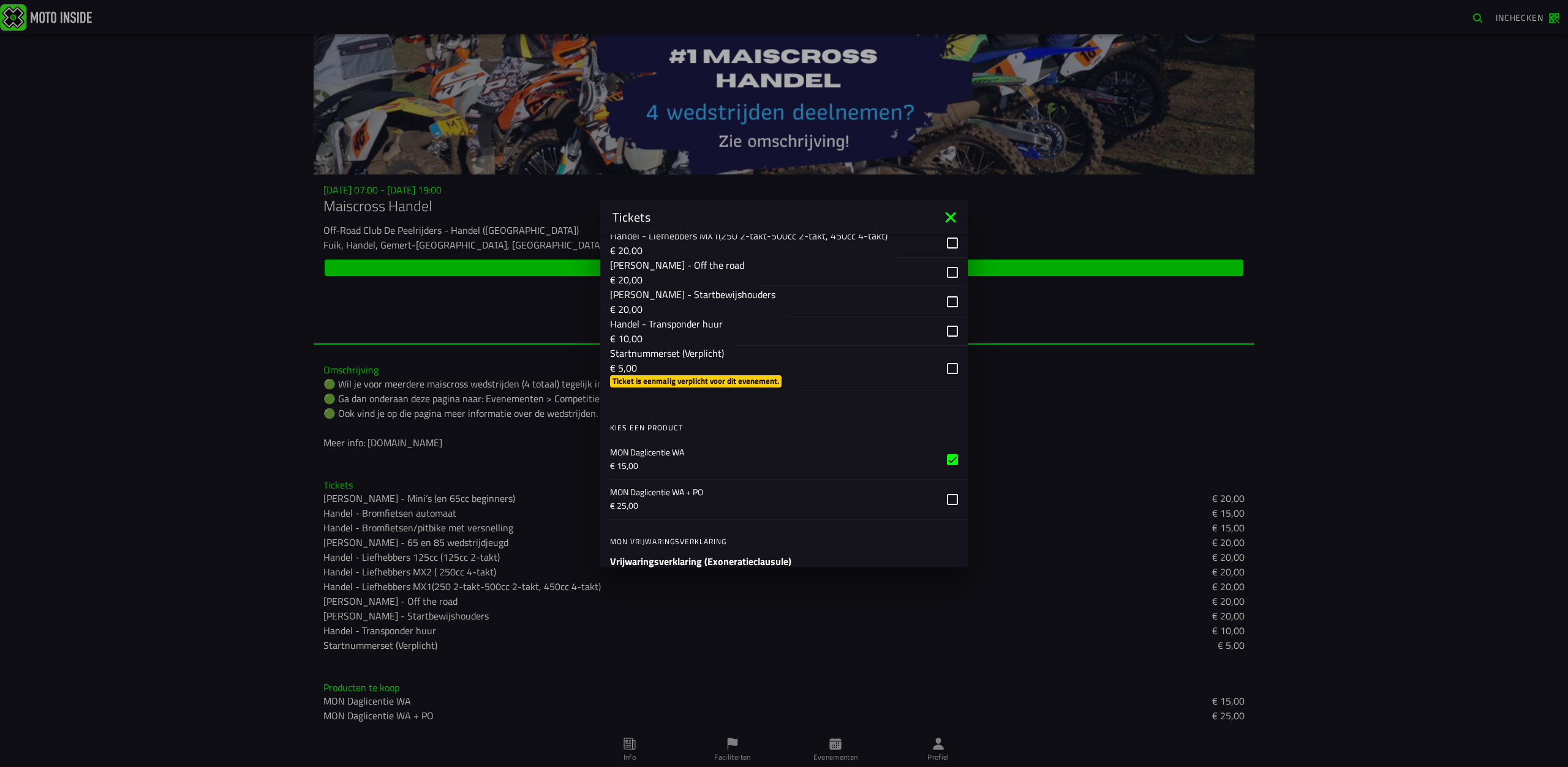
click at [949, 371] on div "button" at bounding box center [881, 368] width 174 height 45
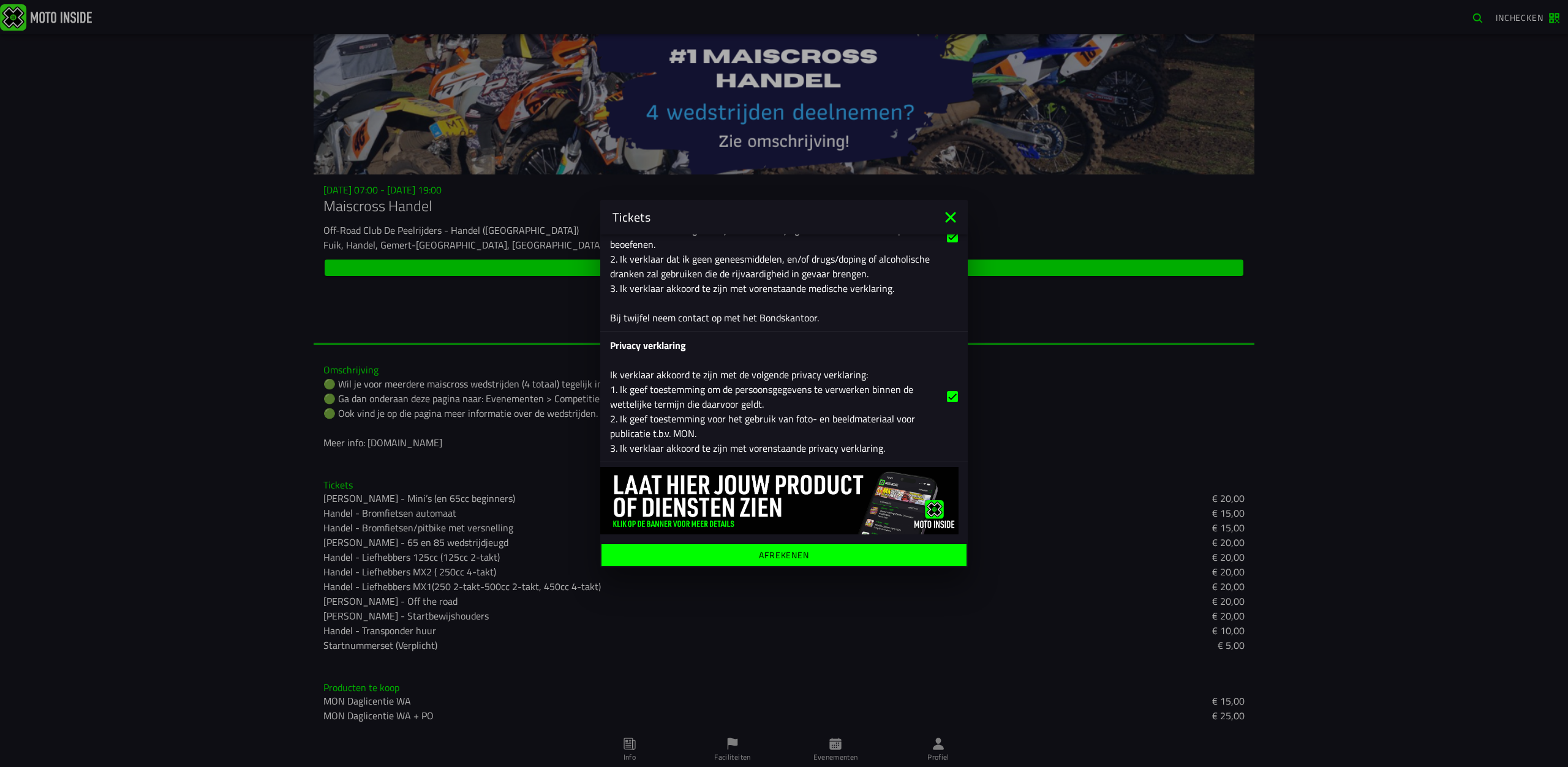
scroll to position [2093, 0]
click at [815, 549] on button "Afrekenen" at bounding box center [784, 553] width 365 height 22
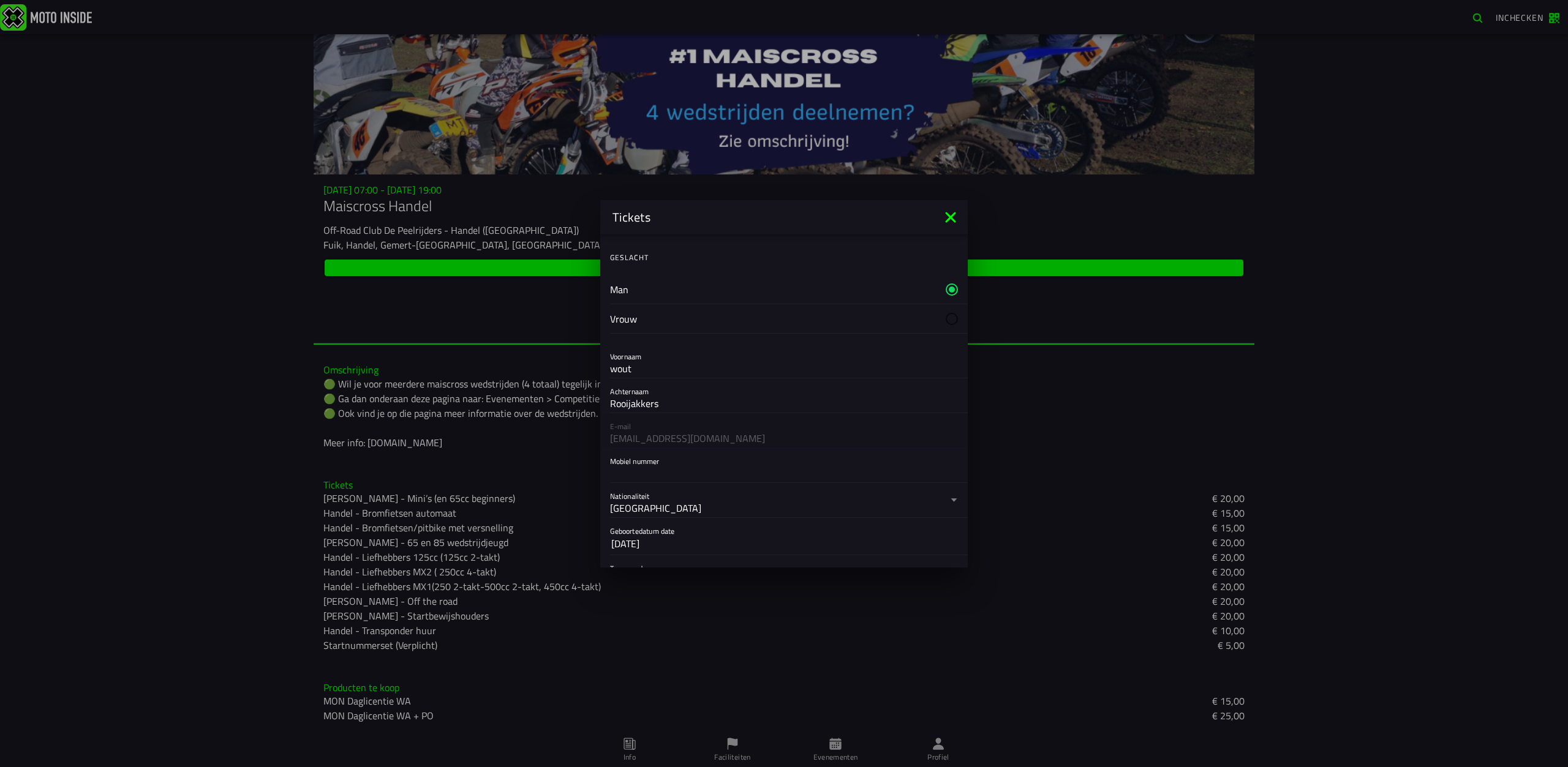
scroll to position [123, 0]
click at [653, 363] on div at bounding box center [784, 373] width 348 height 20
click at [653, 366] on input "Mobiel nummer" at bounding box center [784, 374] width 348 height 15
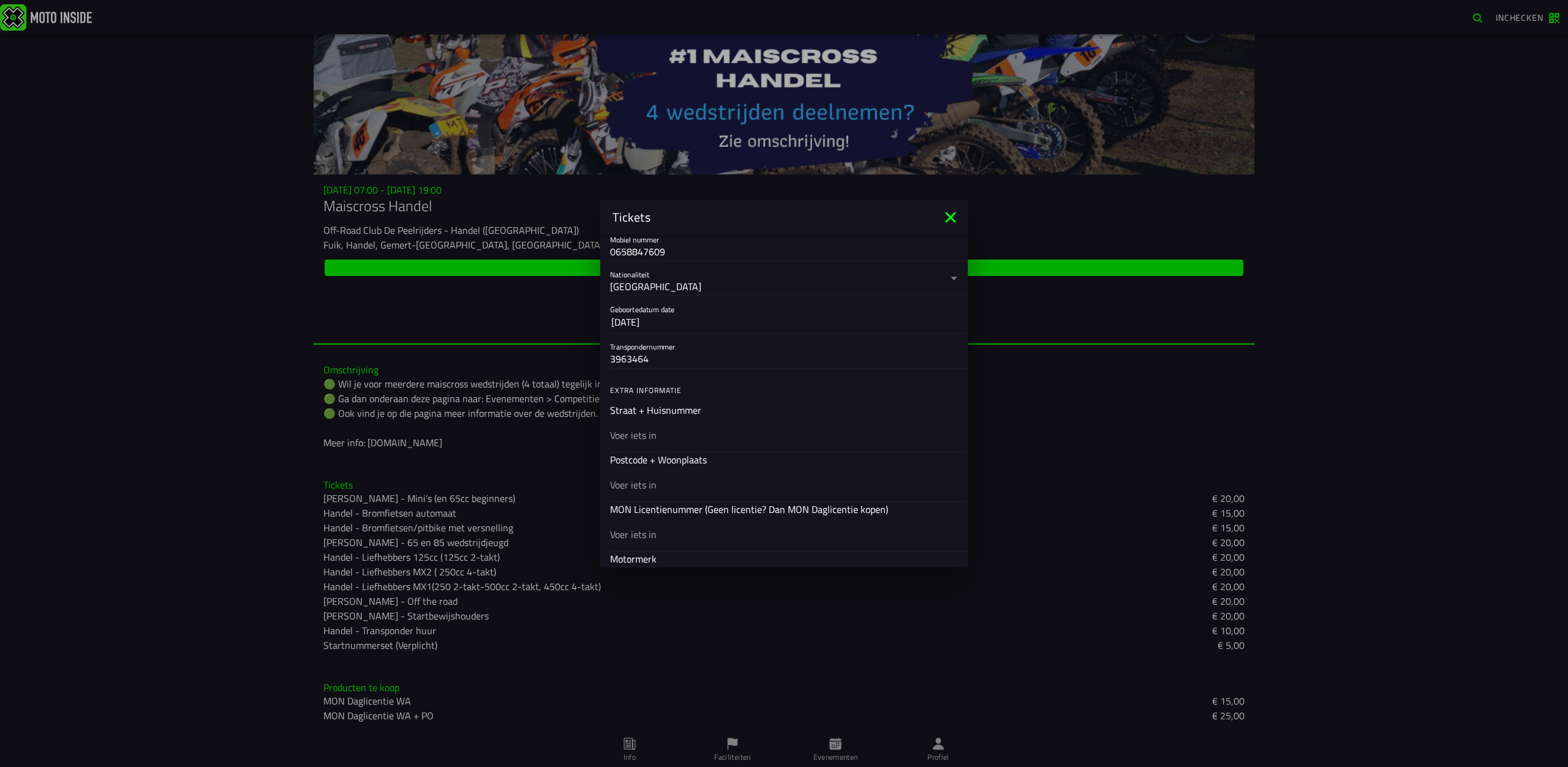
type input "0658847609"
click at [625, 429] on input "text" at bounding box center [784, 435] width 348 height 15
type input "krijtenburg 25"
click at [655, 485] on input "text" at bounding box center [784, 484] width 348 height 15
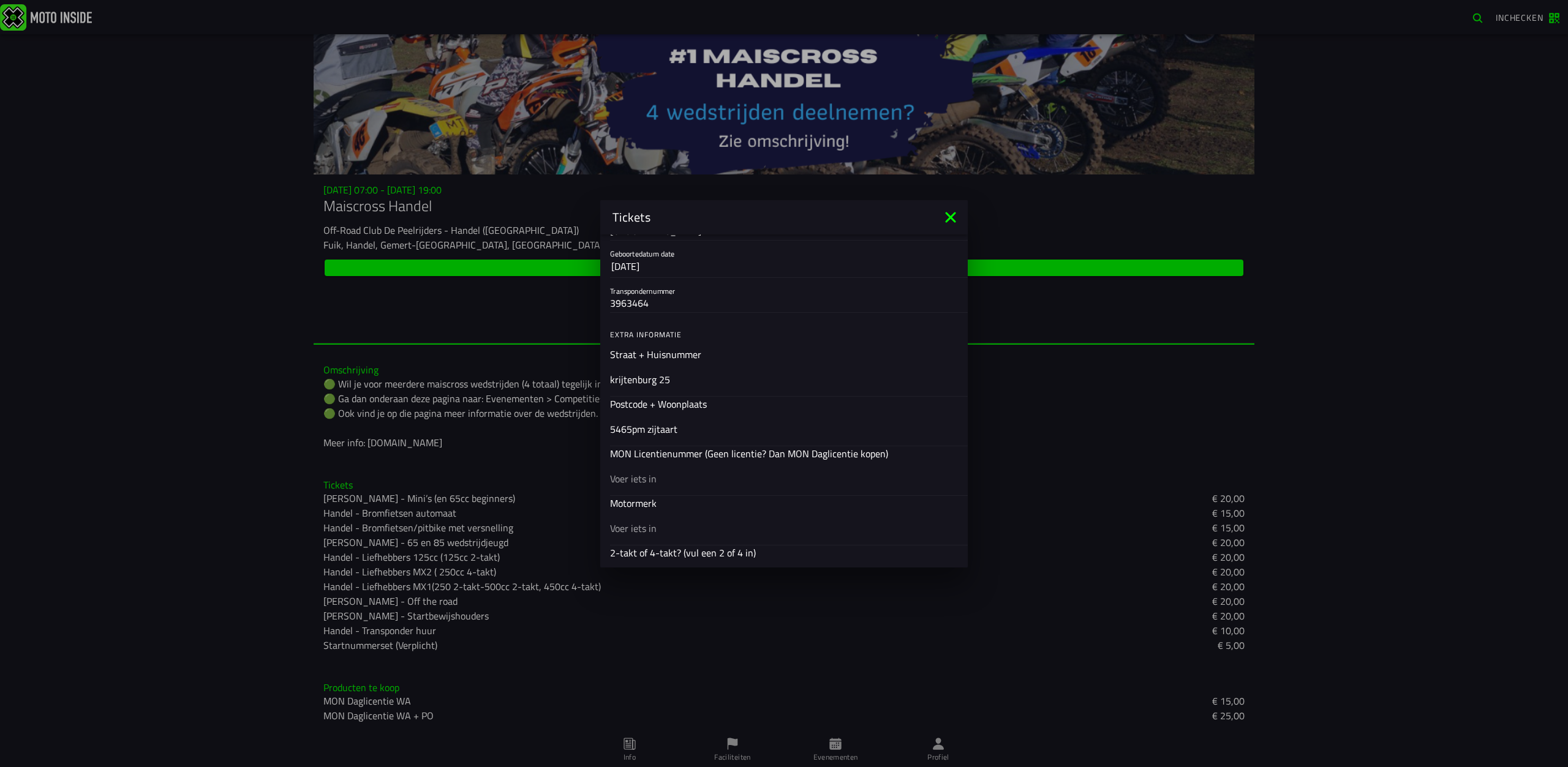
scroll to position [306, 0]
type input "5465pm zijtaart"
click at [653, 468] on input "text" at bounding box center [784, 473] width 348 height 15
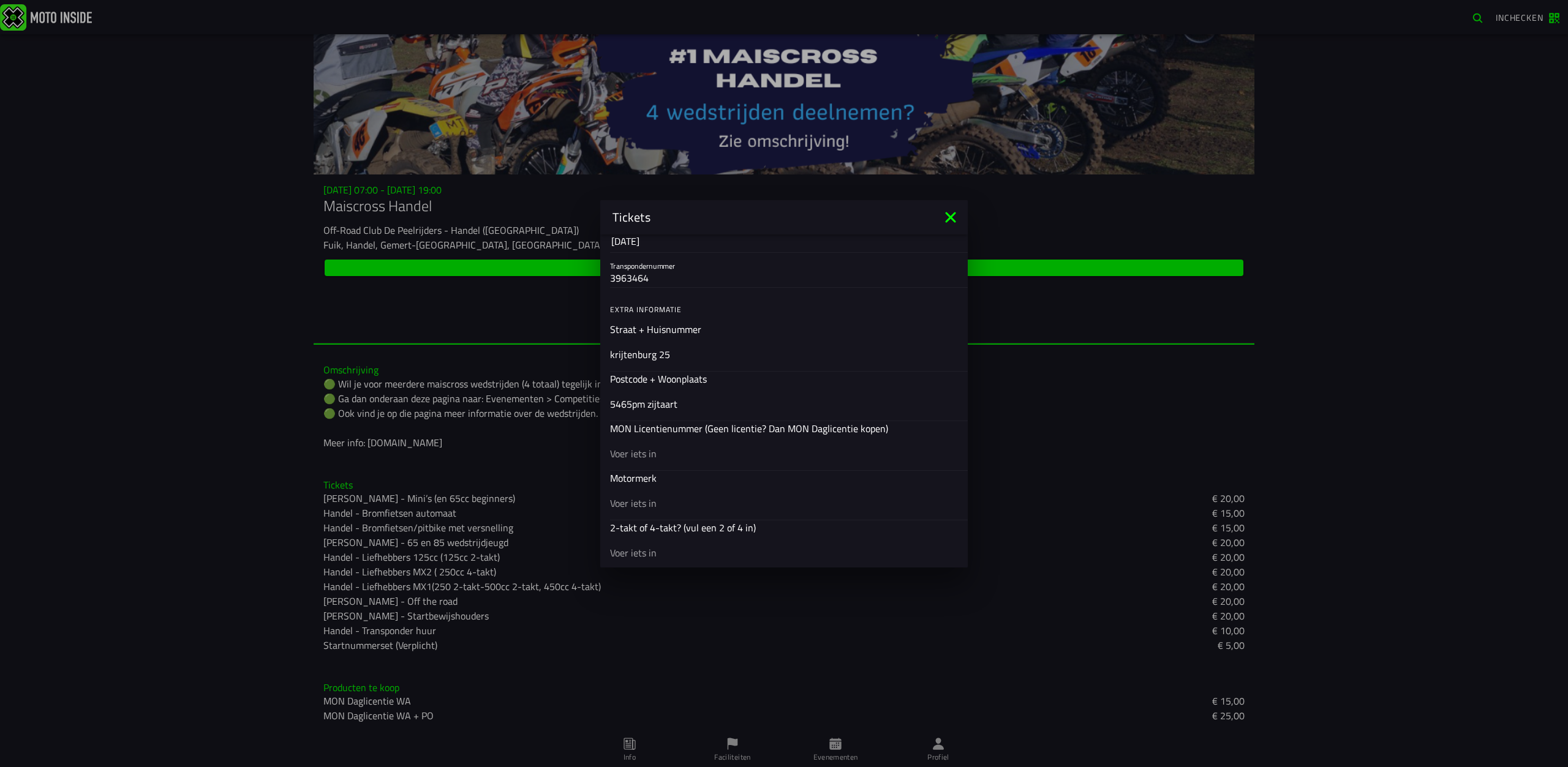
scroll to position [368, 0]
click at [635, 460] on input "text" at bounding box center [784, 461] width 348 height 15
type input "puch"
drag, startPoint x: 626, startPoint y: 500, endPoint x: 630, endPoint y: 509, distance: 9.8
click at [627, 501] on div at bounding box center [784, 511] width 348 height 35
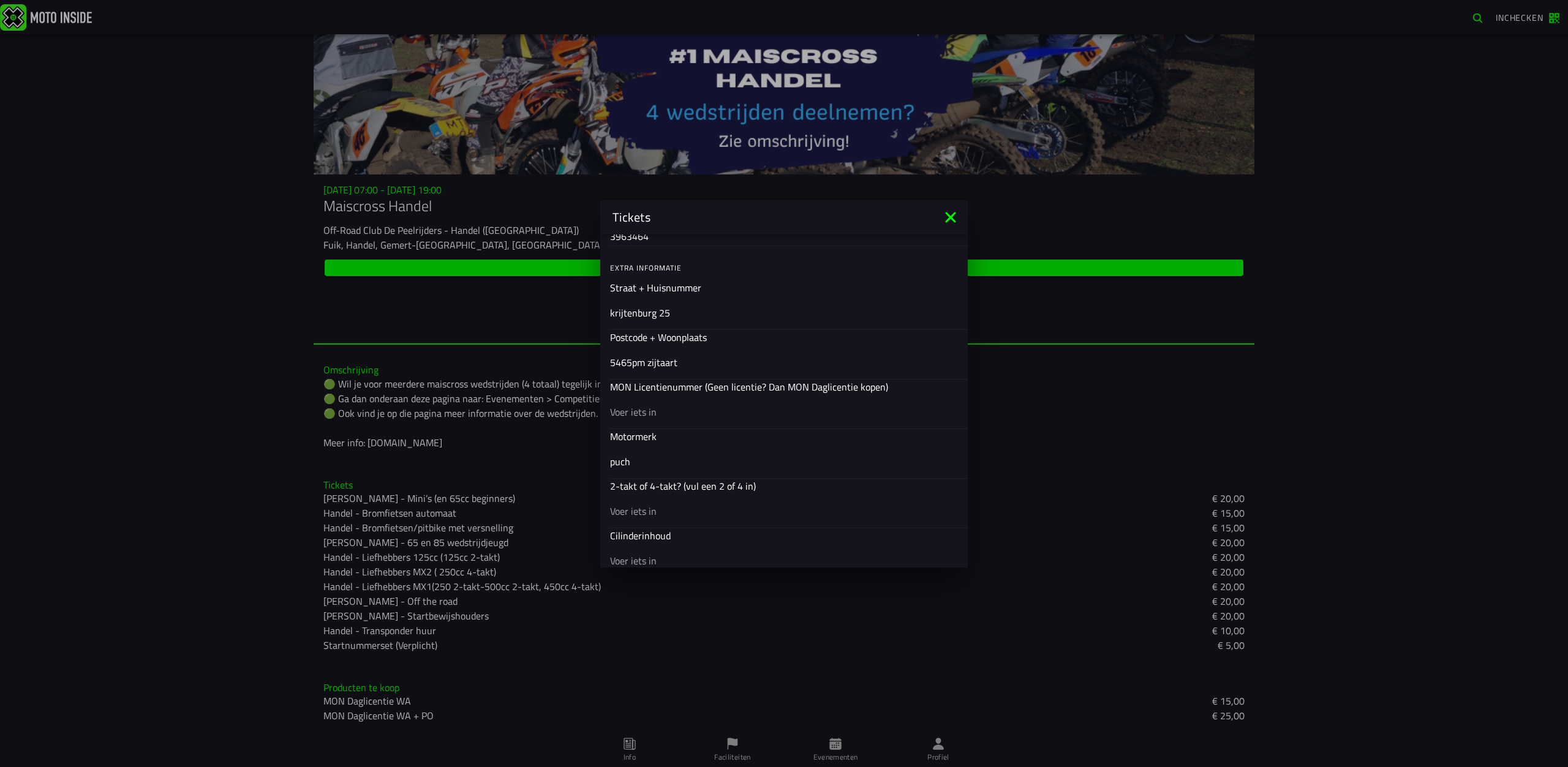
click at [627, 503] on input "text" at bounding box center [784, 511] width 348 height 15
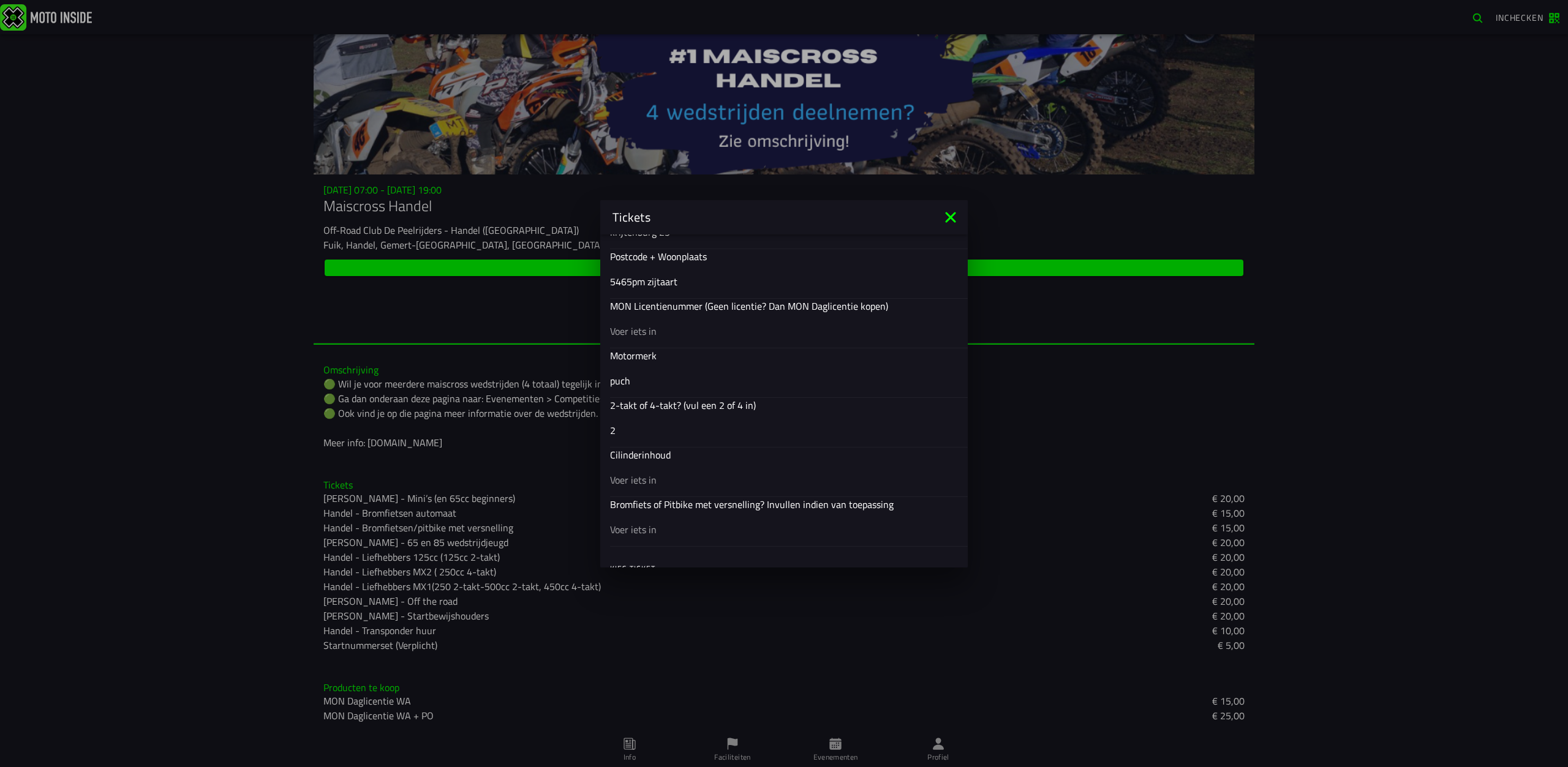
scroll to position [490, 0]
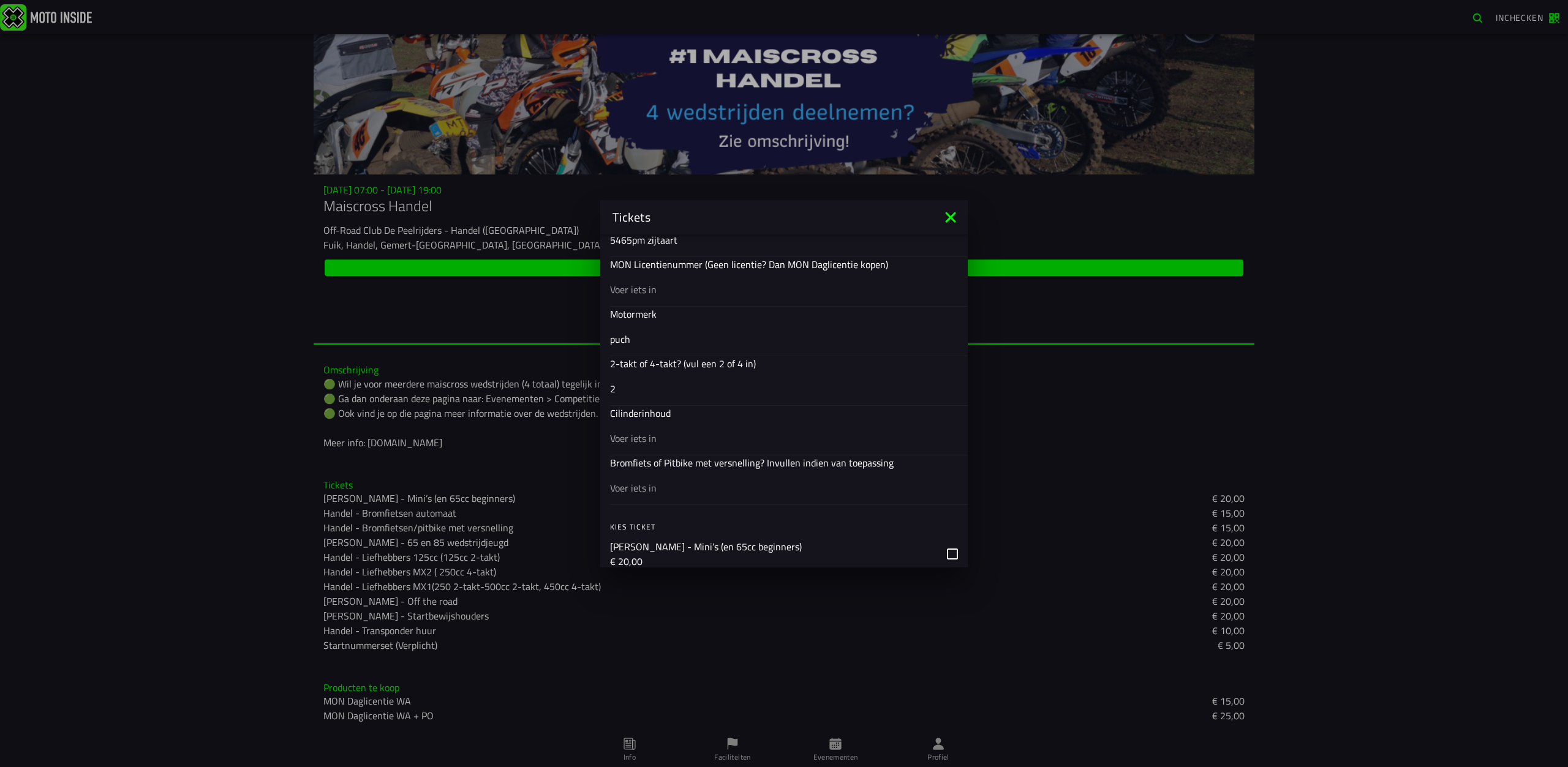
type input "2"
click at [638, 437] on input "text" at bounding box center [784, 438] width 348 height 15
type input "70"
click at [633, 484] on input "text" at bounding box center [784, 488] width 348 height 15
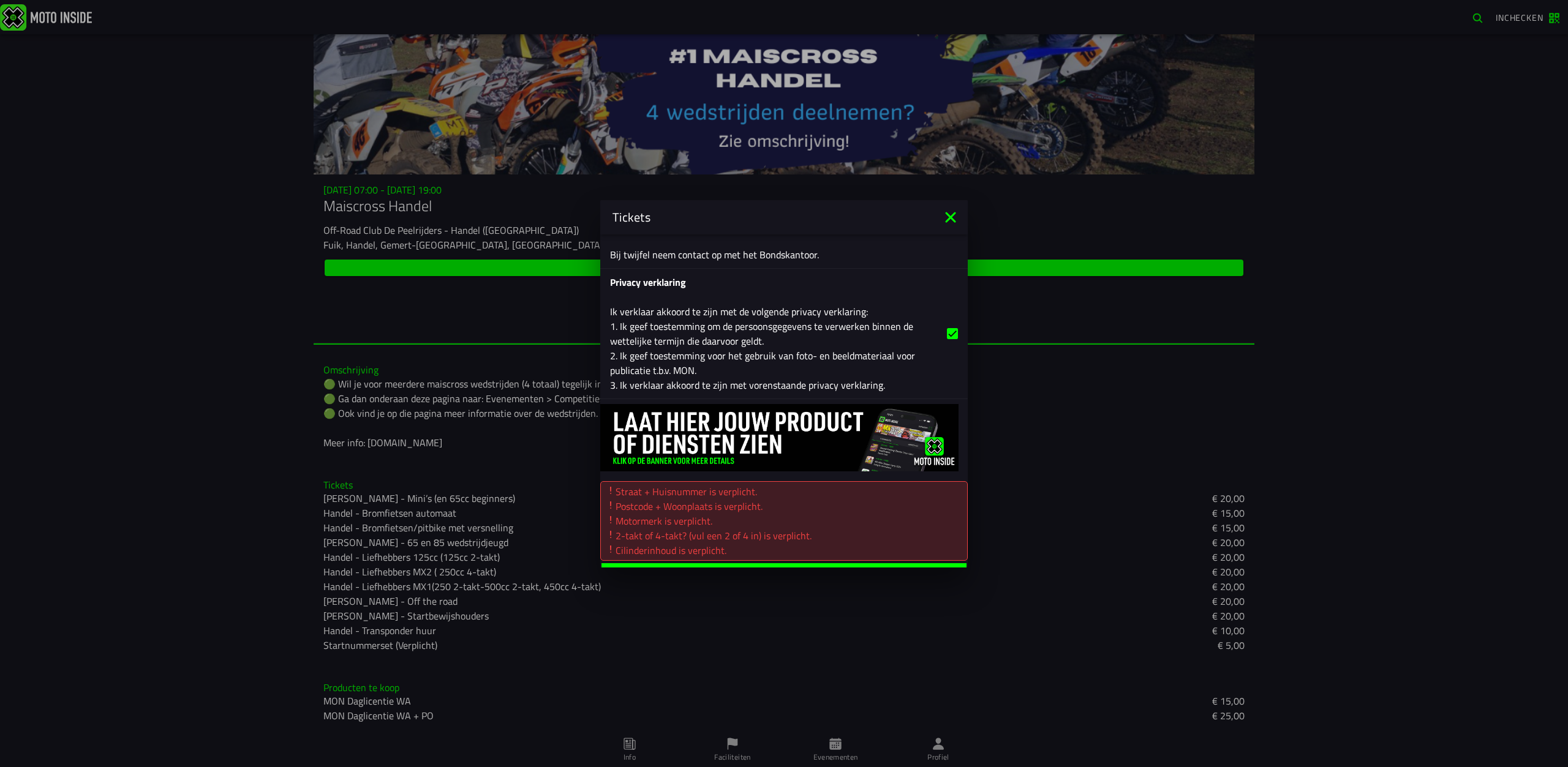
scroll to position [2176, 0]
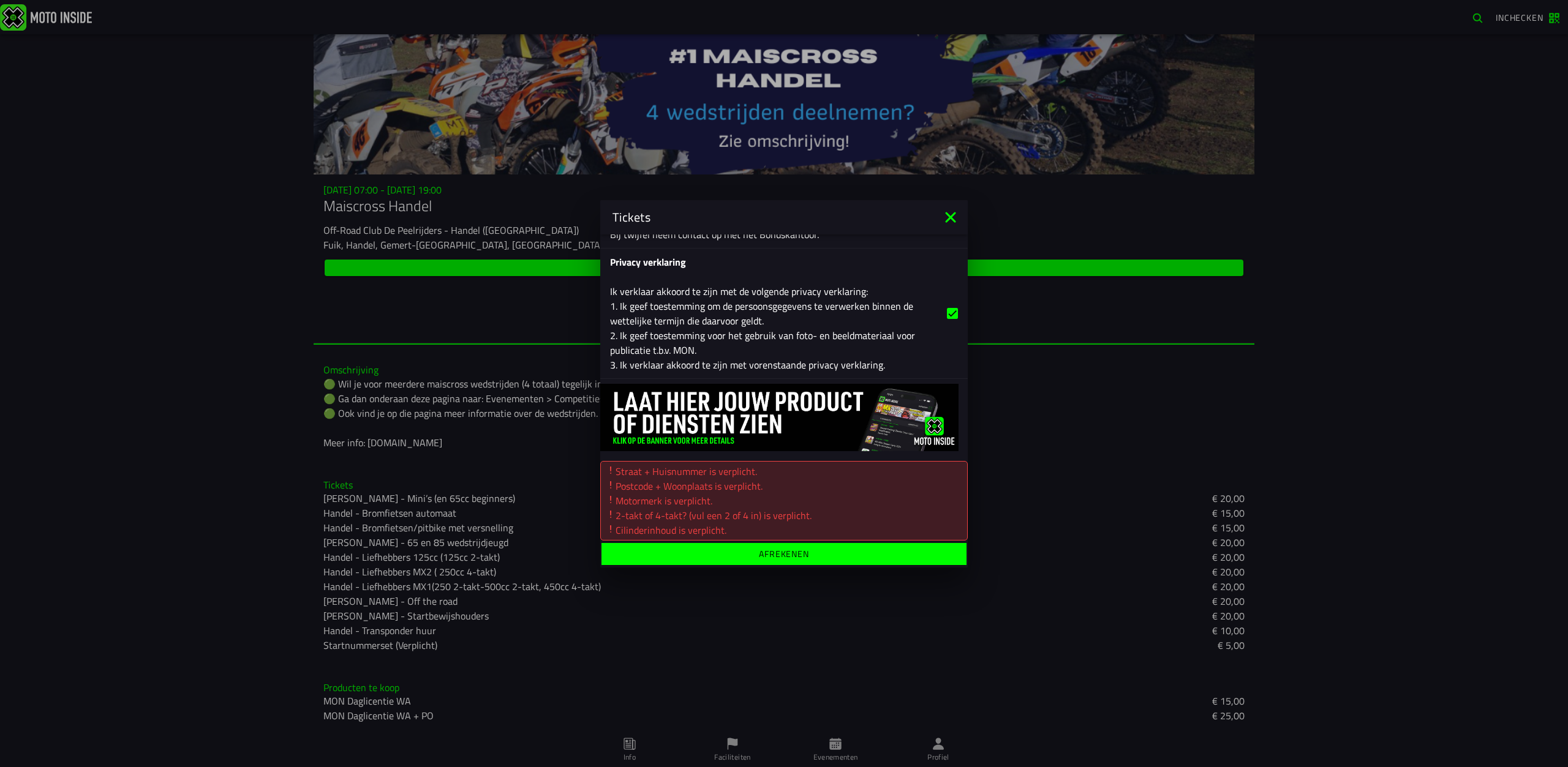
type input "automaat"
click at [759, 555] on ion-label "Afrekenen" at bounding box center [784, 553] width 50 height 9
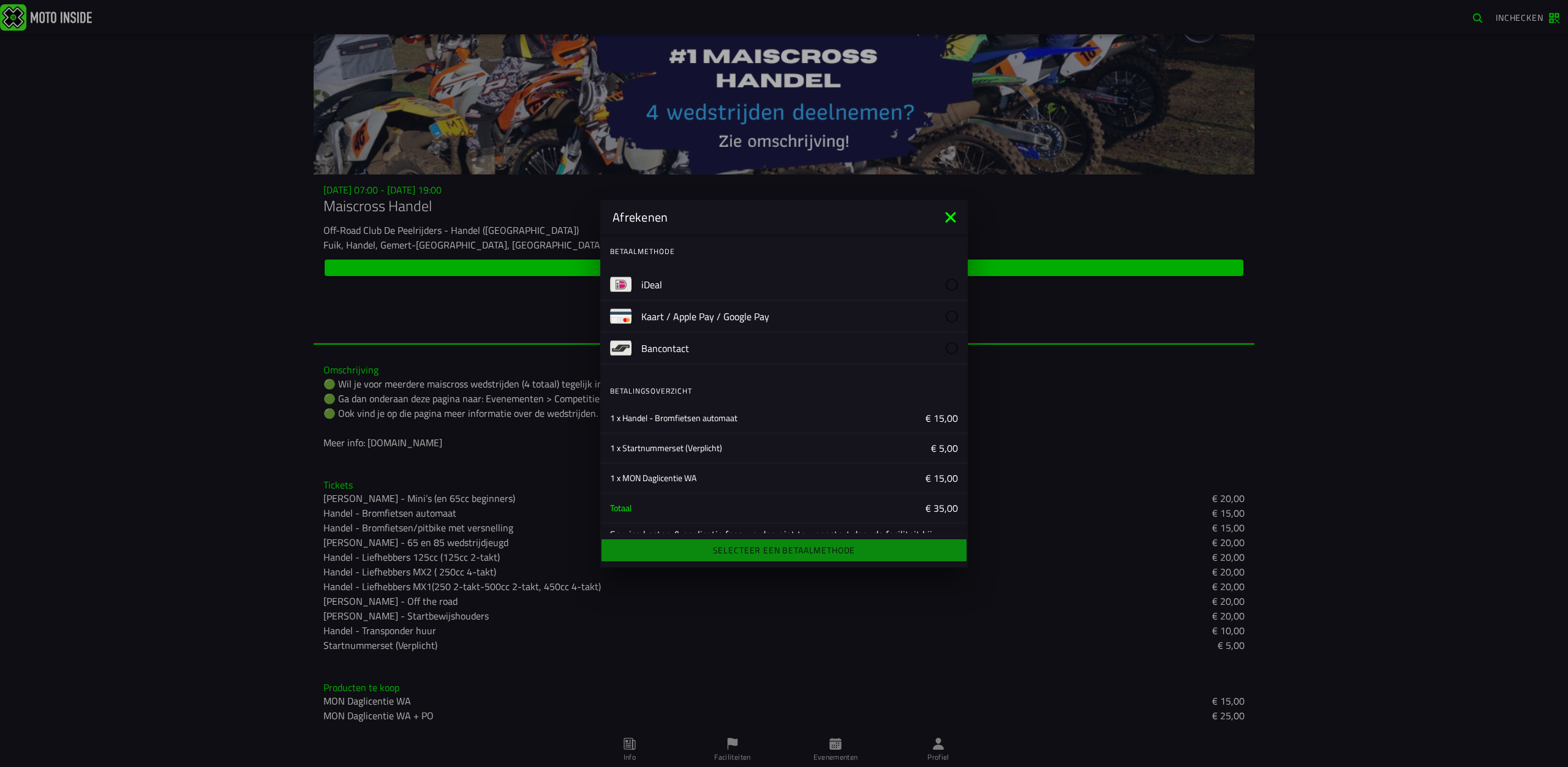
click at [670, 281] on label "iDeal" at bounding box center [799, 284] width 317 height 31
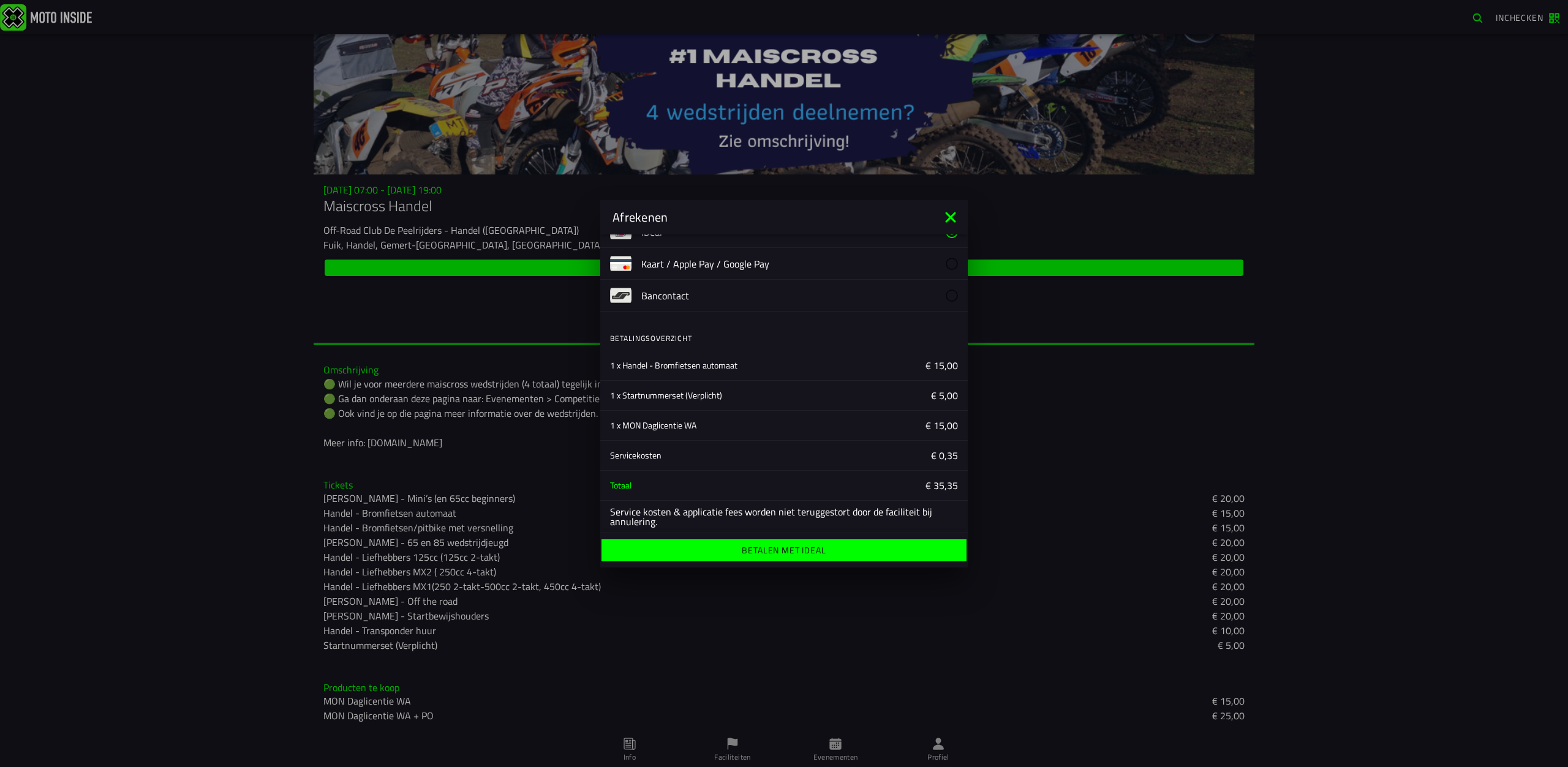
scroll to position [58, 0]
click at [808, 548] on ion-label "Betalen met iDeal" at bounding box center [784, 550] width 84 height 9
